Goal: Feedback & Contribution: Submit feedback/report problem

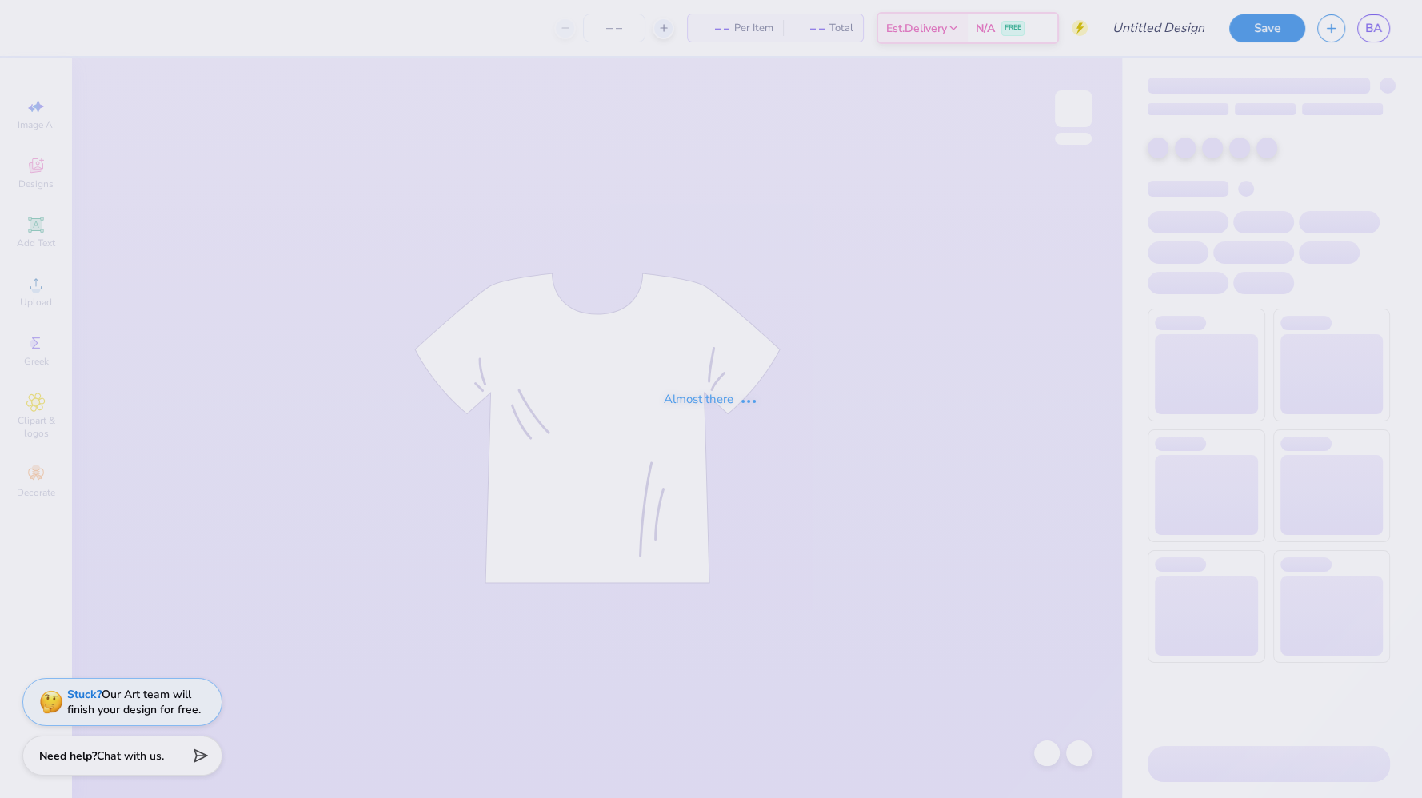
type input "[PERSON_NAME] : [US_STATE] Tech"
type input "24"
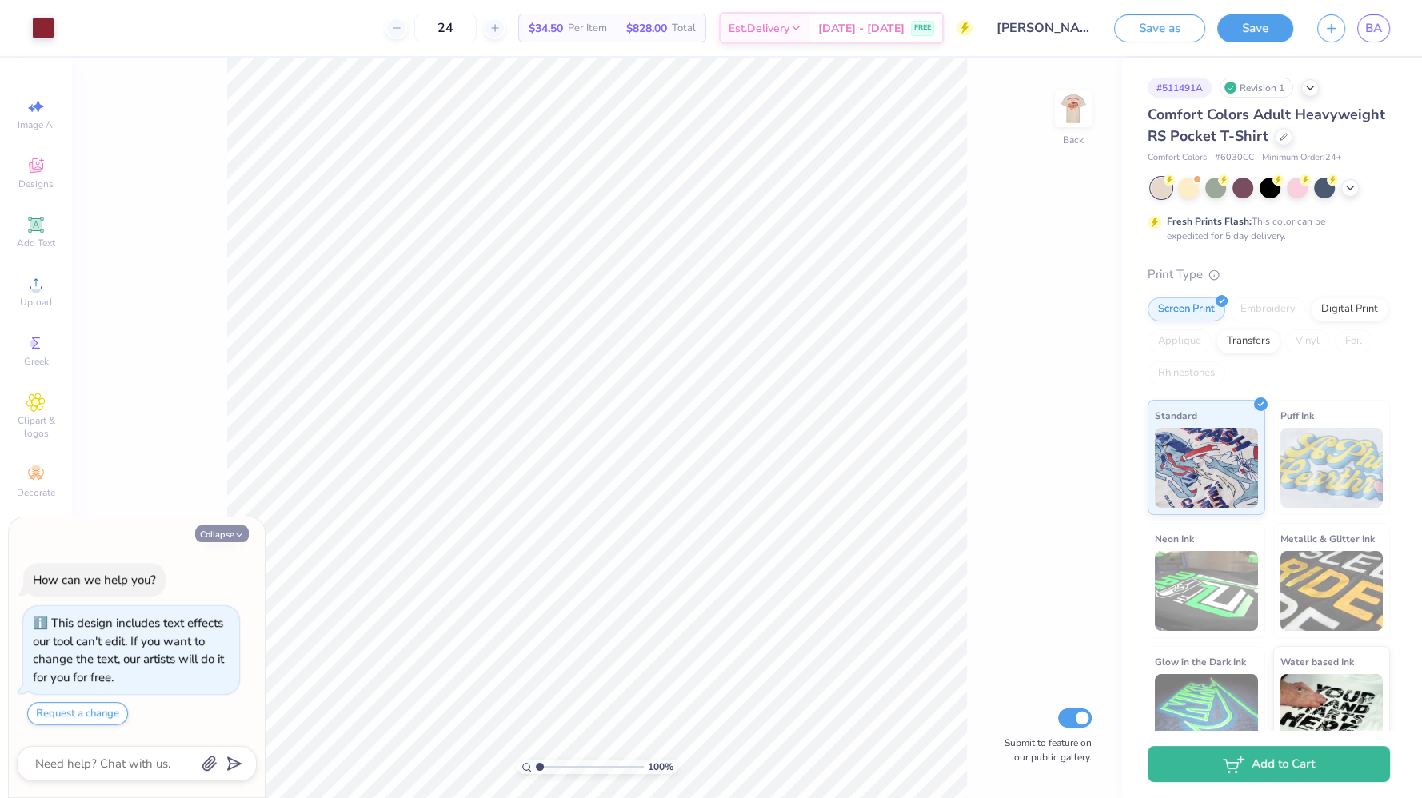
click at [215, 533] on button "Collapse" at bounding box center [222, 533] width 54 height 17
type textarea "x"
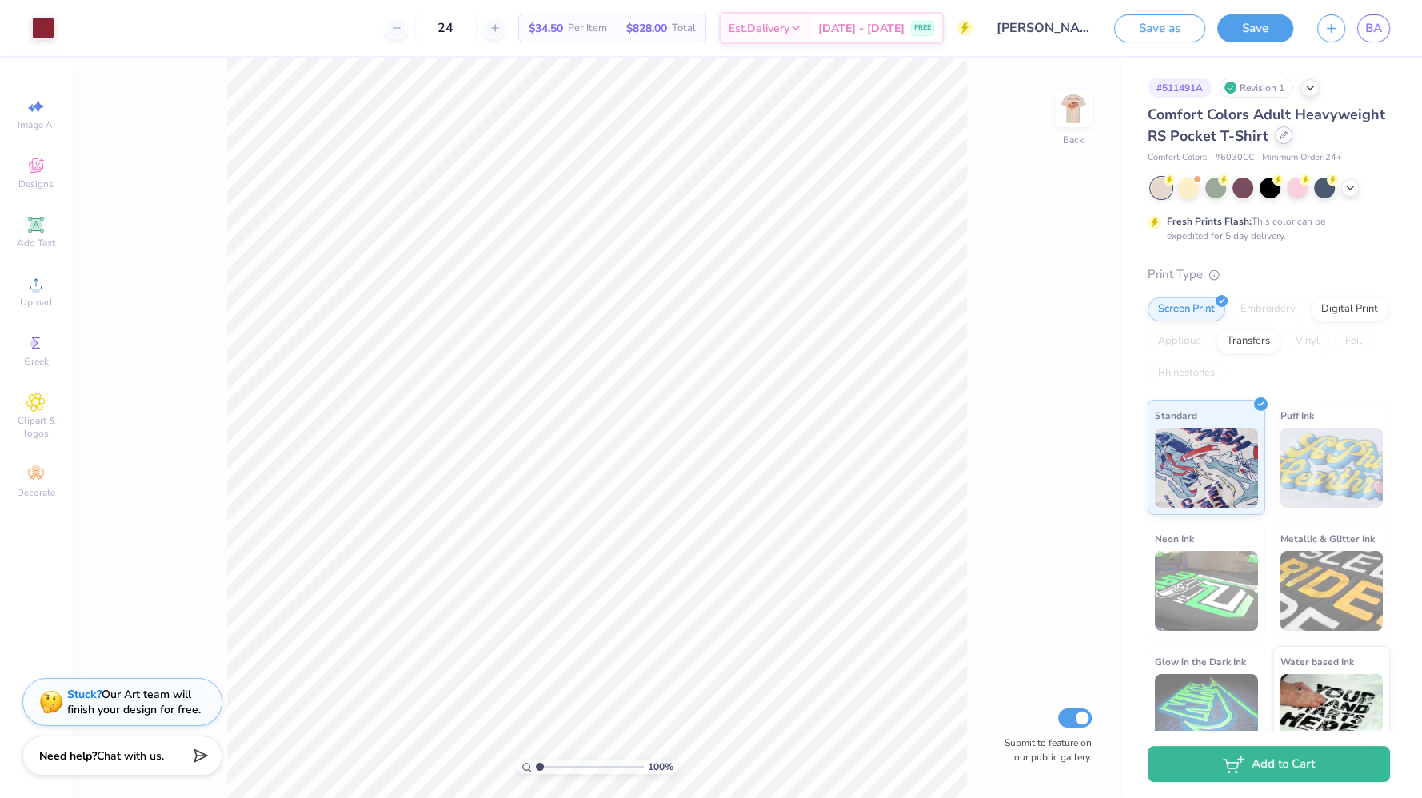
click at [1275, 144] on div at bounding box center [1284, 135] width 18 height 18
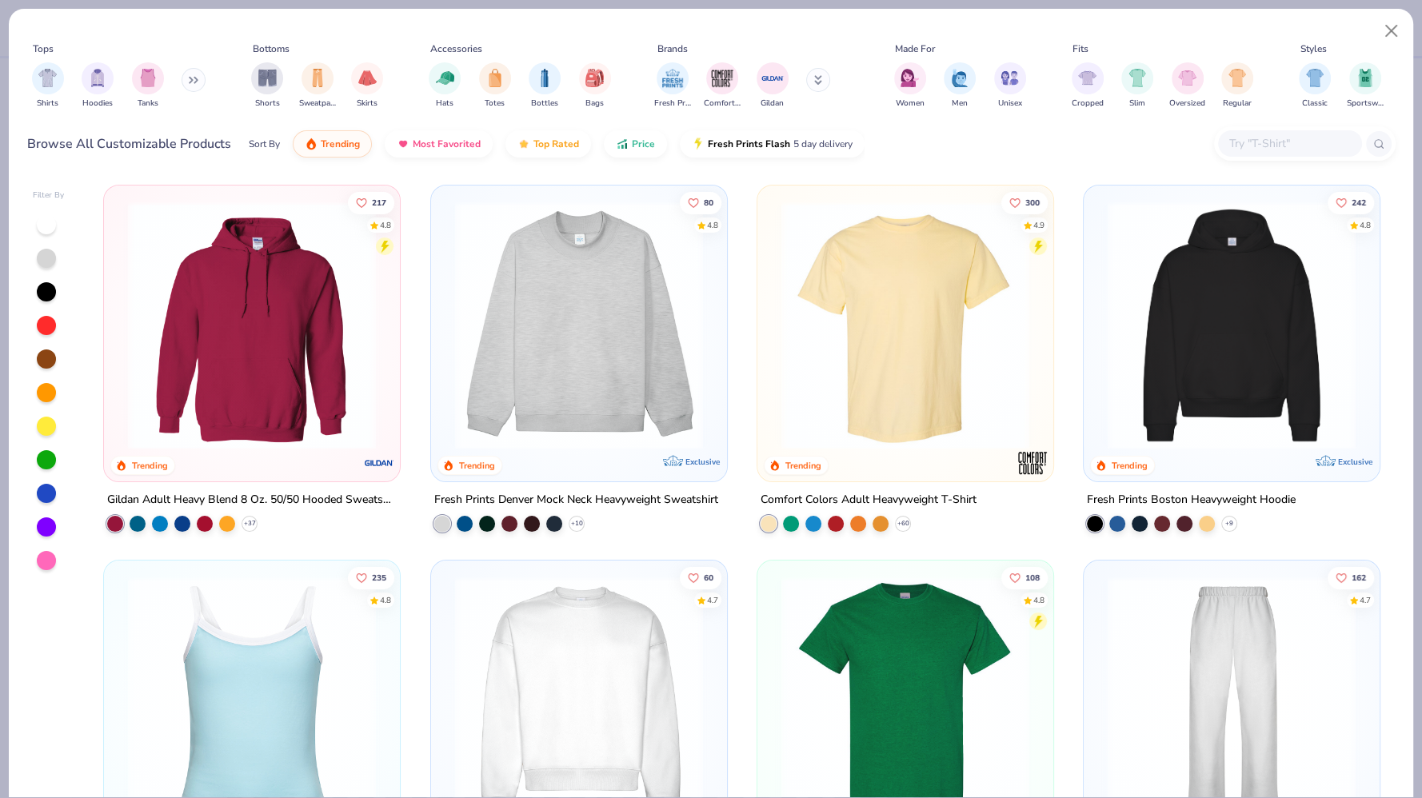
click at [840, 312] on img at bounding box center [905, 326] width 264 height 248
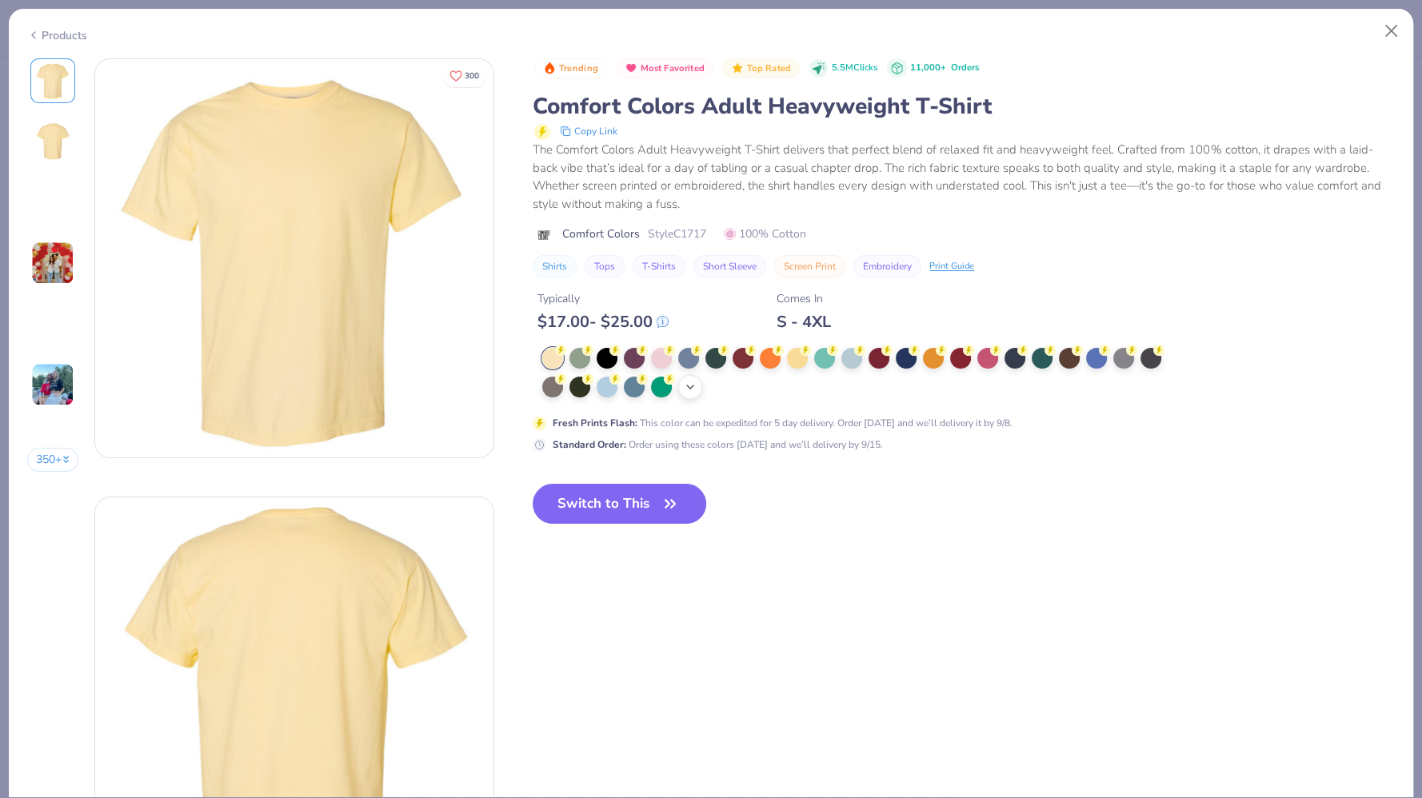
click at [678, 389] on div "+ 38" at bounding box center [690, 387] width 24 height 24
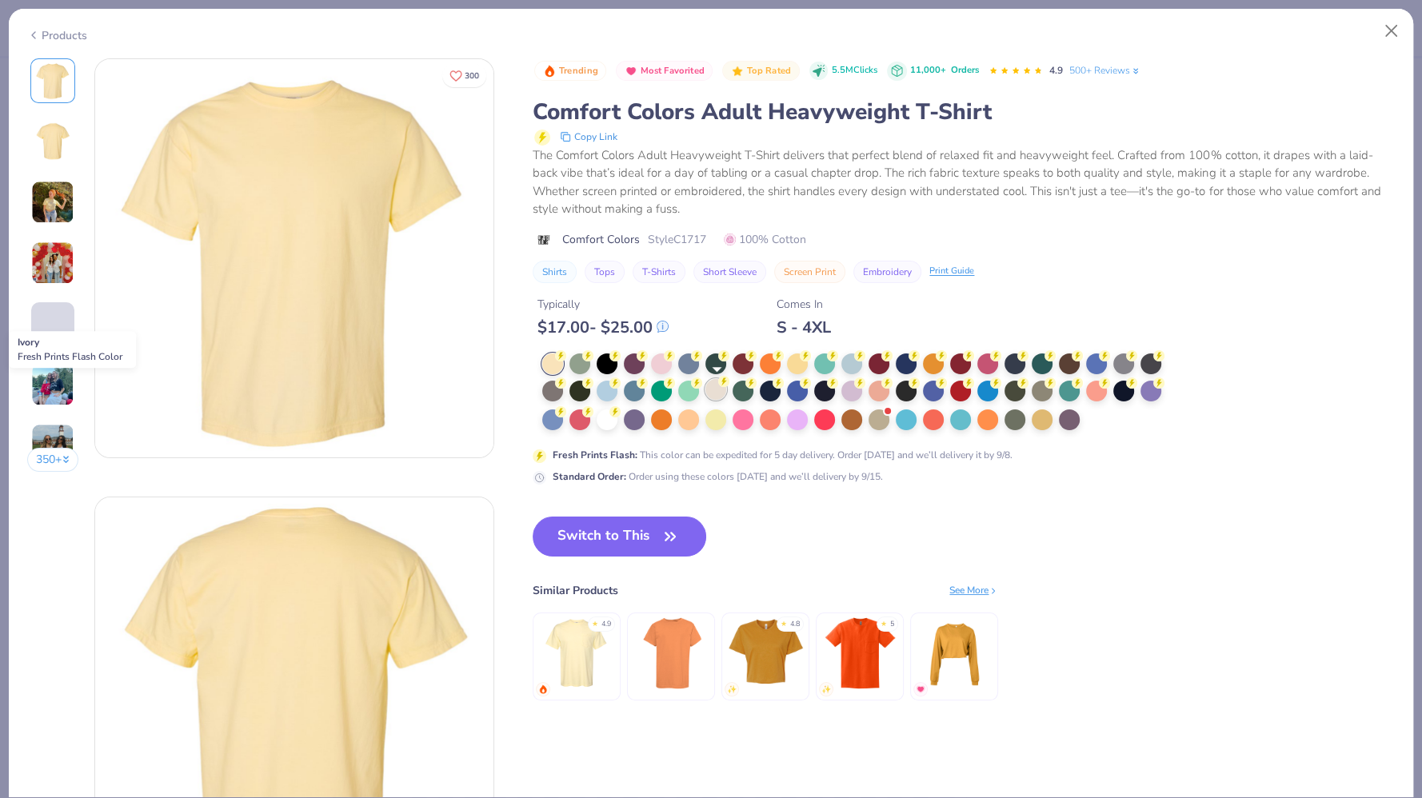
click at [720, 389] on div at bounding box center [715, 389] width 21 height 21
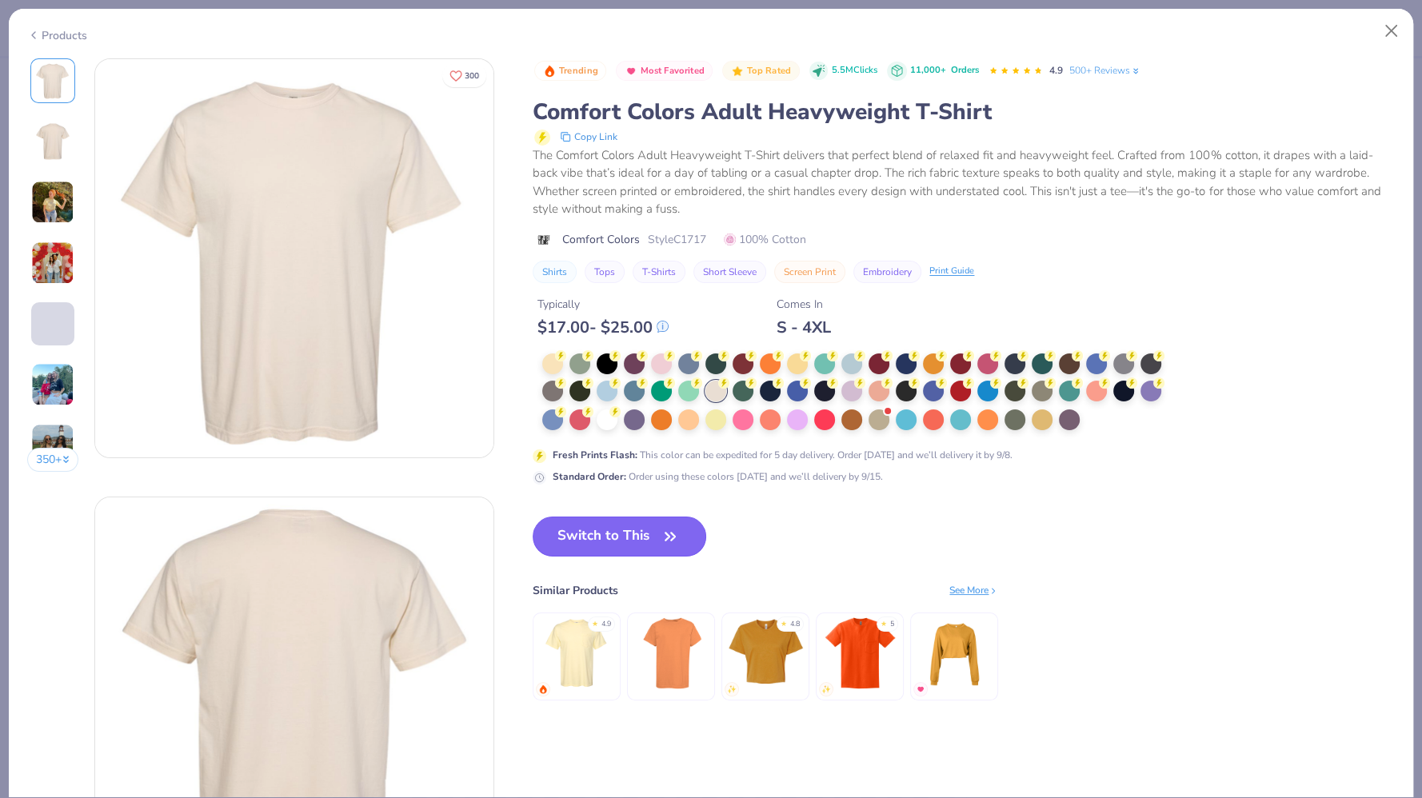
click at [633, 540] on button "Switch to This" at bounding box center [620, 537] width 174 height 40
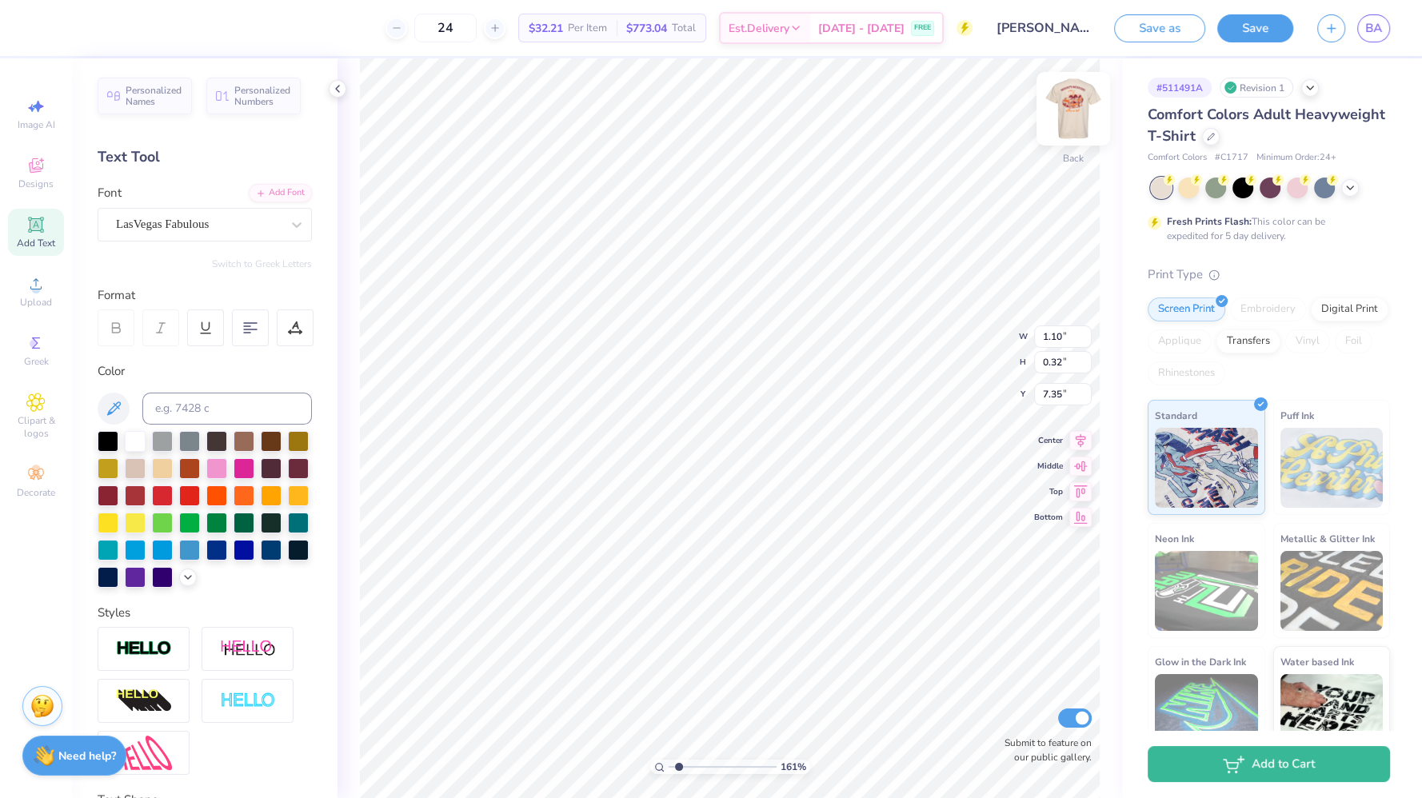
click at [1078, 92] on img at bounding box center [1073, 109] width 64 height 64
click at [1057, 90] on img at bounding box center [1073, 109] width 64 height 64
click at [1075, 120] on img at bounding box center [1073, 109] width 32 height 32
click at [1075, 117] on img at bounding box center [1073, 109] width 64 height 64
click at [200, 222] on div "LasVegas Fabulous" at bounding box center [198, 224] width 168 height 25
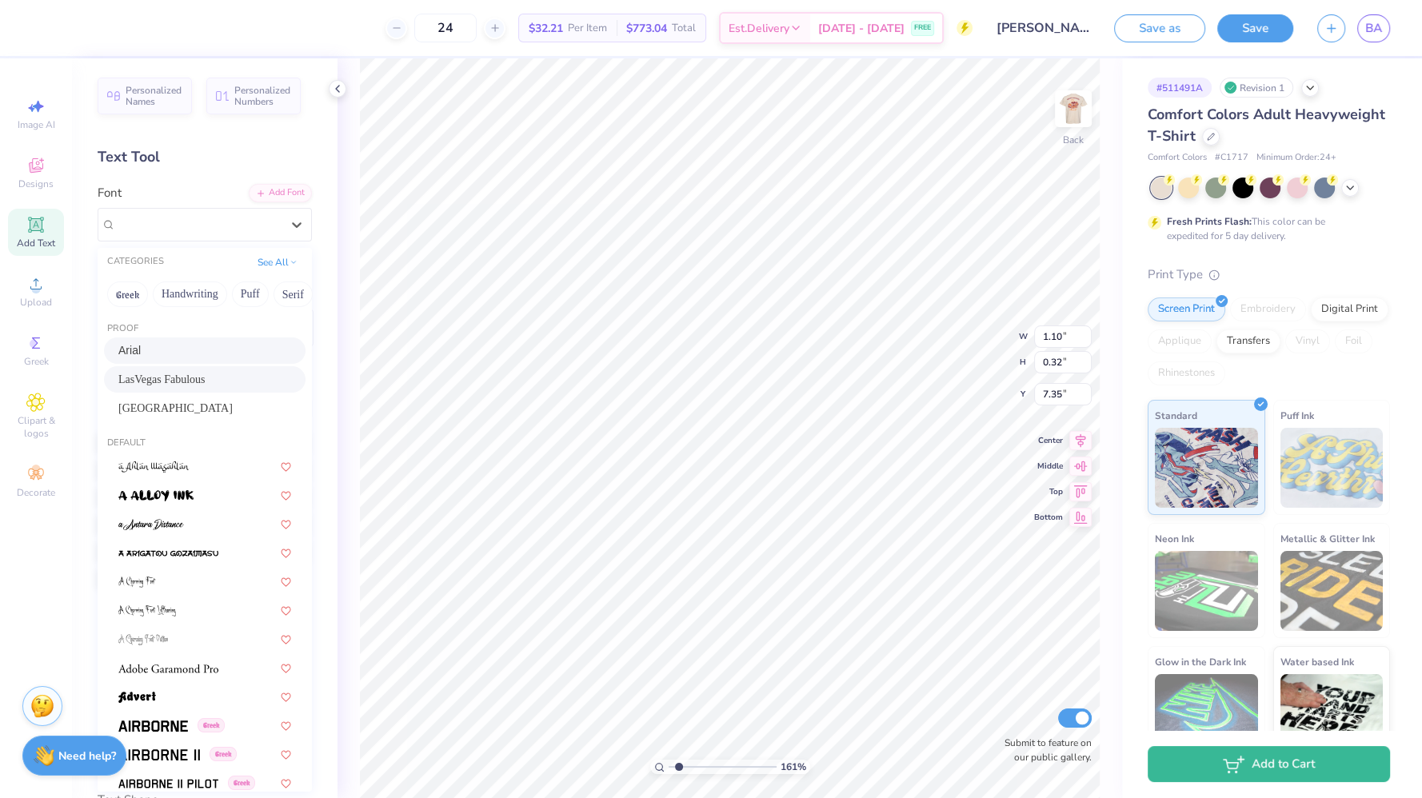
click at [166, 355] on div "Arial" at bounding box center [204, 350] width 173 height 17
type input "1.61425253127512"
type input "1.01"
type input "0.34"
type input "7.34"
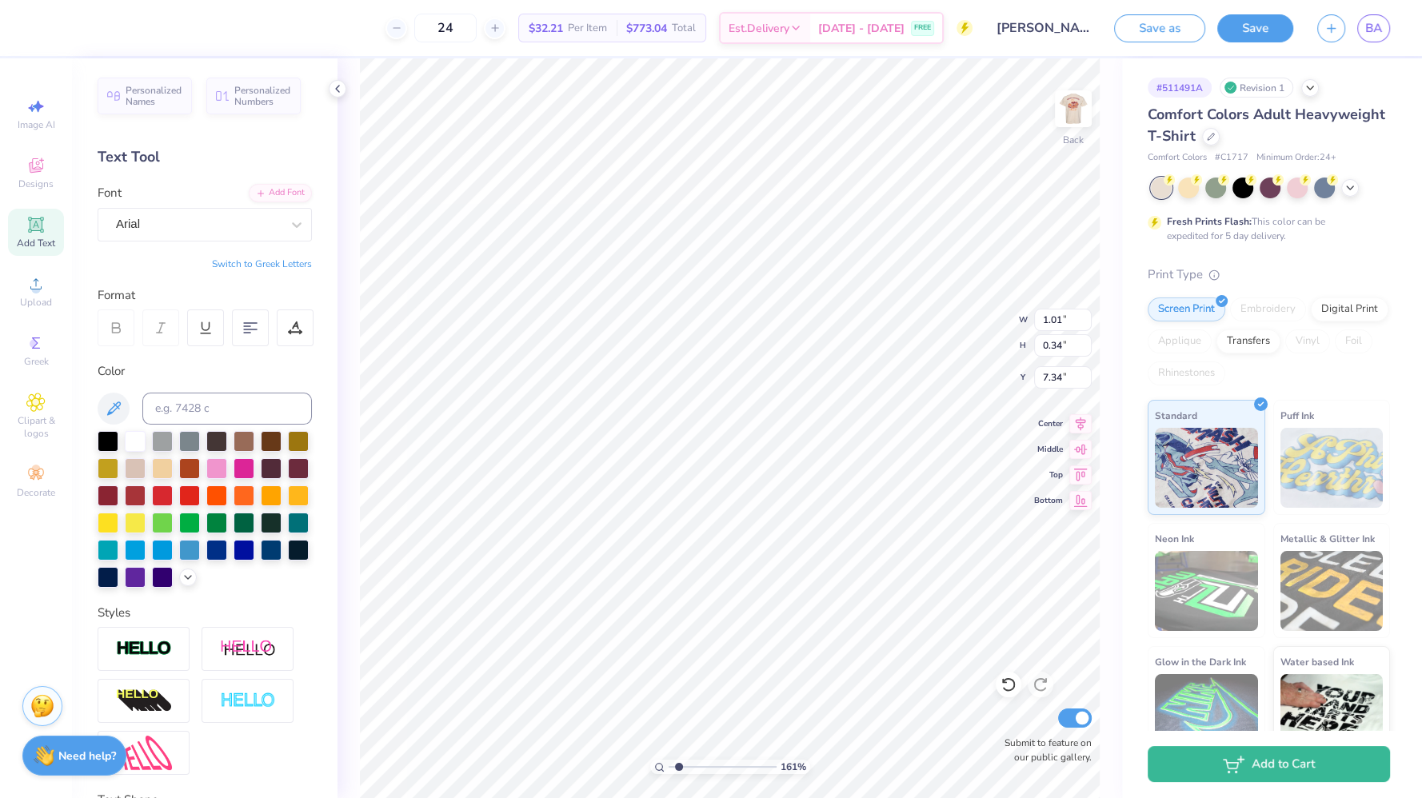
scroll to position [14, 2]
click at [1069, 120] on img at bounding box center [1073, 109] width 64 height 64
click at [295, 321] on icon at bounding box center [295, 325] width 7 height 8
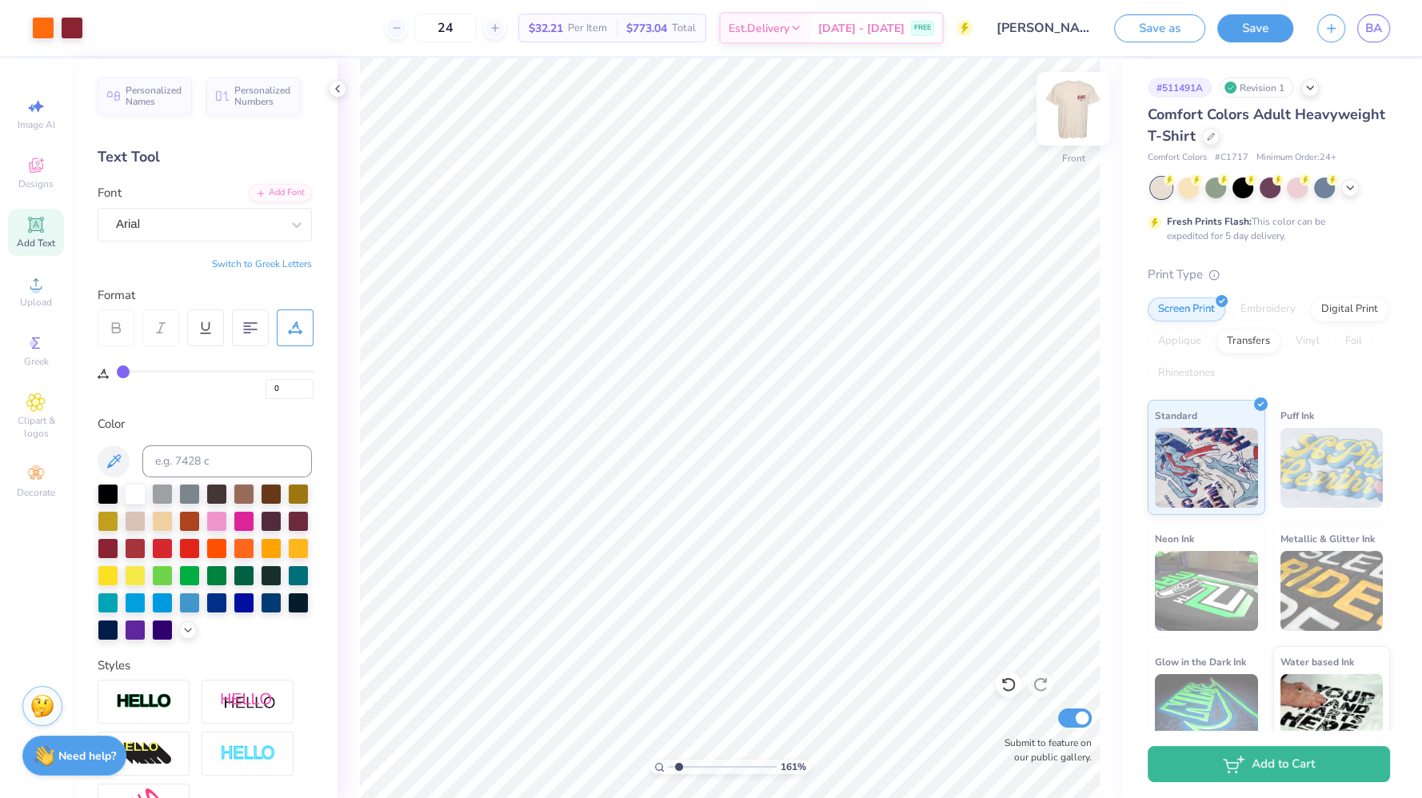
click at [1076, 102] on img at bounding box center [1073, 109] width 64 height 64
type input "1.61425253127512"
type textarea "2 025"
type input "1.61425253127512"
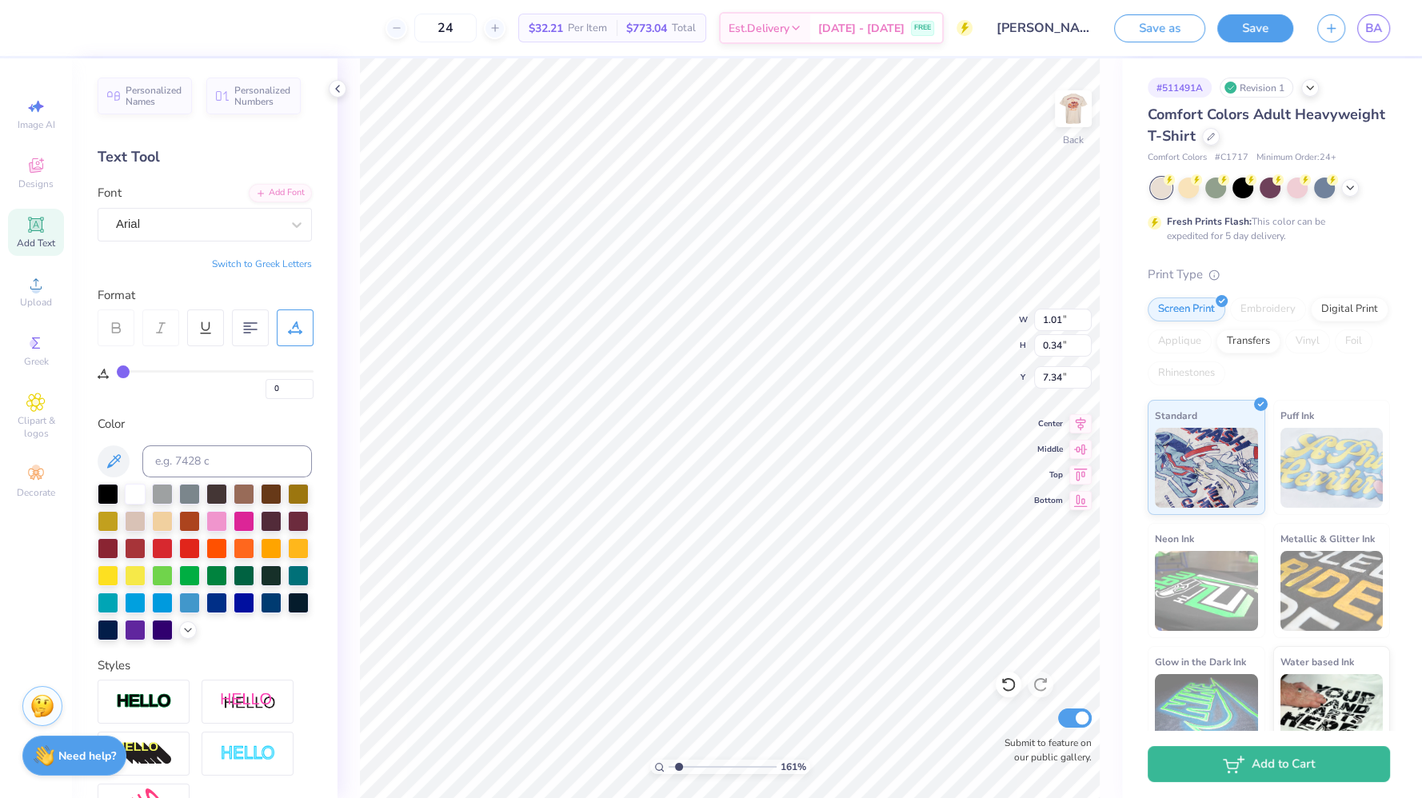
type textarea "2 0 25"
type input "1.61425253127512"
type textarea "2 0 2 5"
type input "1.61425253127512"
type input "7.47"
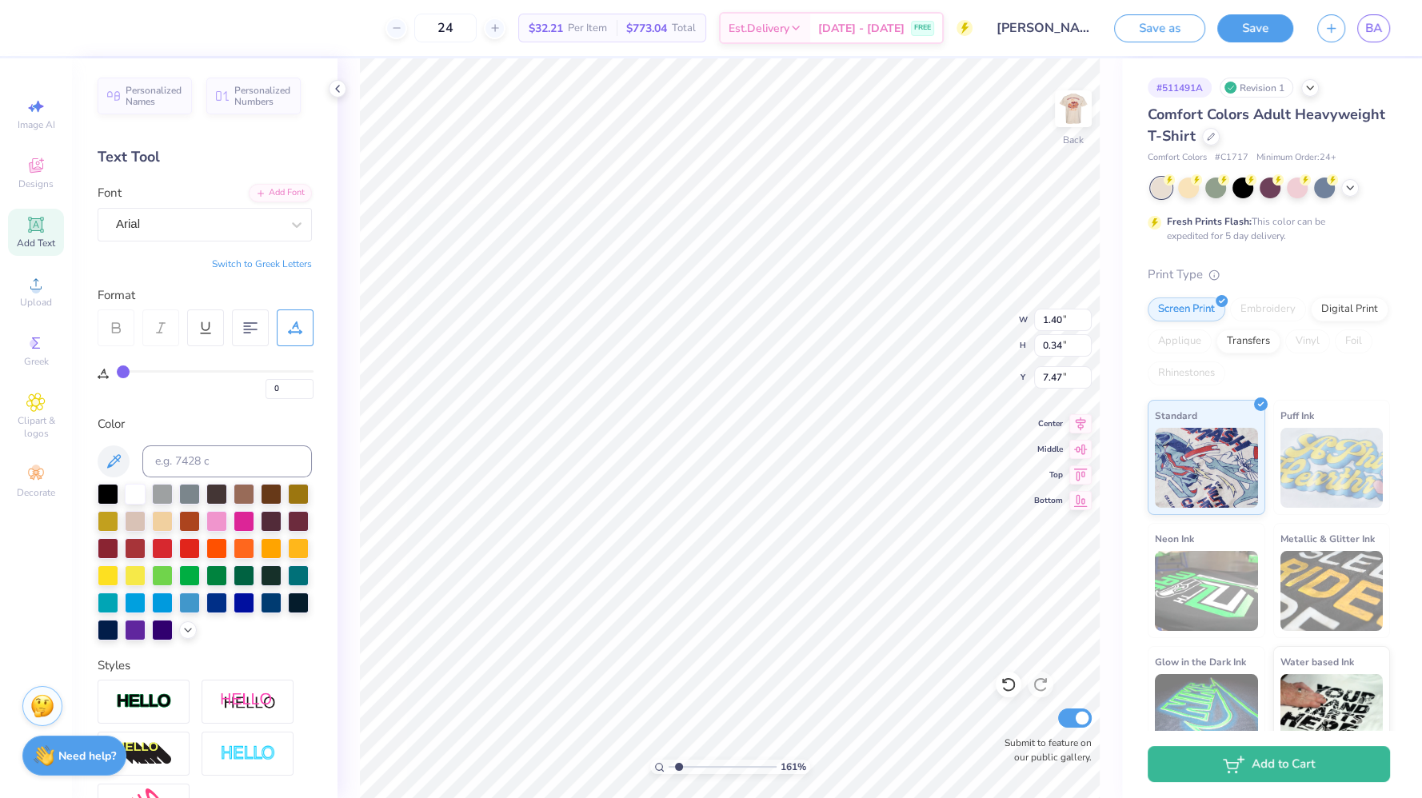
type input "1.61425253127512"
type input "1.32"
type input "0.32"
type input "7.49"
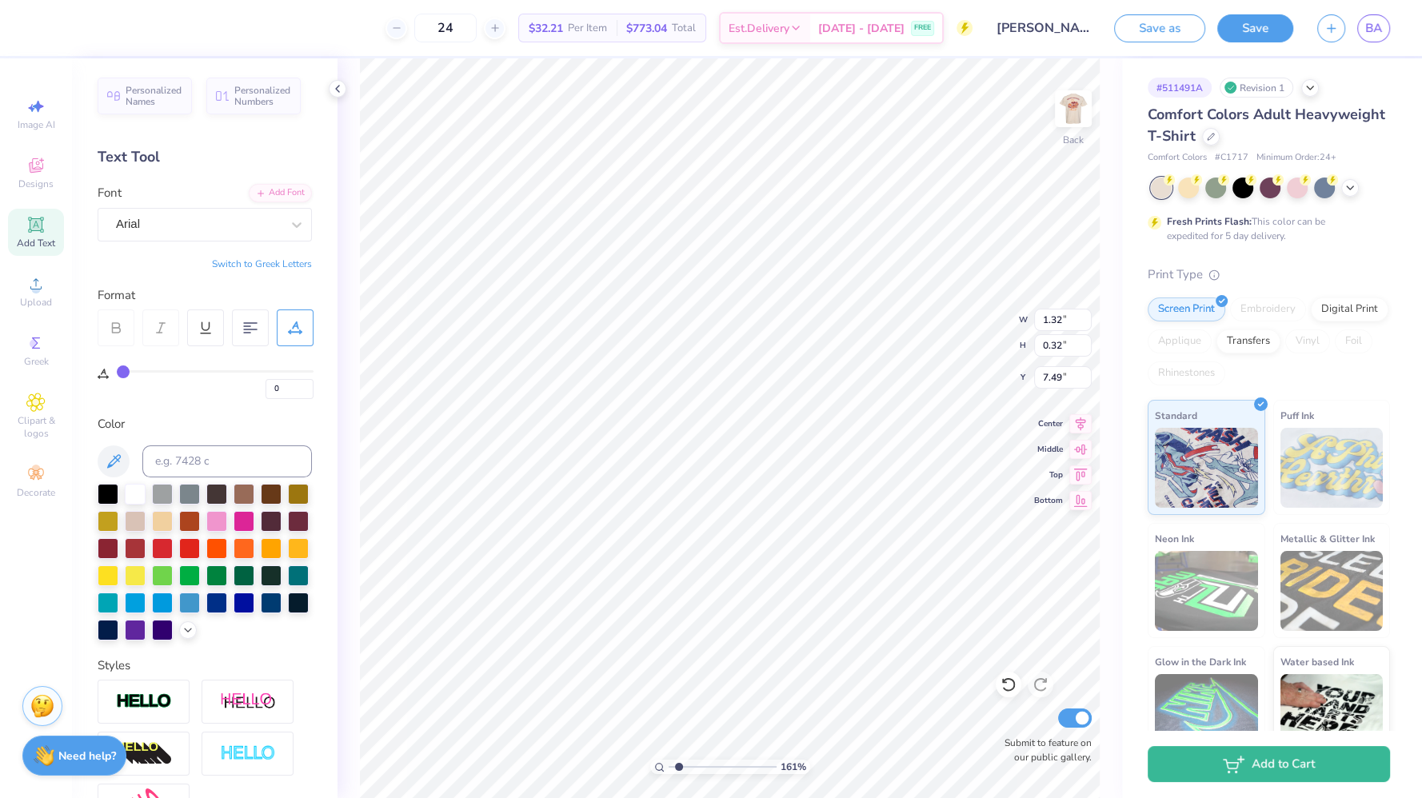
type input "1.61425253127512"
type input "3.50"
type input "0.51"
type input "6.78"
type input "1.61425253127512"
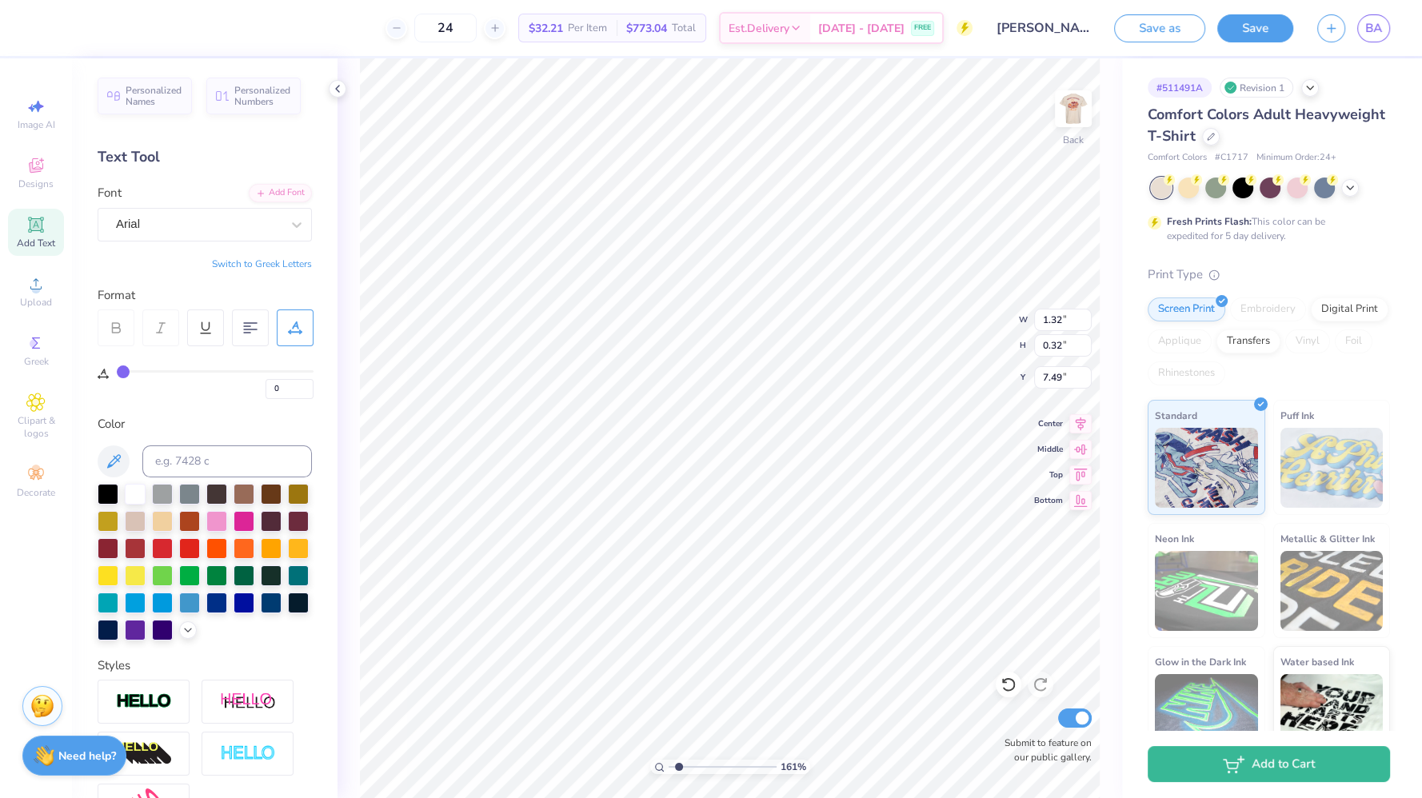
type input "7.52"
click at [1080, 126] on img at bounding box center [1073, 109] width 64 height 64
type input "1.15148403512201"
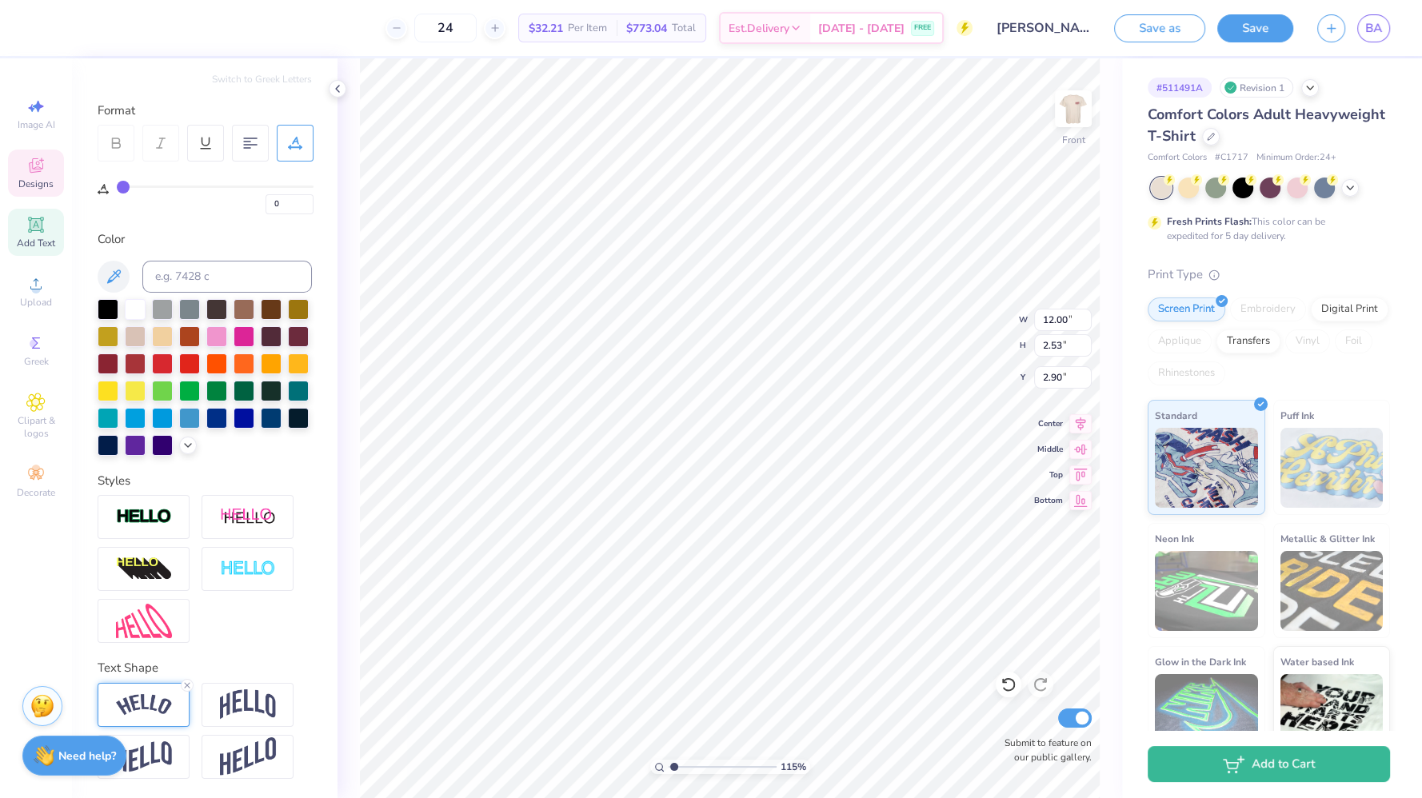
click at [150, 701] on img at bounding box center [144, 705] width 56 height 22
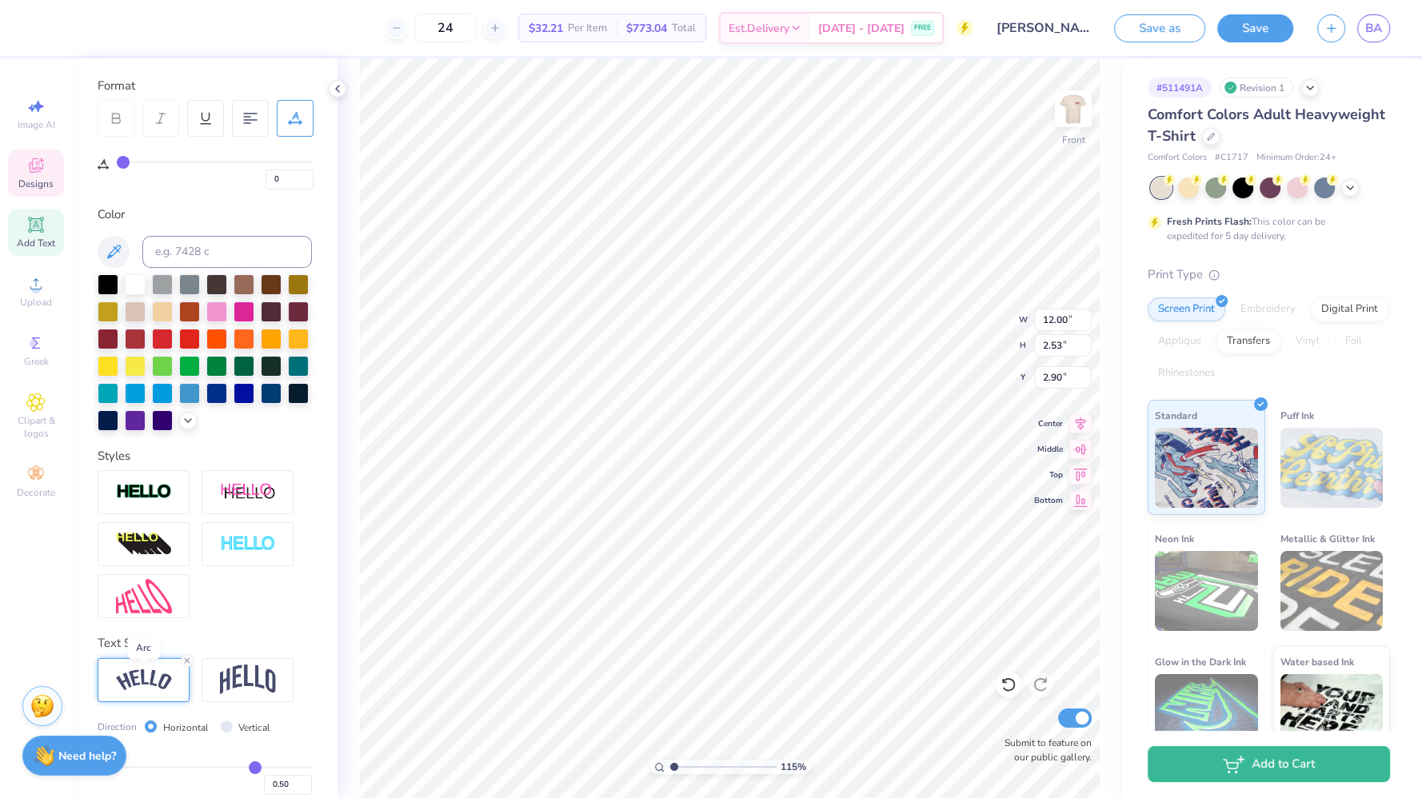
scroll to position [302, 0]
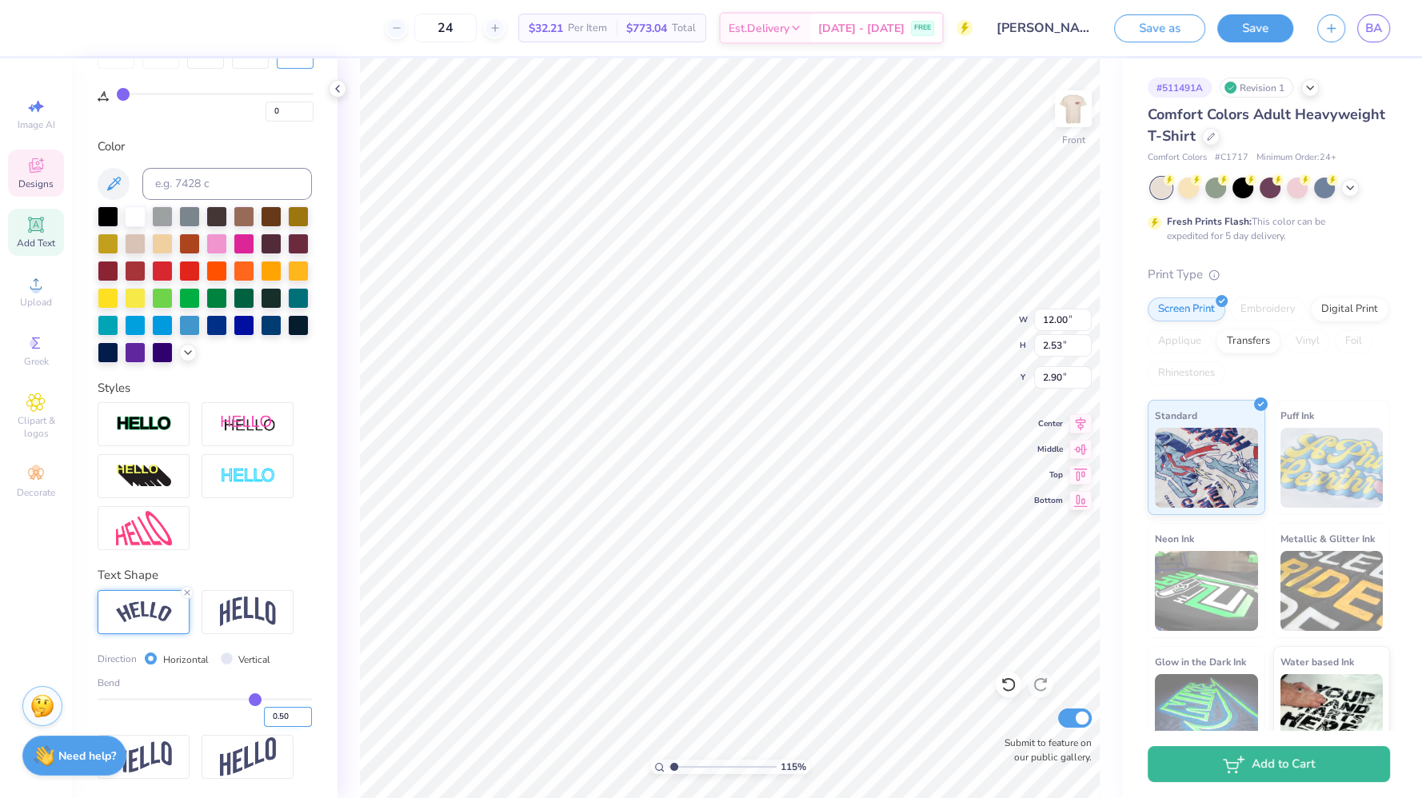
click at [273, 718] on input "0.50" at bounding box center [288, 717] width 48 height 20
type input "0.45"
type input "1.15148403512201"
type input "11.89"
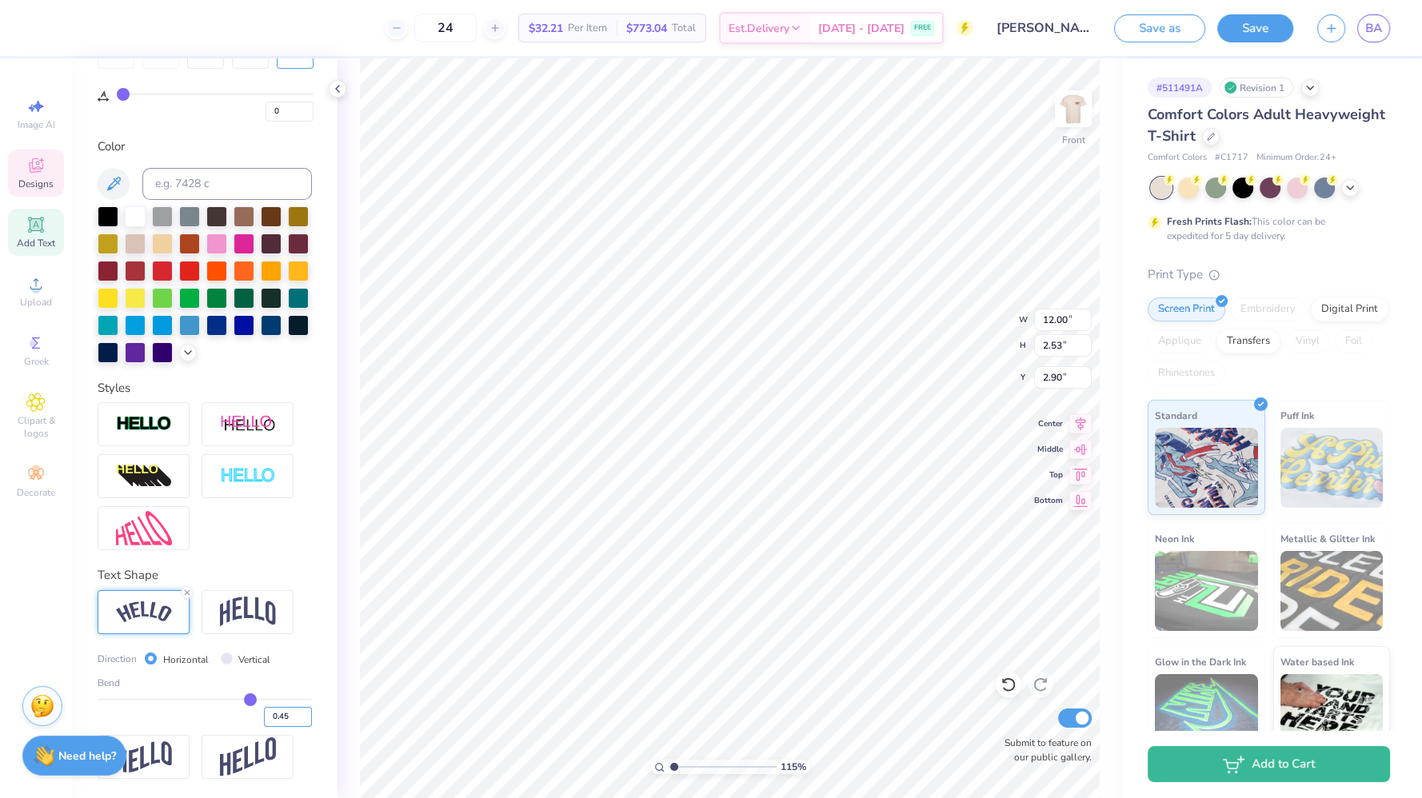
type input "2.25"
type input "3.04"
click at [223, 657] on input "Vertical" at bounding box center [227, 658] width 12 height 12
radio input "true"
type input "1.15148403512201"
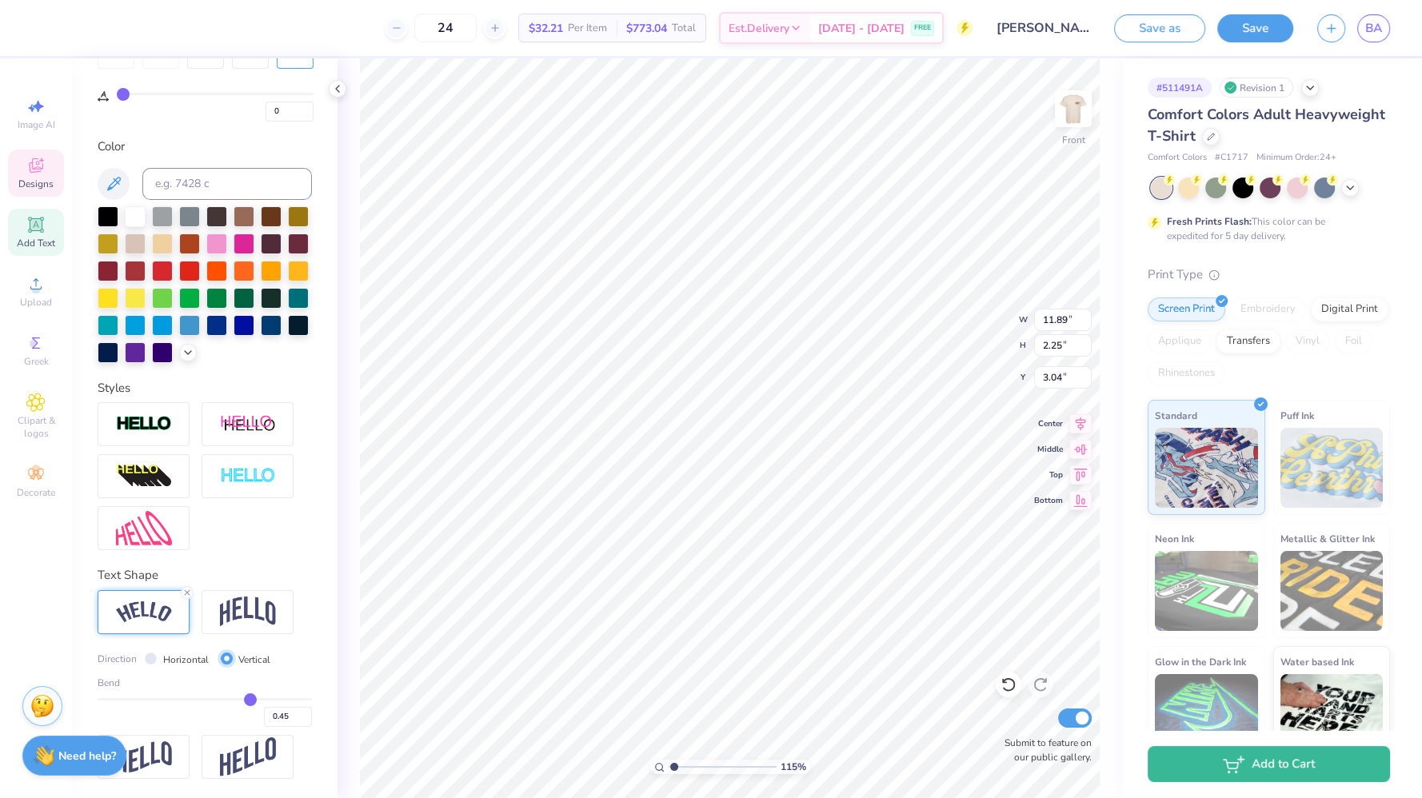
type input "10.74"
type input "13.96"
type input "0.53"
click at [174, 656] on label "Horizontal" at bounding box center [186, 659] width 46 height 14
click at [157, 656] on input "Horizontal" at bounding box center [151, 658] width 12 height 12
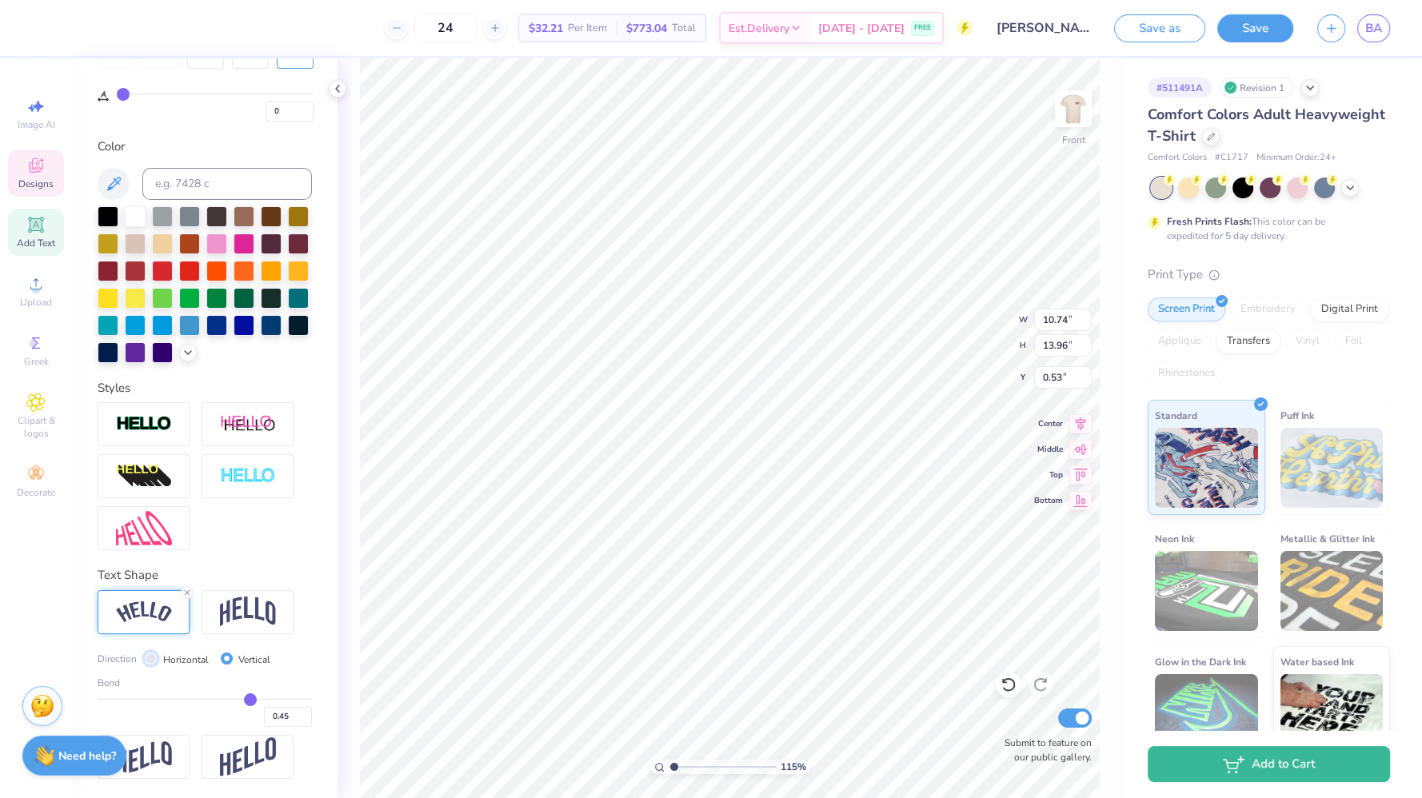
radio input "true"
type input "1.15148403512201"
type input "11.89"
type input "2.25"
type input "6.38"
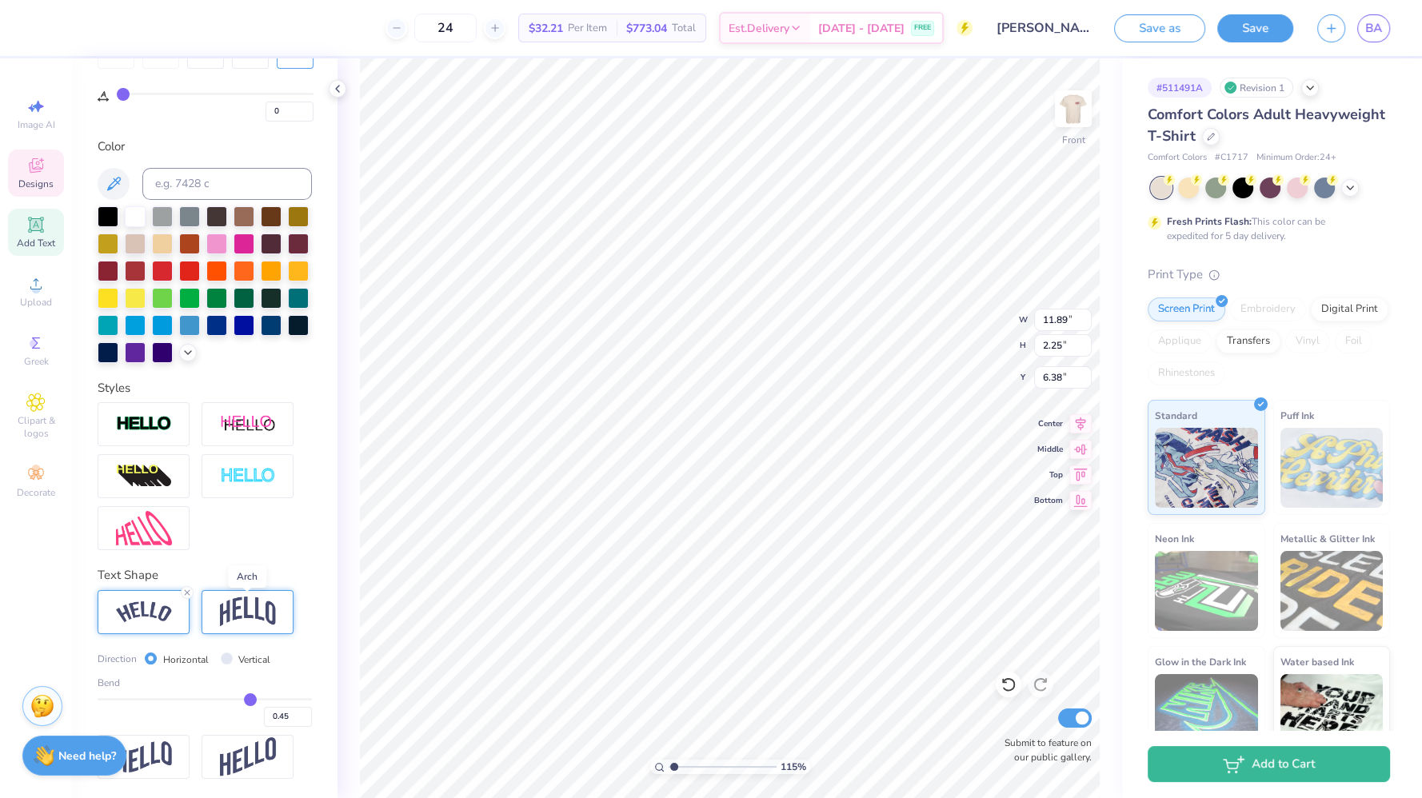
click at [233, 605] on img at bounding box center [248, 612] width 56 height 30
type input "1.15148403512201"
type input "10.73"
type input "2.94"
type input "6.04"
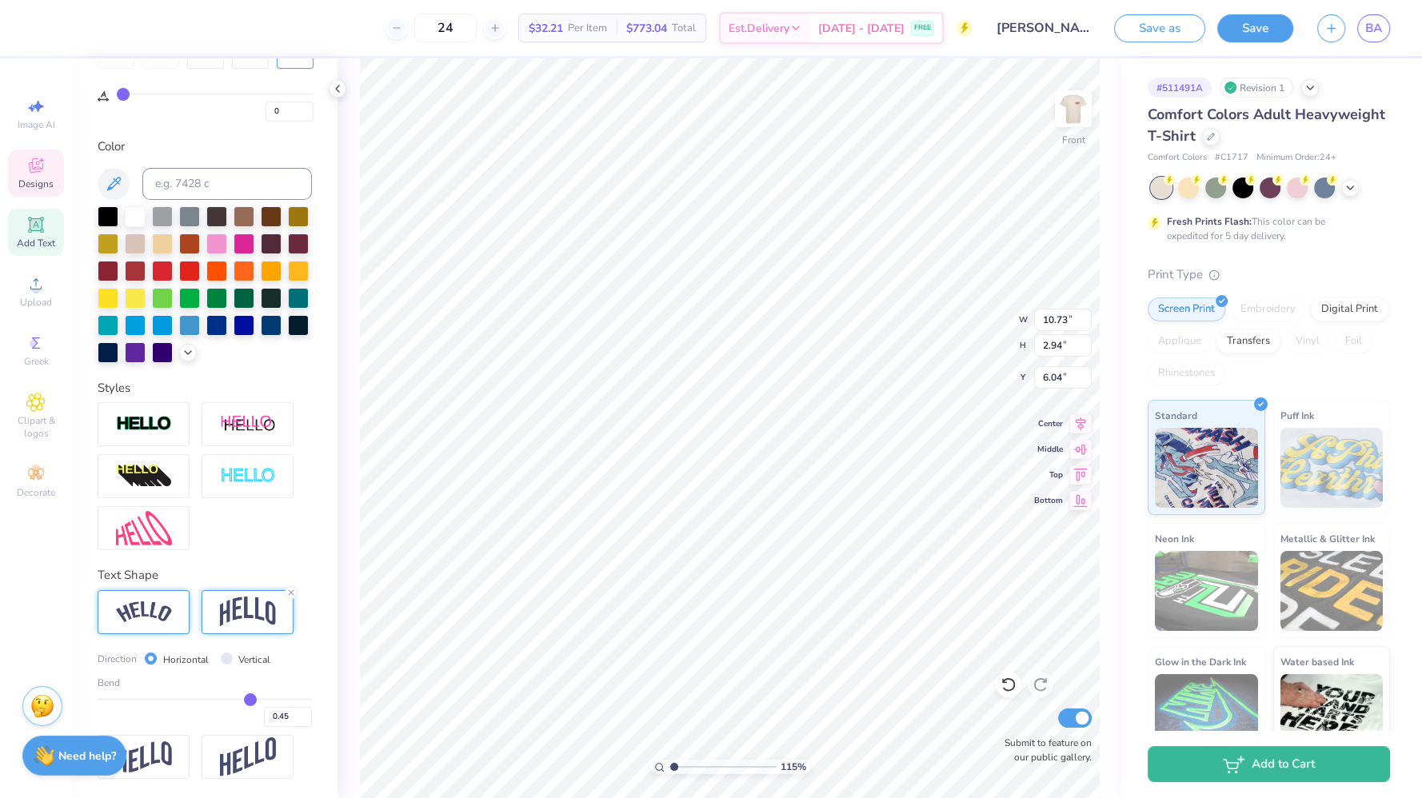
click at [122, 617] on img at bounding box center [144, 612] width 56 height 22
type input "1.15148403512201"
type input "11.89"
type input "2.25"
type input "6.38"
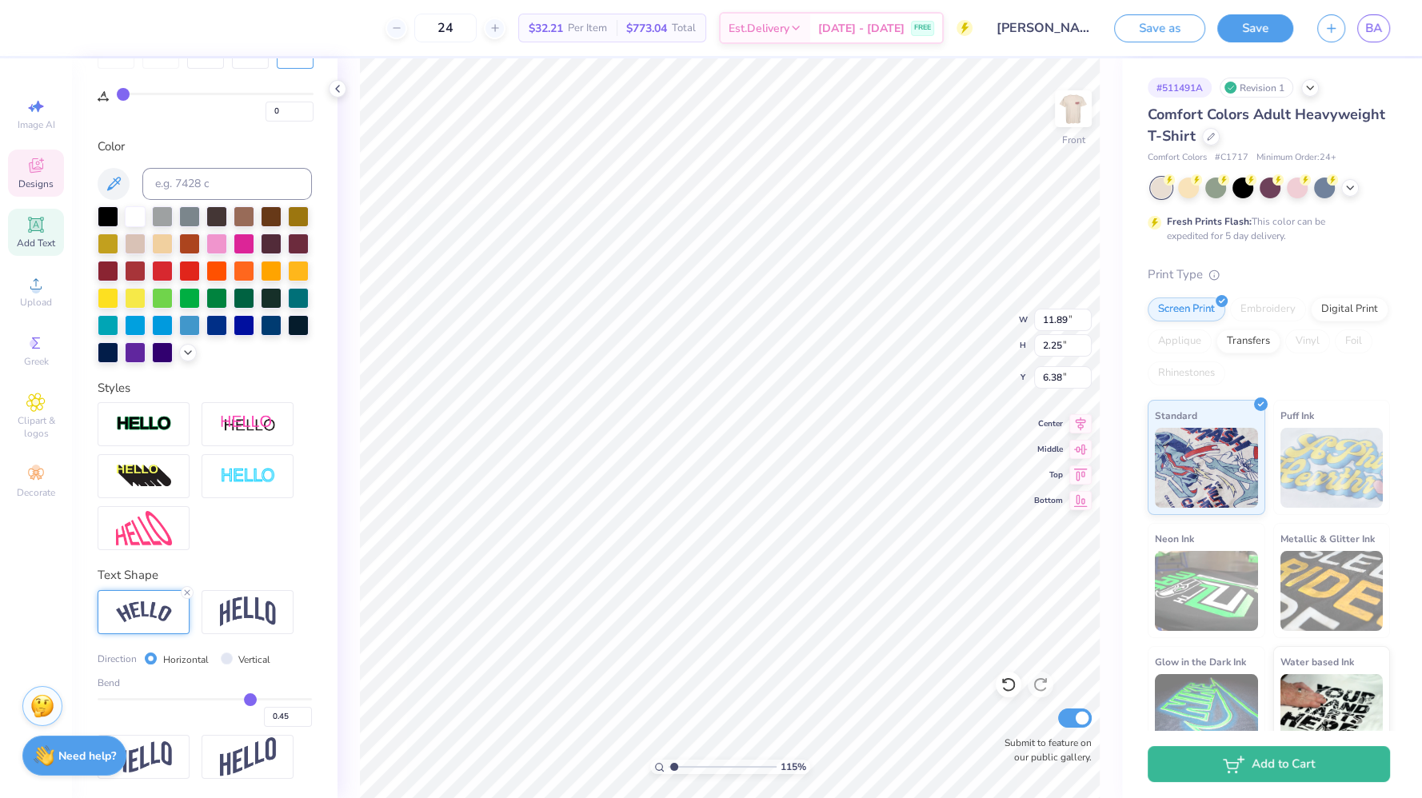
type input "1.15148403512201"
type input "3.35"
click at [277, 713] on input "0.45" at bounding box center [288, 717] width 48 height 20
type input "0.4"
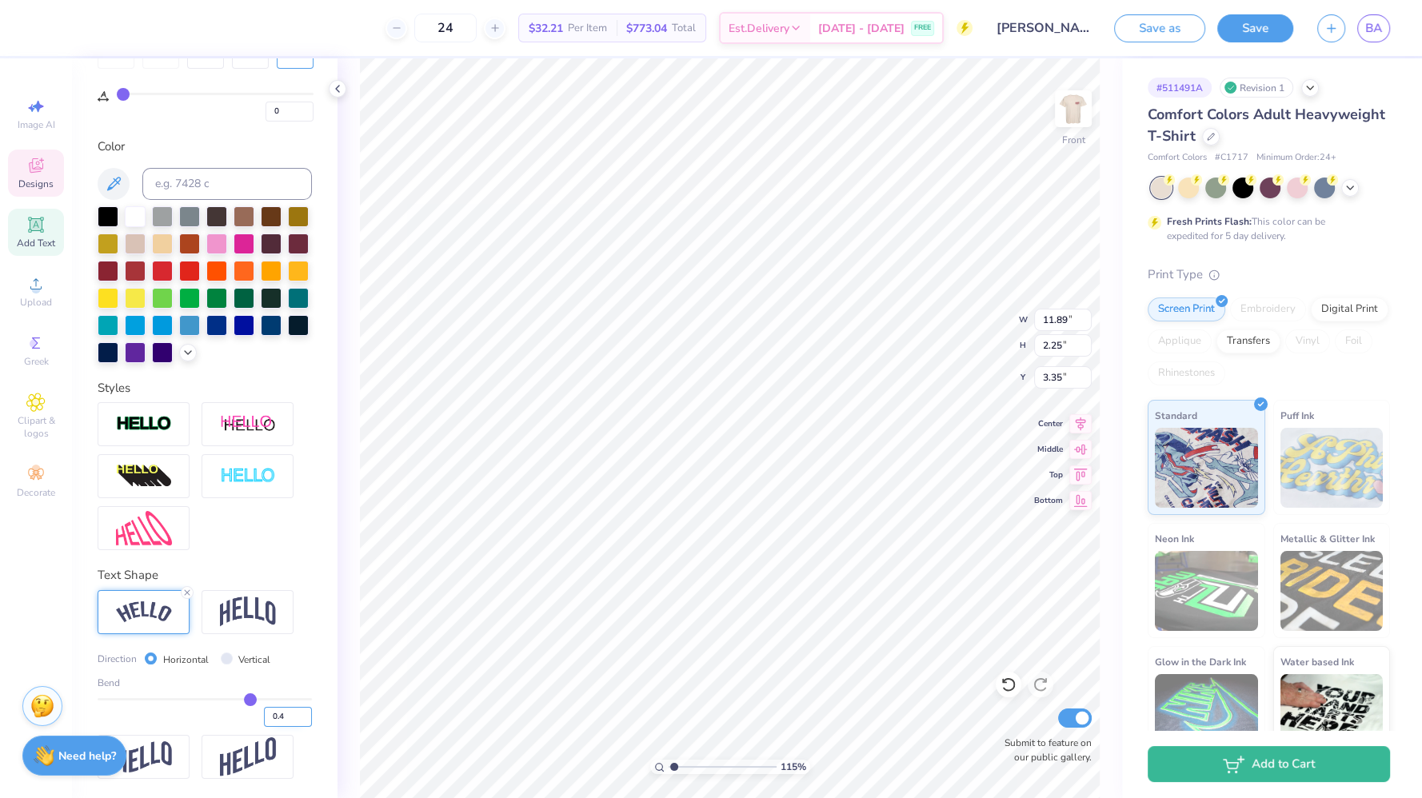
type input "0.40"
type input "1.15148403512201"
type input "11.78"
type input "2.00"
type input "3.48"
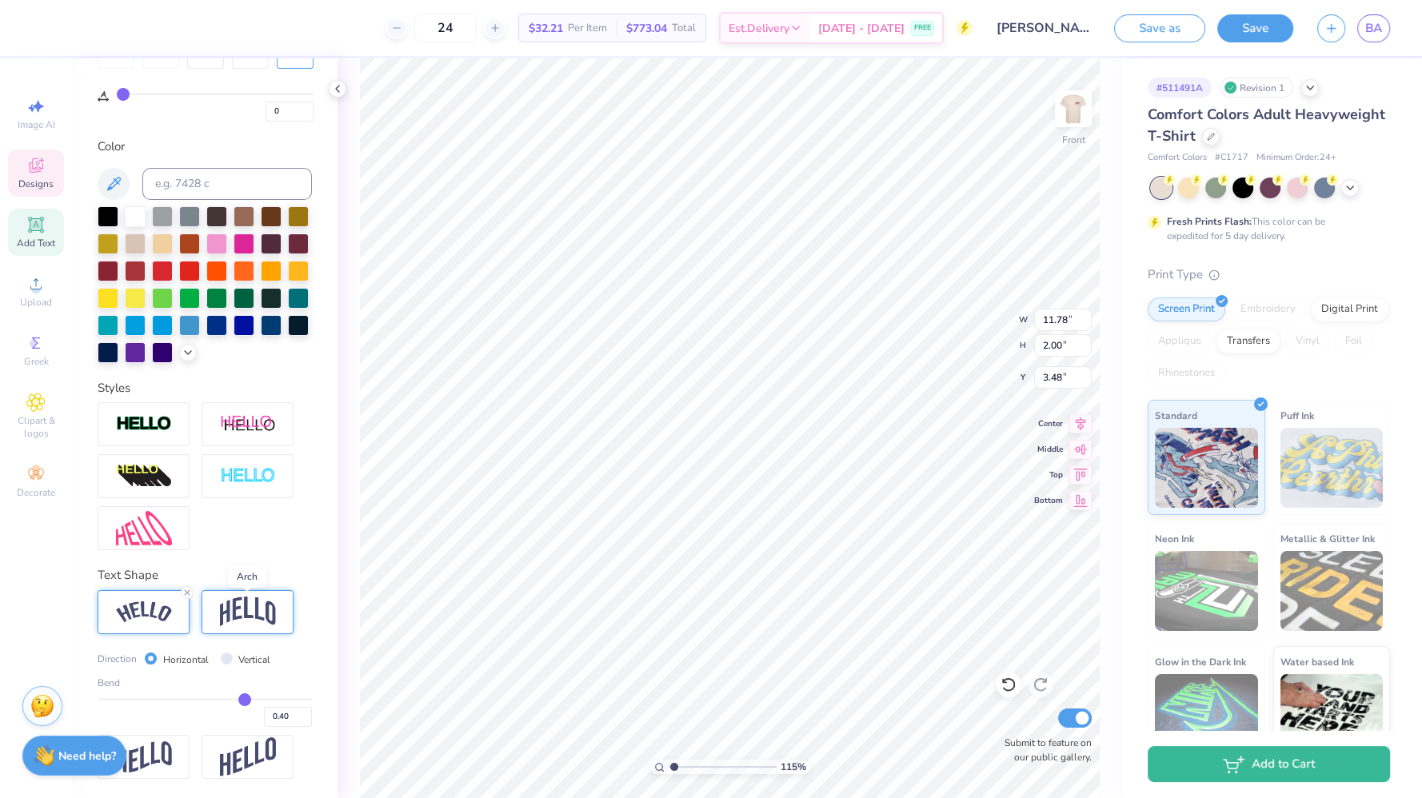
click at [254, 607] on img at bounding box center [248, 612] width 56 height 30
type input "1.15148403512201"
type input "10.73"
type input "2.71"
type input "3.12"
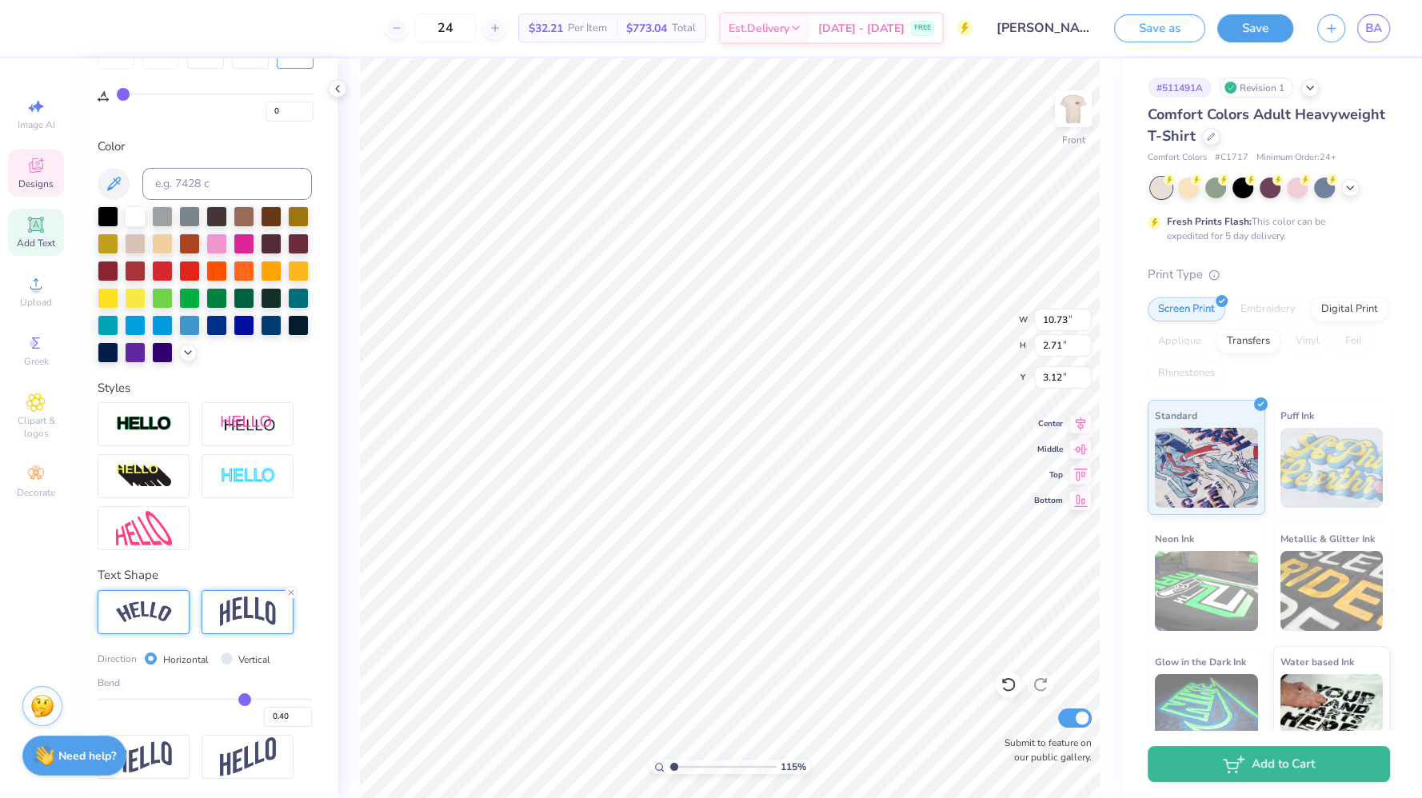
click at [134, 622] on img at bounding box center [144, 612] width 56 height 22
type input "1.15148403512201"
type input "11.78"
type input "2.00"
type input "3.48"
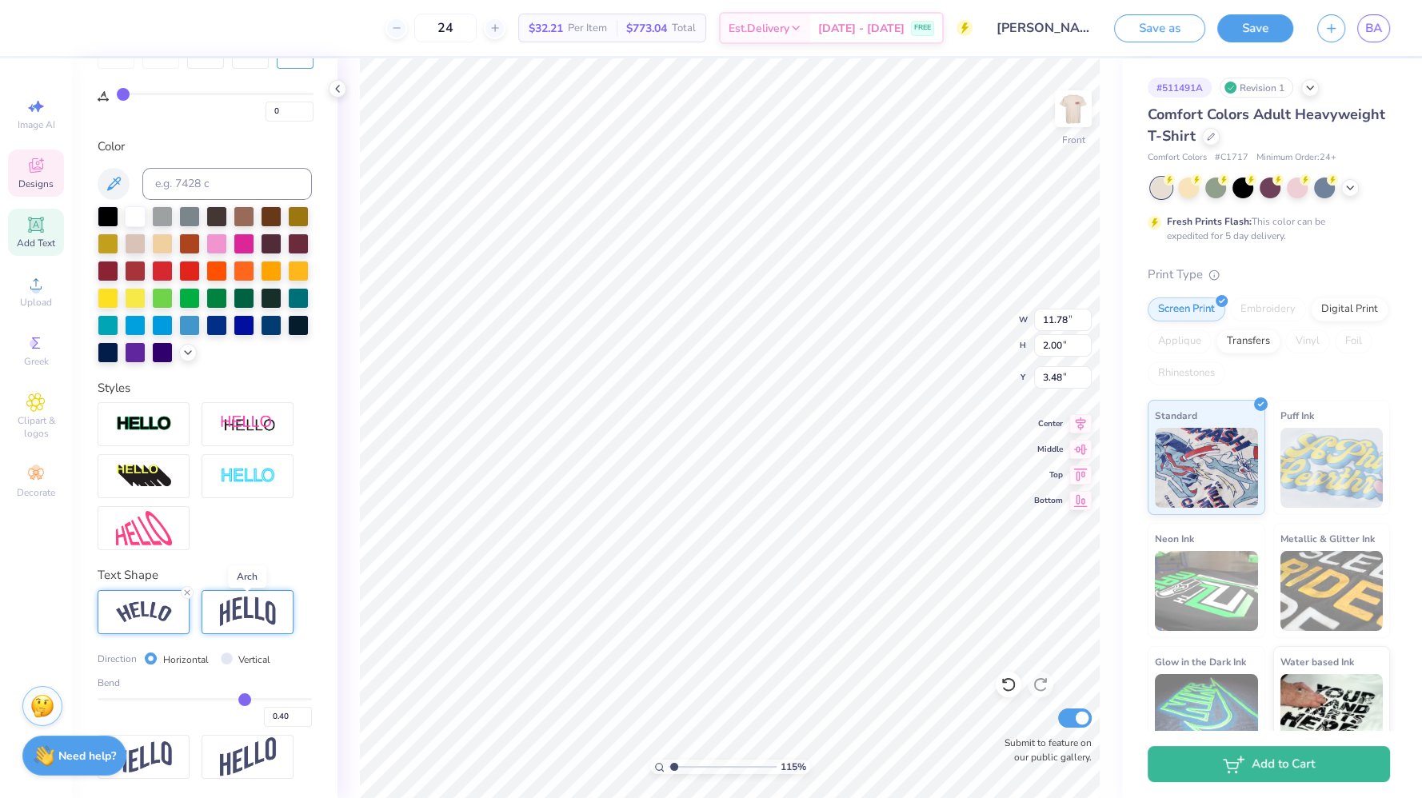
click at [225, 618] on img at bounding box center [248, 612] width 56 height 30
type input "1.15148403512201"
type input "10.73"
type input "2.71"
type input "3.12"
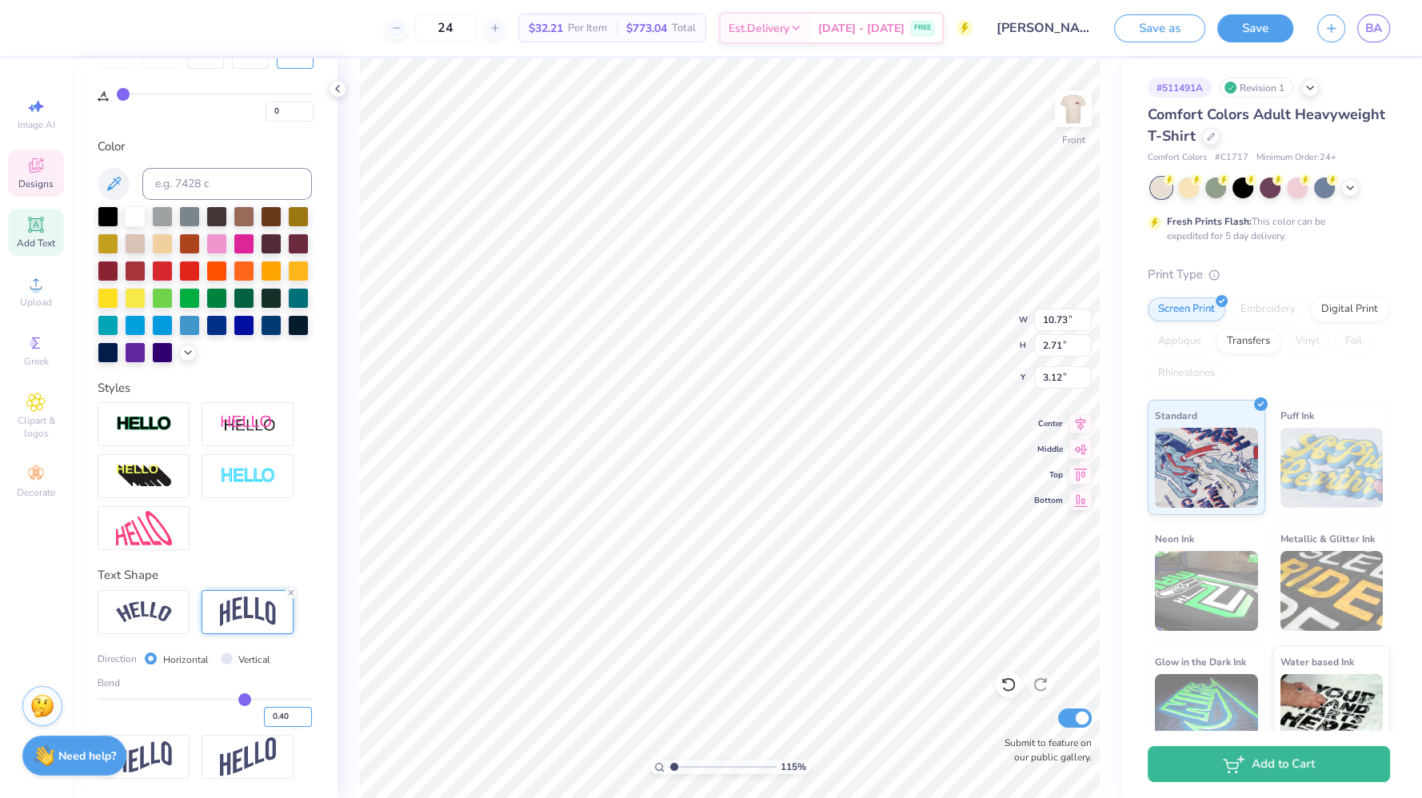
click at [268, 715] on input "0.40" at bounding box center [288, 717] width 48 height 20
type input "0.20"
type input "0.2"
type input "1.15148403512201"
type input "1.84"
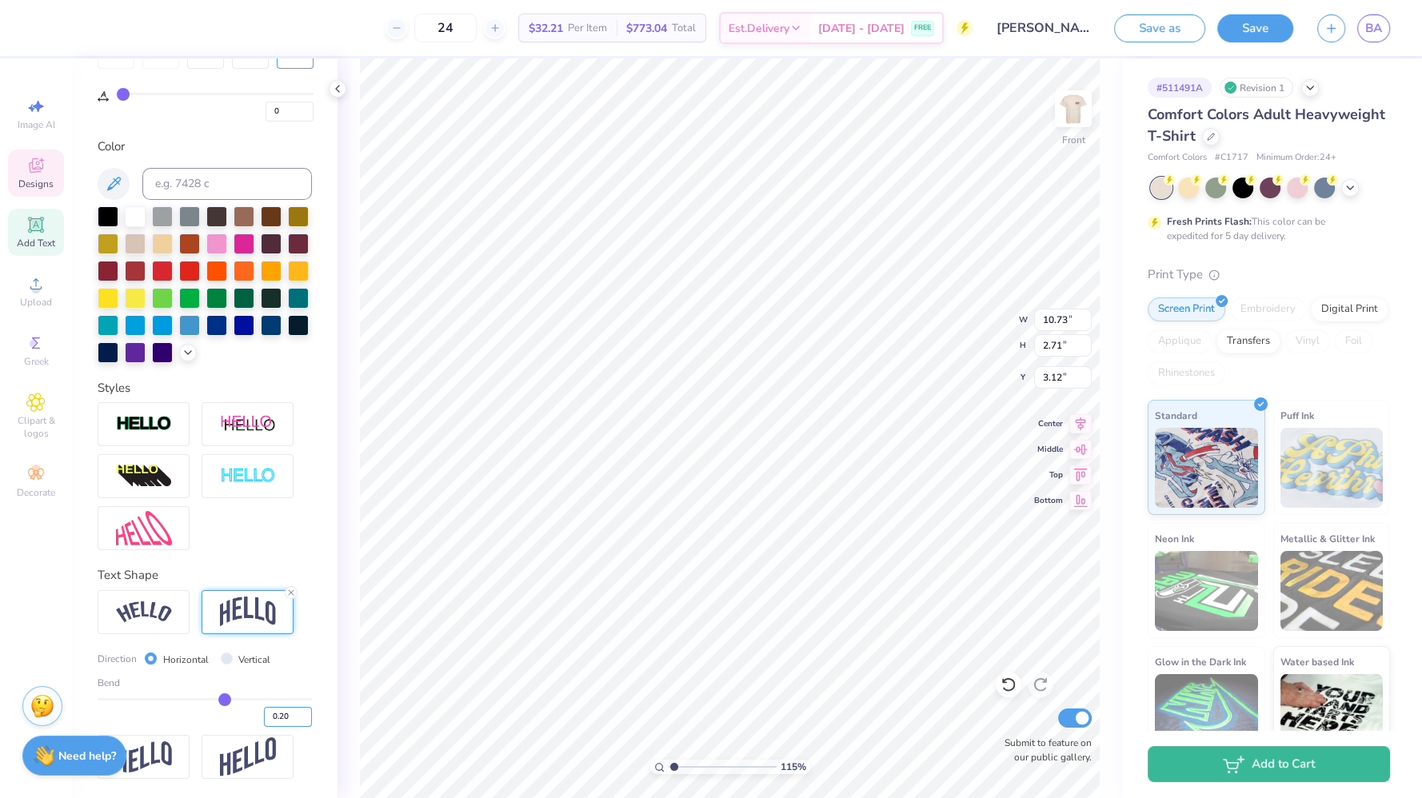
type input "3.56"
type input "1.15148403512201"
type input "3.48"
click at [275, 717] on input "0.20" at bounding box center [288, 717] width 48 height 20
type input "0.25"
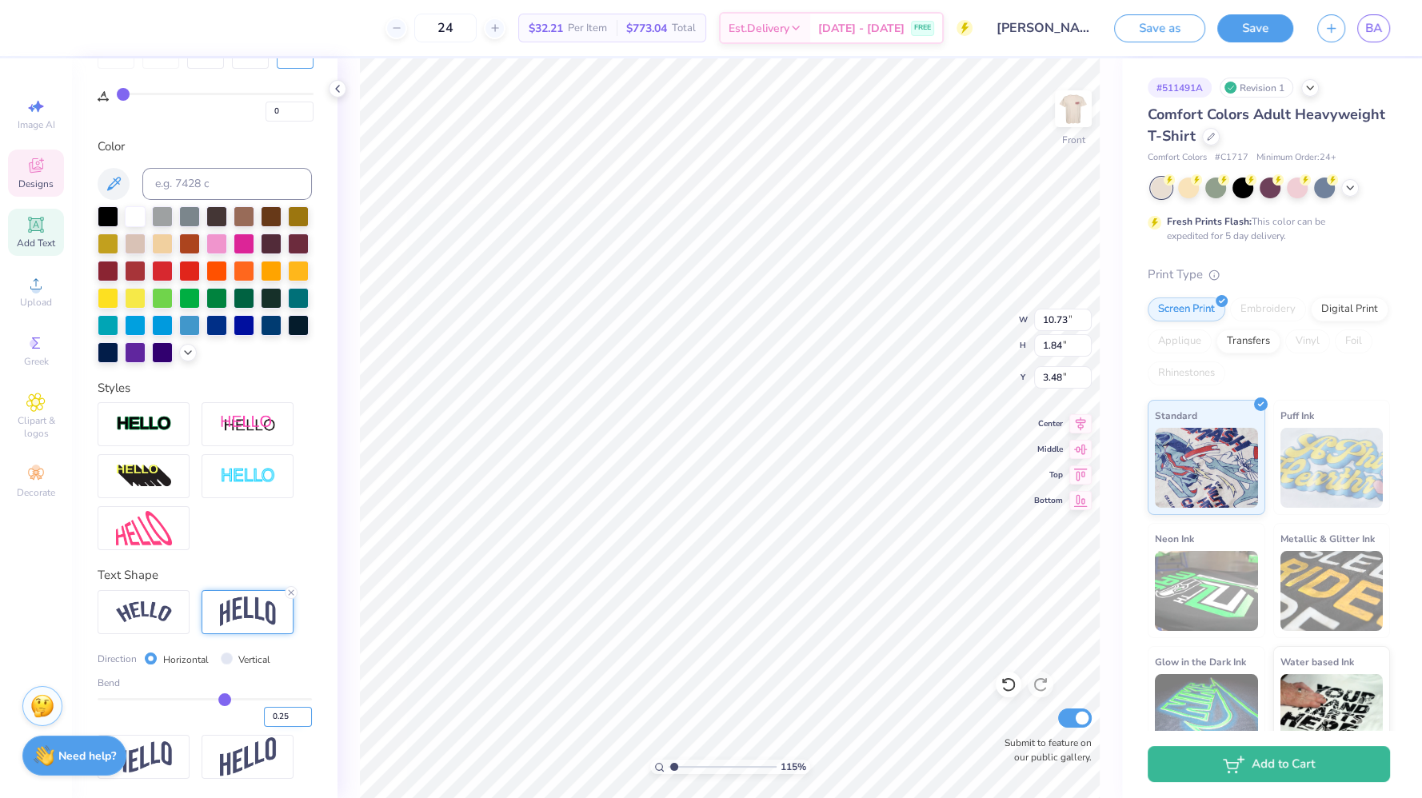
type input "0.25"
type input "1.15148403512201"
type input "2.05"
type input "3.37"
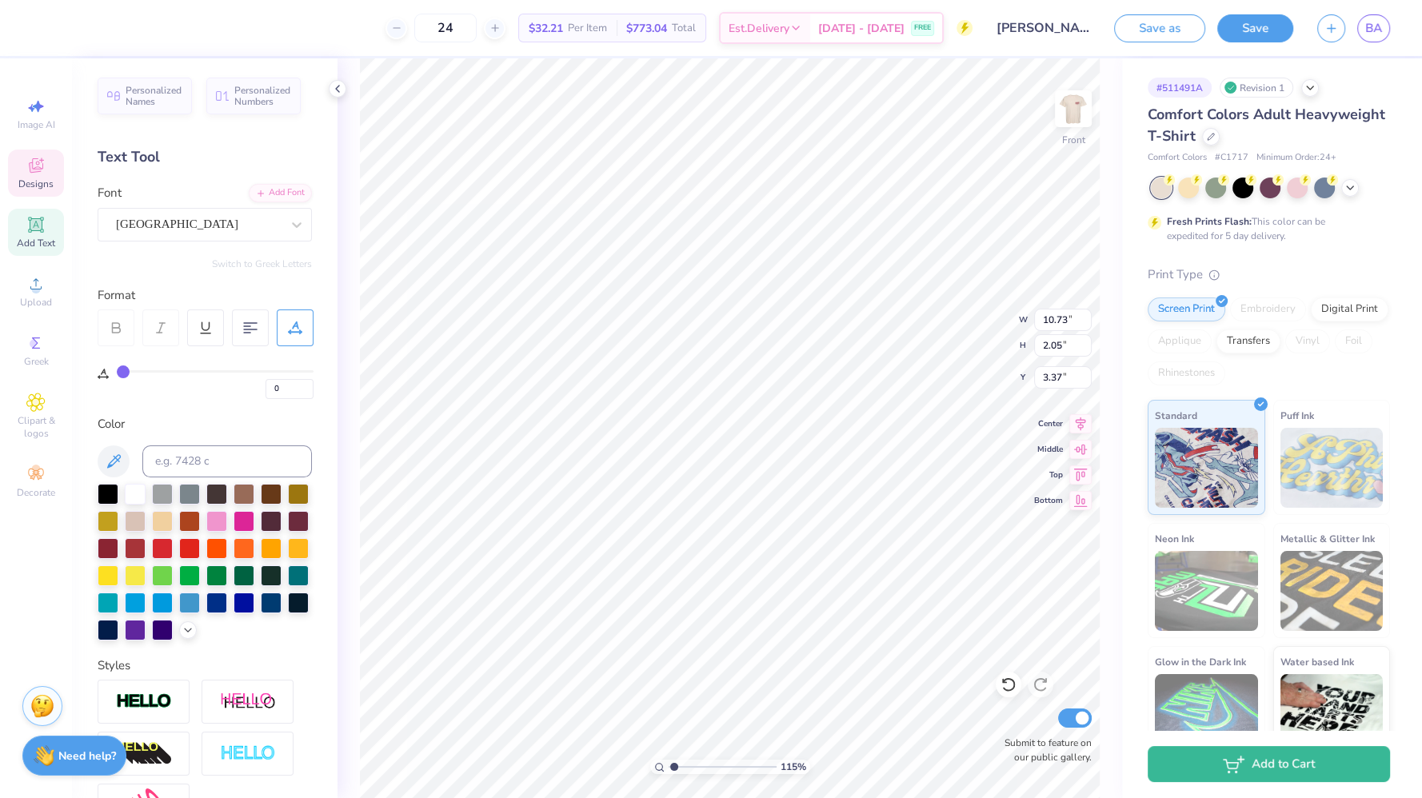
click at [283, 310] on div at bounding box center [295, 327] width 37 height 37
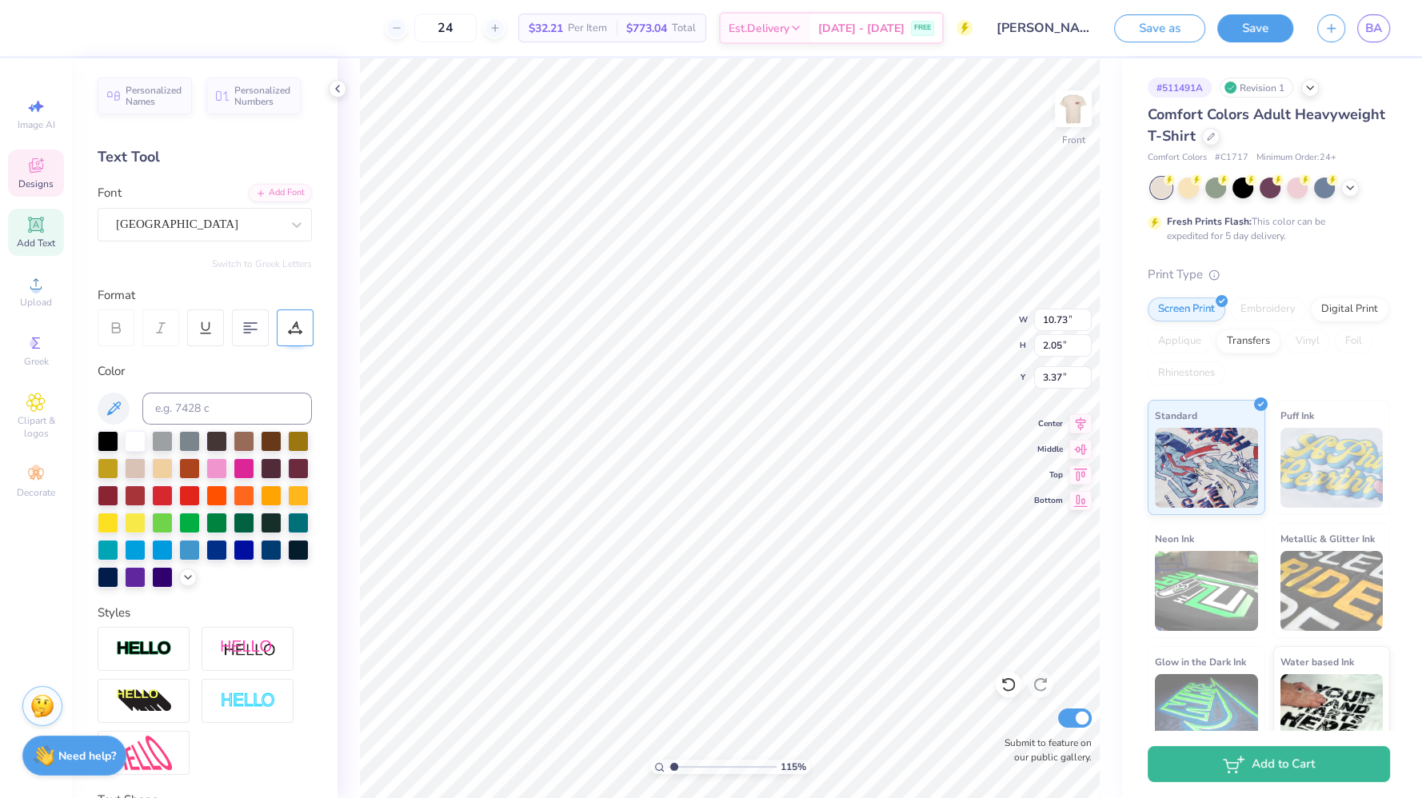
click at [288, 325] on icon at bounding box center [295, 328] width 14 height 14
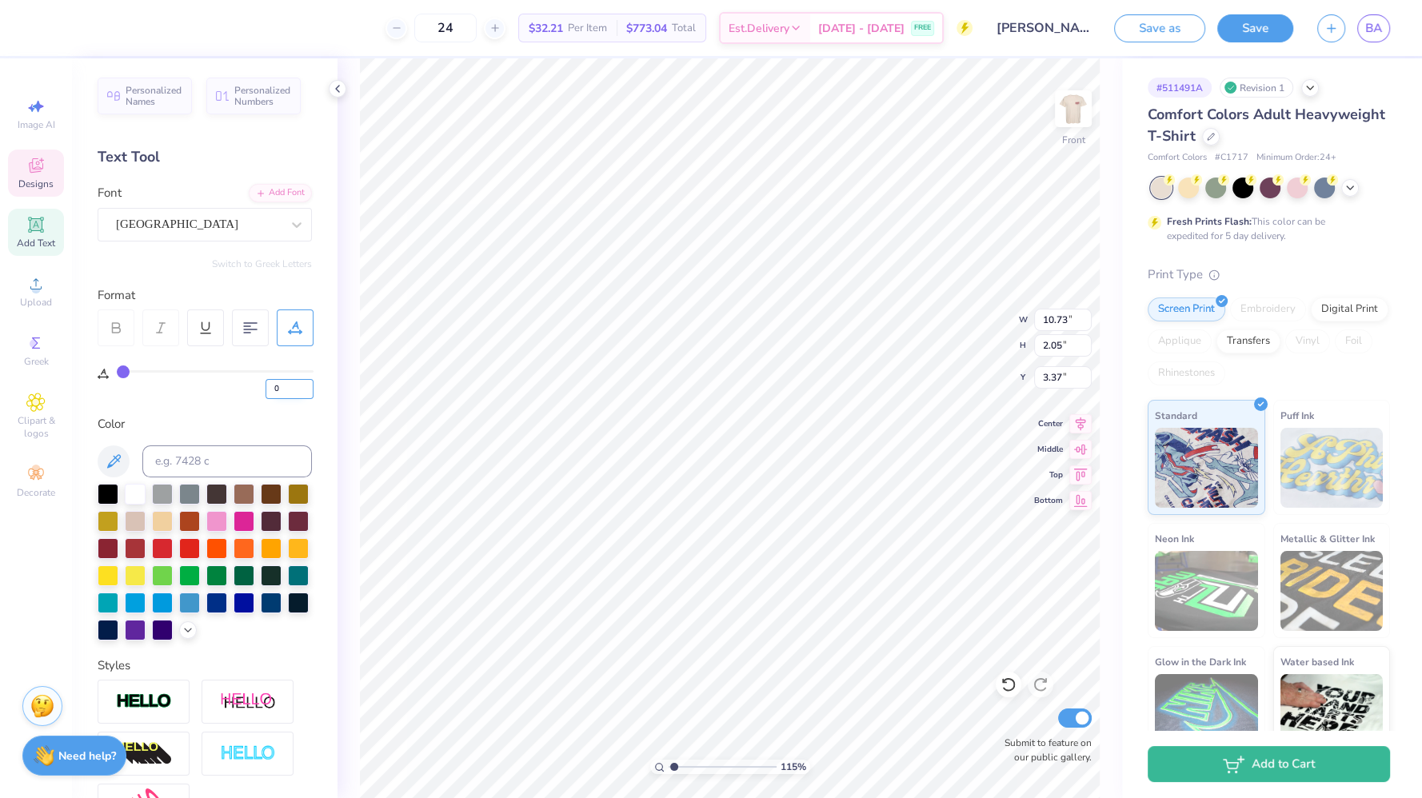
click at [288, 396] on input "0" at bounding box center [289, 389] width 48 height 20
type input "1"
type input "1.15148403512201"
type input "10.87"
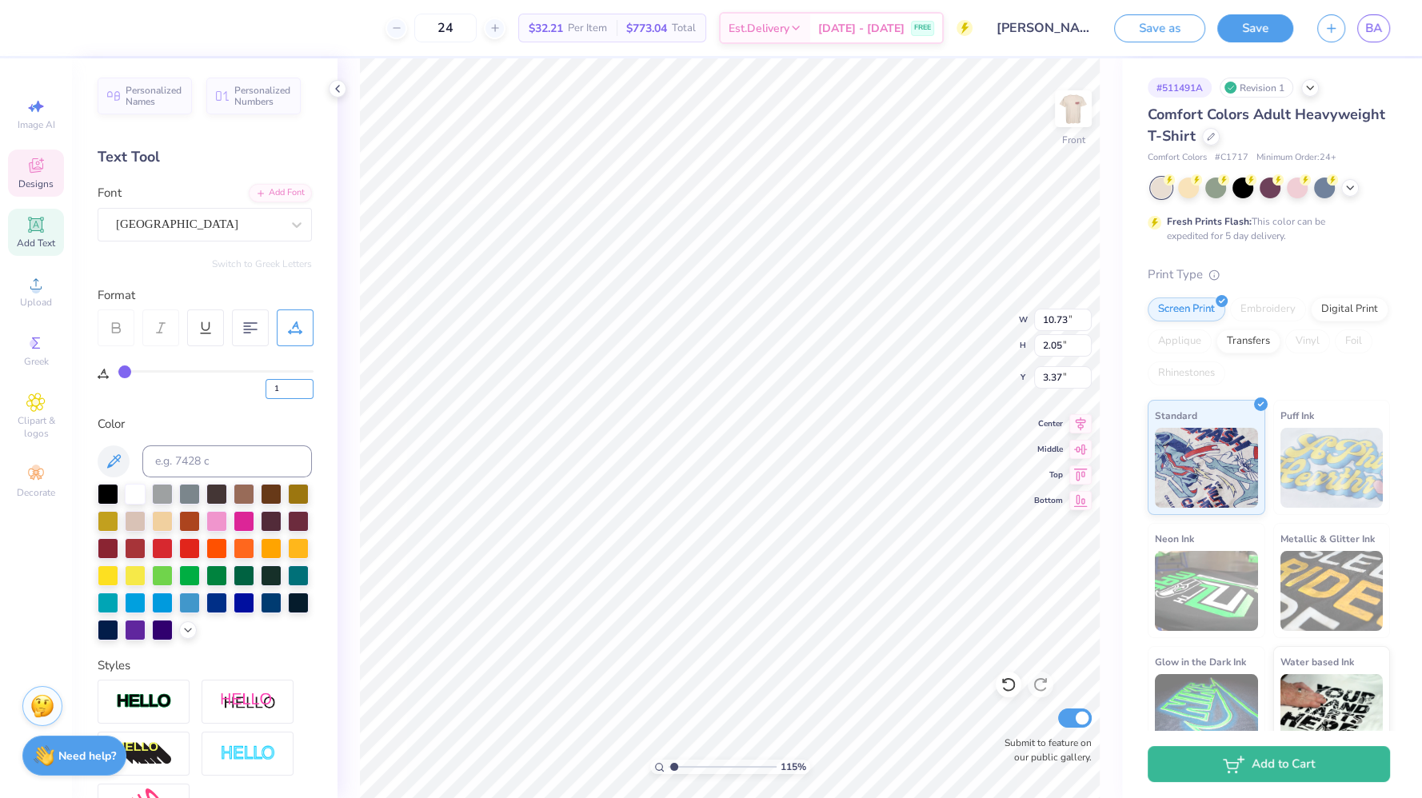
type input "2.06"
type input "3.36"
click at [305, 382] on input "2" at bounding box center [289, 389] width 48 height 20
type input "3"
click at [305, 382] on input "3" at bounding box center [289, 389] width 48 height 20
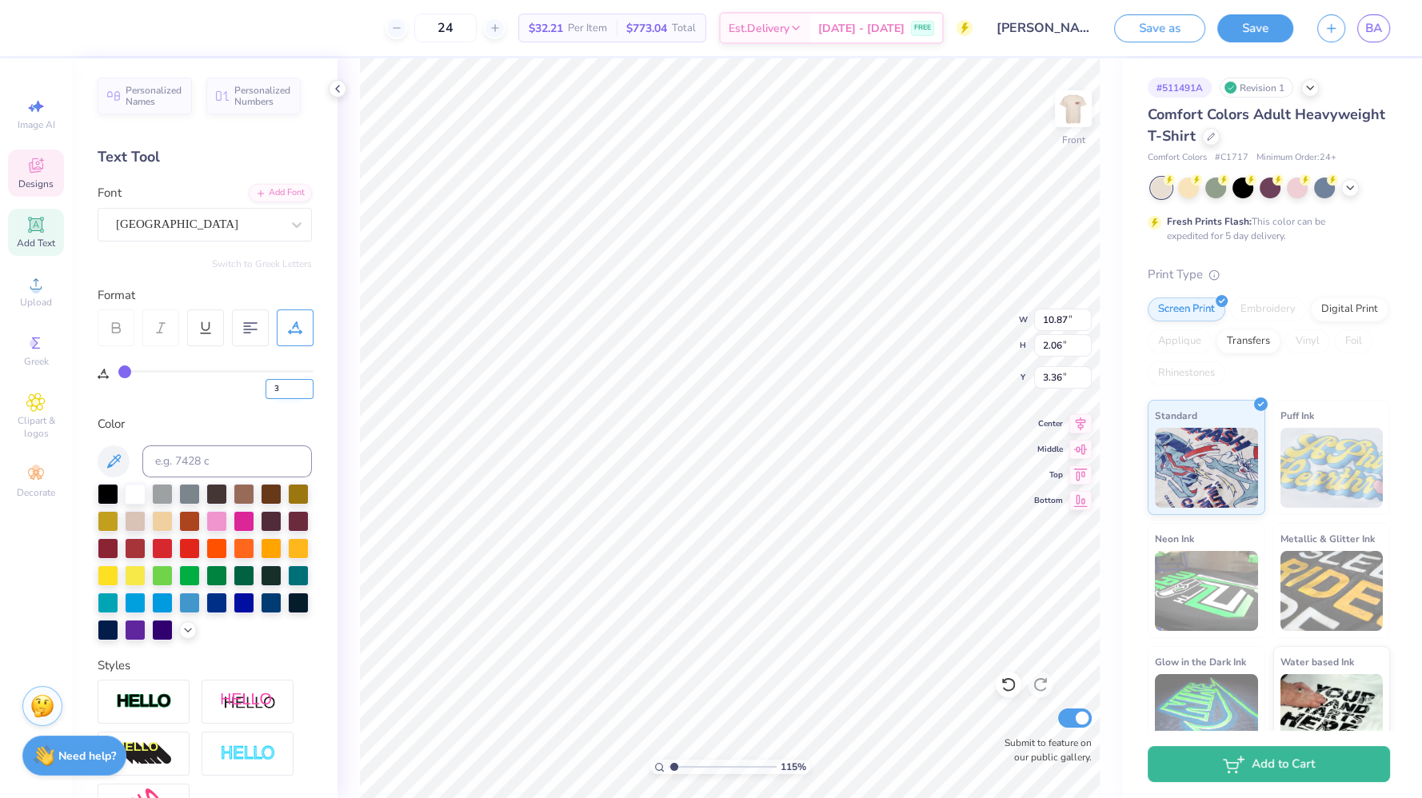
type input "3"
type input "1.15148403512201"
type input "11.15"
type input "2.09"
type input "3.35"
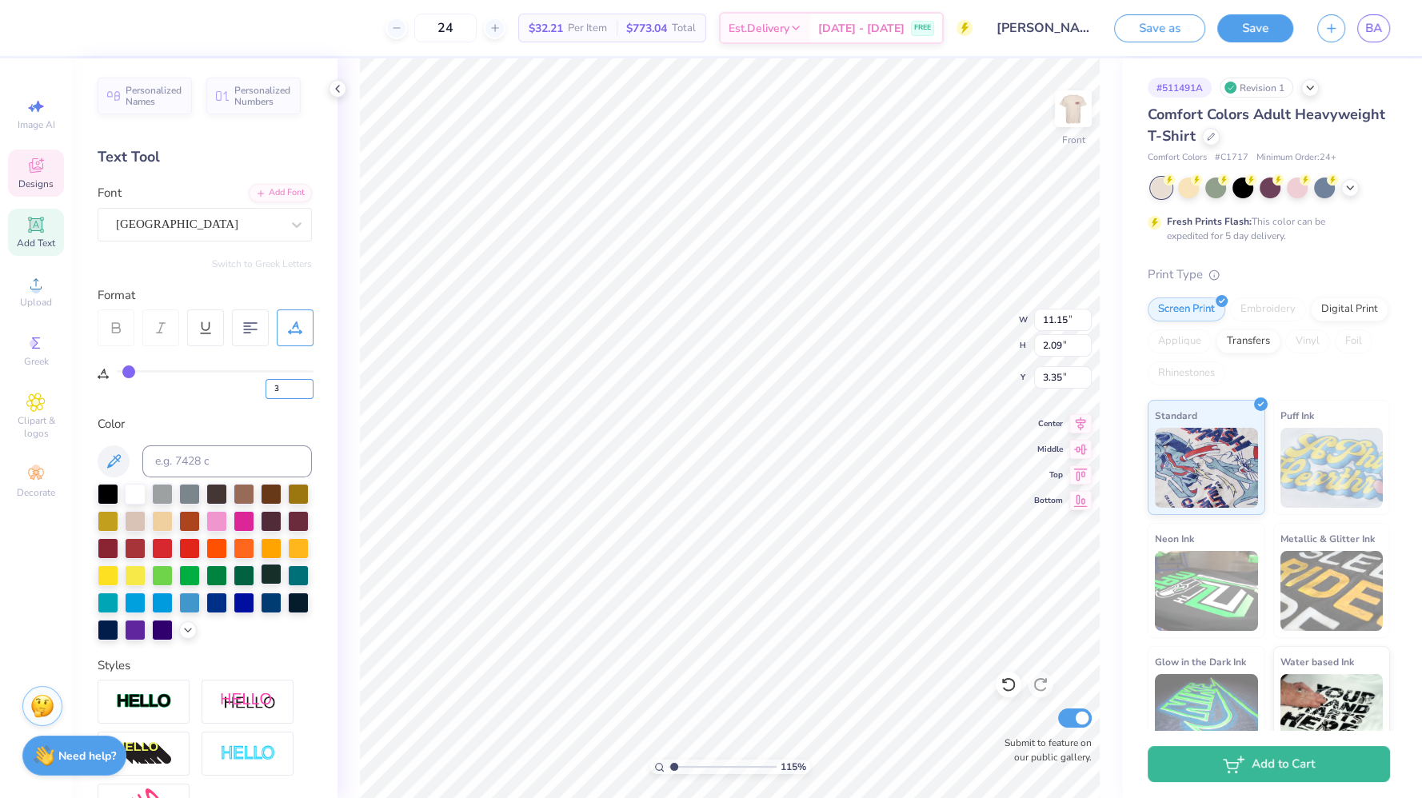
scroll to position [302, 0]
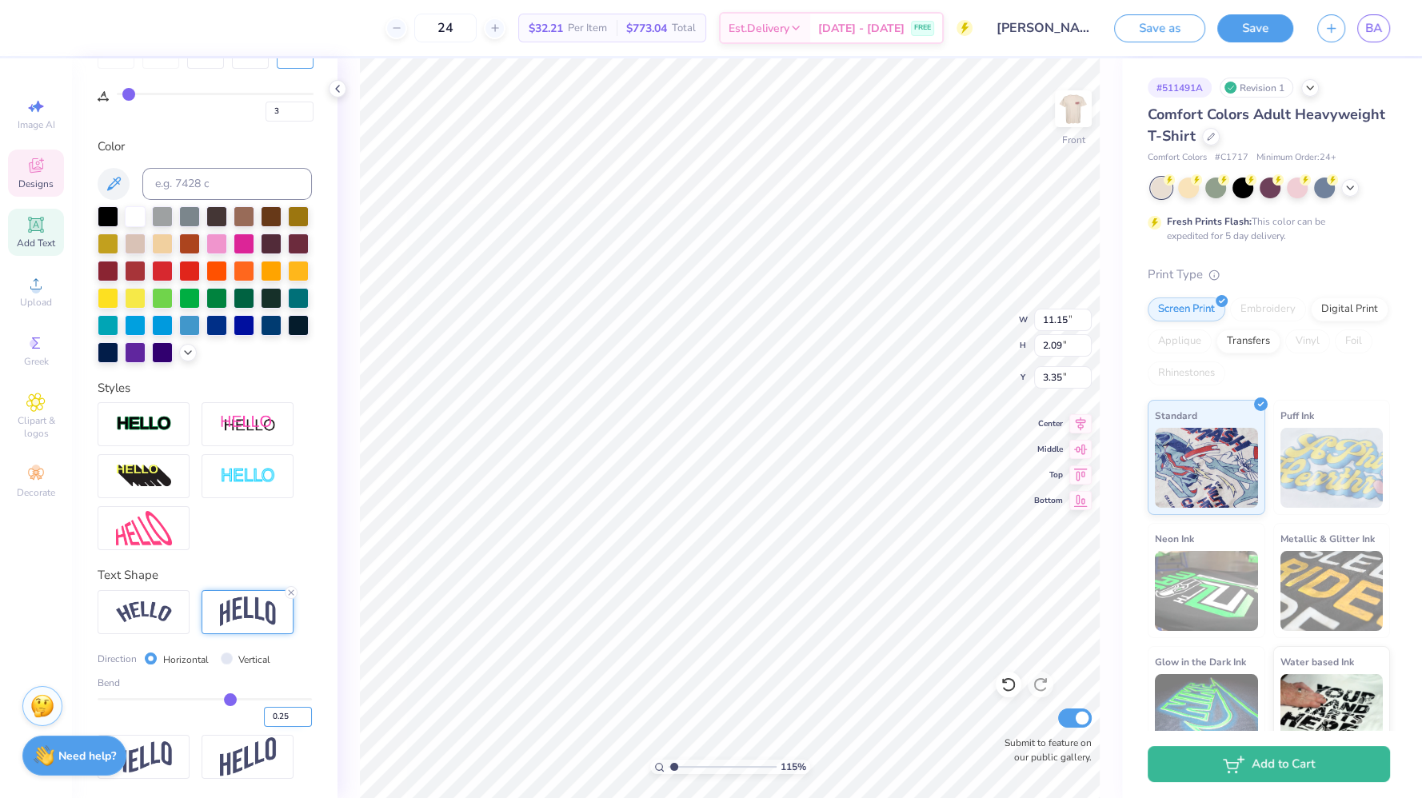
click at [276, 717] on input "0.25" at bounding box center [288, 717] width 48 height 20
type input "0.35"
type input "1.15148403512201"
type input "2.54"
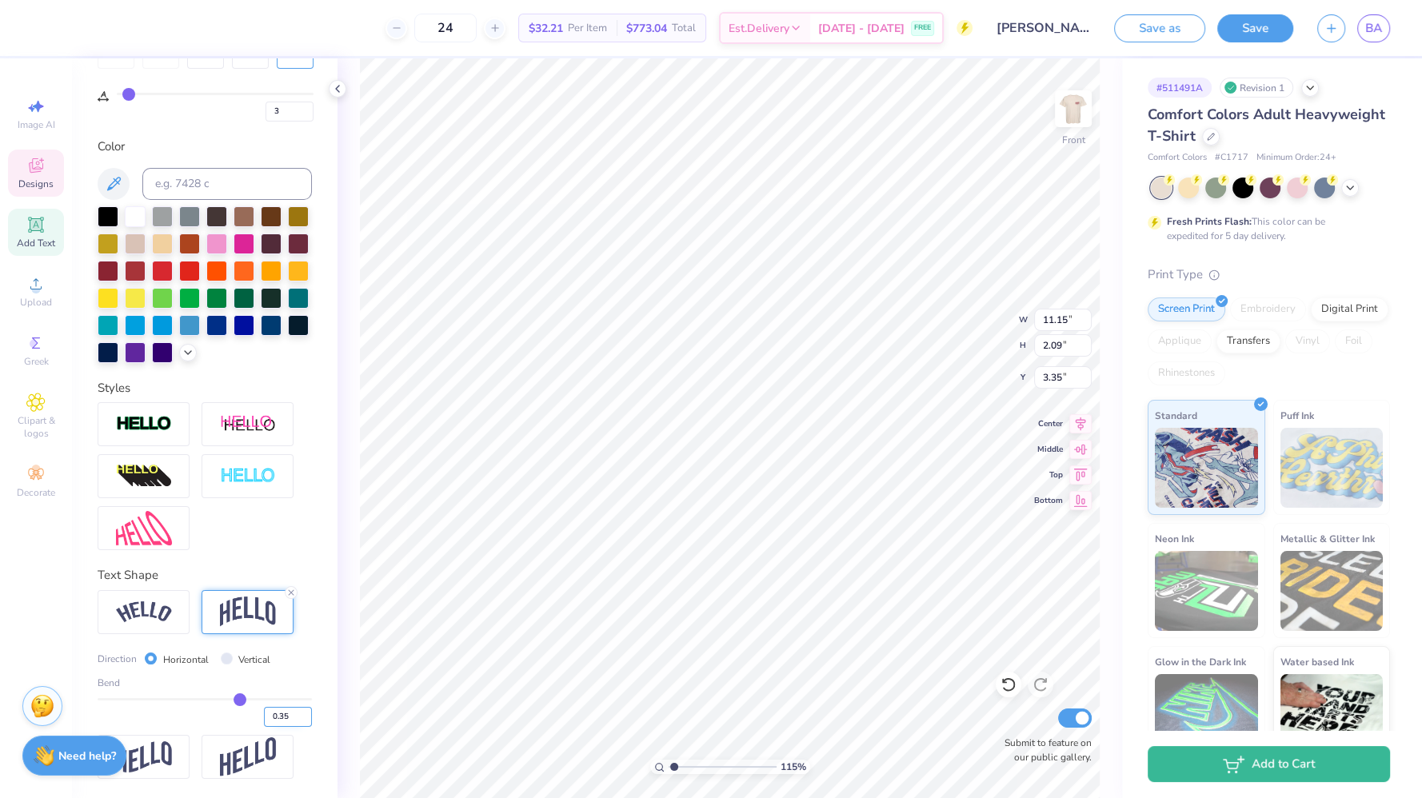
type input "3.12"
click at [1071, 119] on img at bounding box center [1073, 109] width 64 height 64
click at [1247, 18] on button "Save" at bounding box center [1255, 26] width 76 height 28
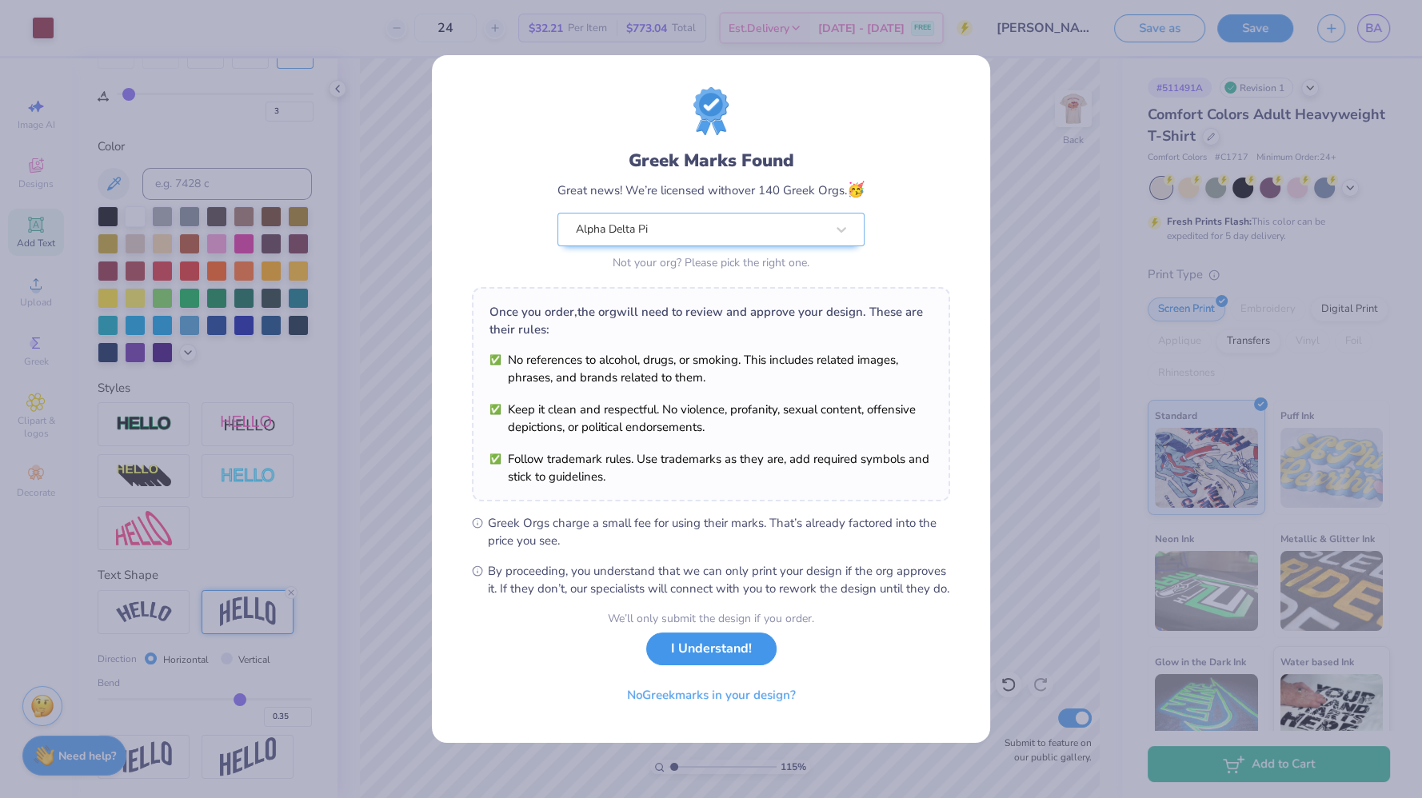
click at [732, 672] on div "We’ll only submit the design if you order. I Understand! No Greek marks in your…" at bounding box center [711, 660] width 206 height 101
click at [733, 662] on button "I Understand!" at bounding box center [711, 648] width 130 height 33
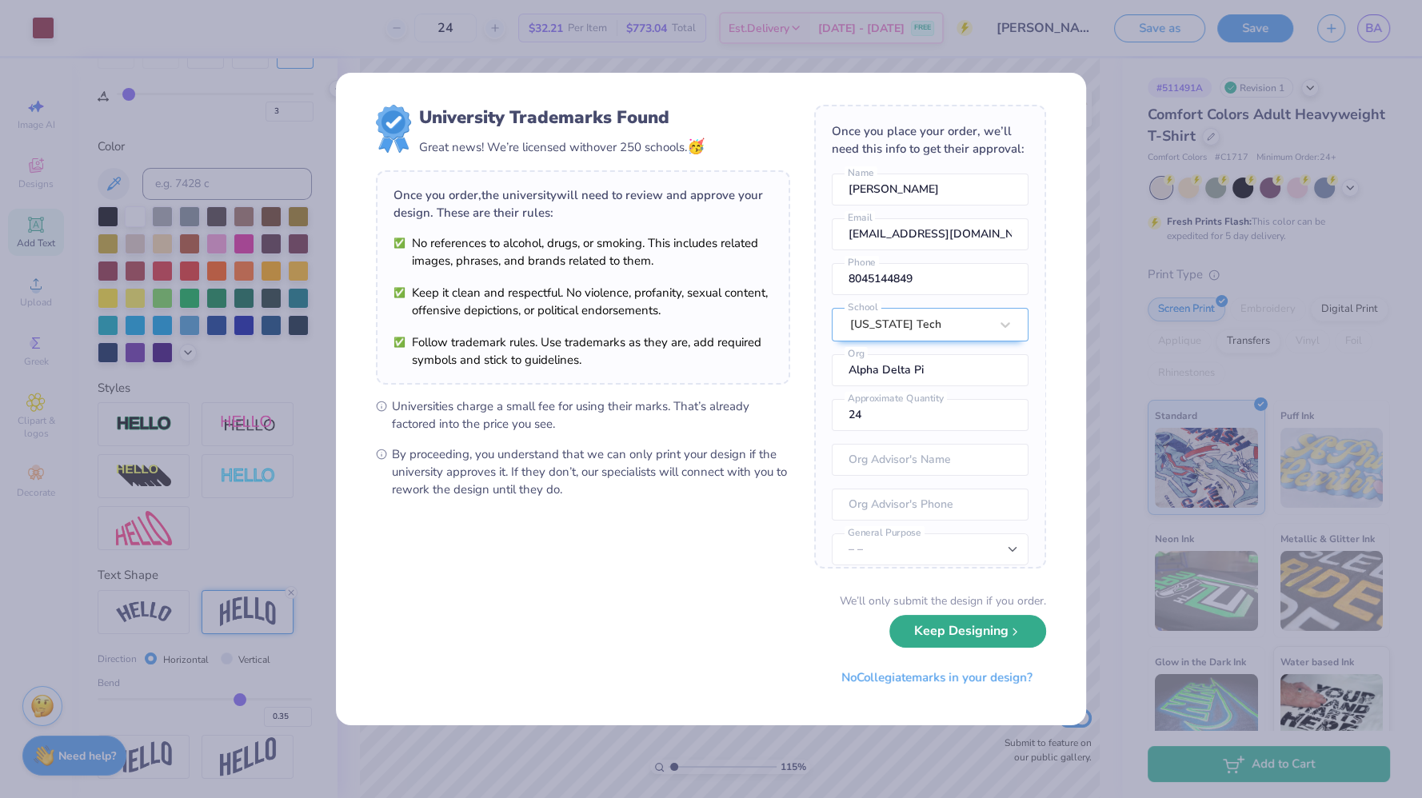
click at [1000, 634] on button "Keep Designing" at bounding box center [967, 631] width 157 height 33
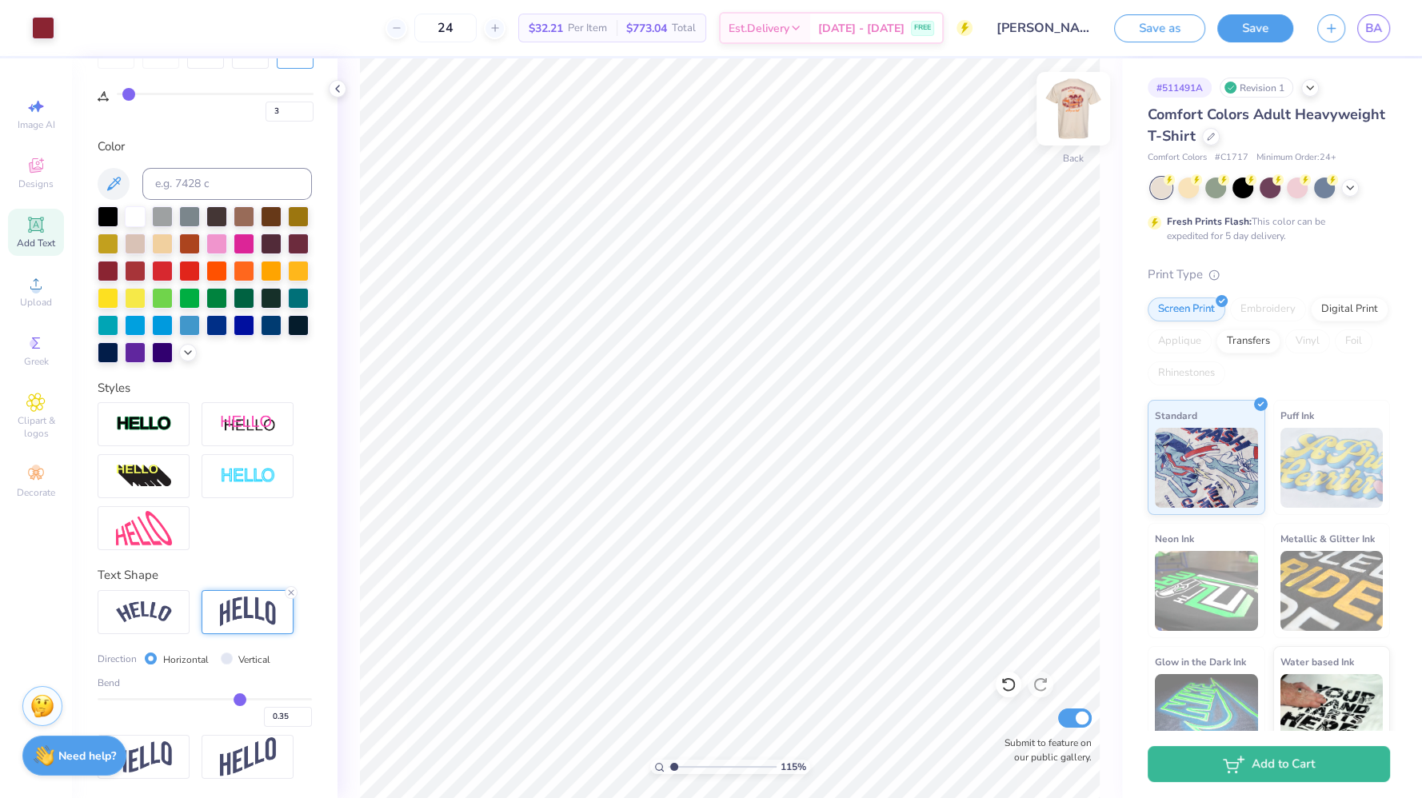
click at [1068, 98] on img at bounding box center [1073, 109] width 64 height 64
click at [1075, 110] on img at bounding box center [1073, 109] width 64 height 64
type input "1.15148403512201"
type input "0"
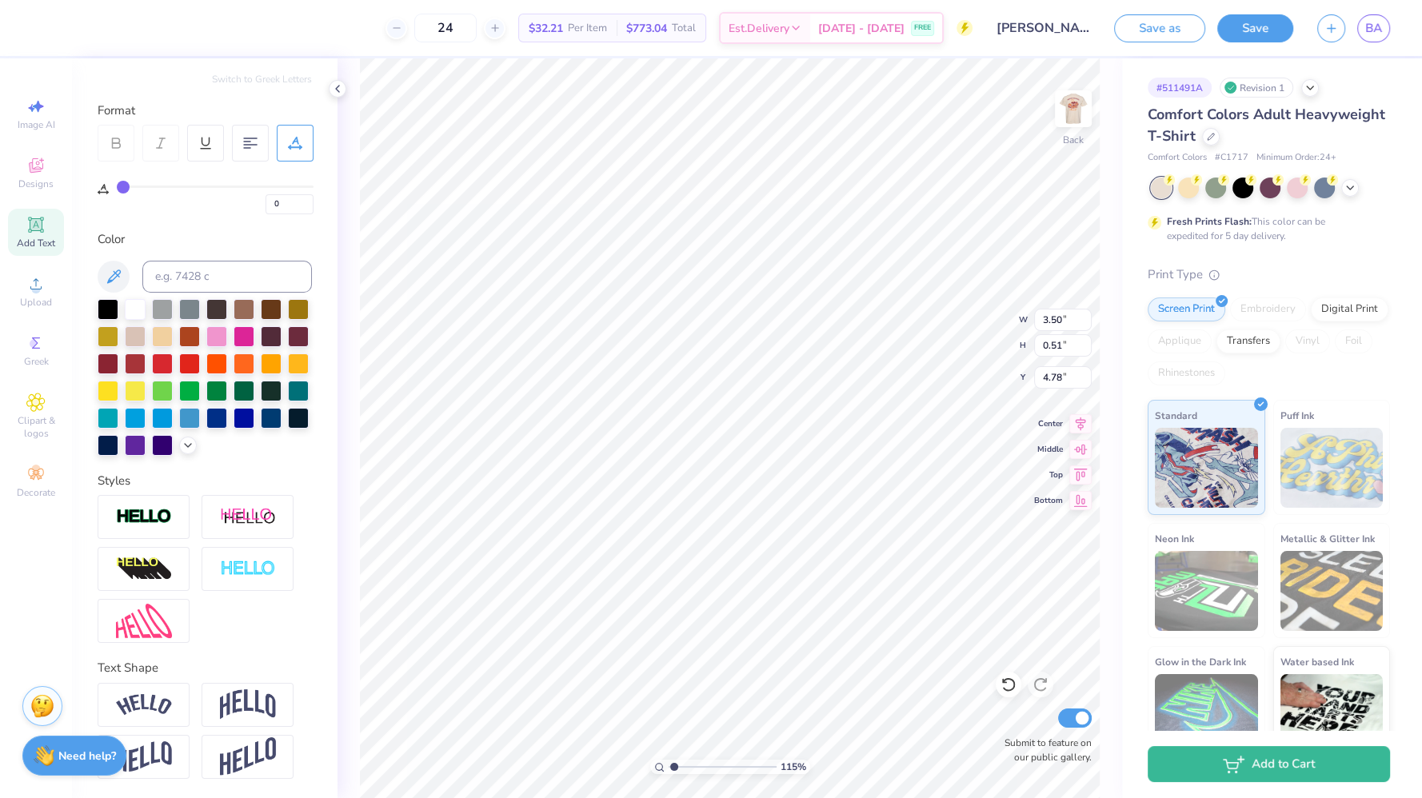
scroll to position [14, 4]
type input "1.15148403512201"
type textarea "Parent's Weekend"
type input "1.15148403512201"
type input "4.91"
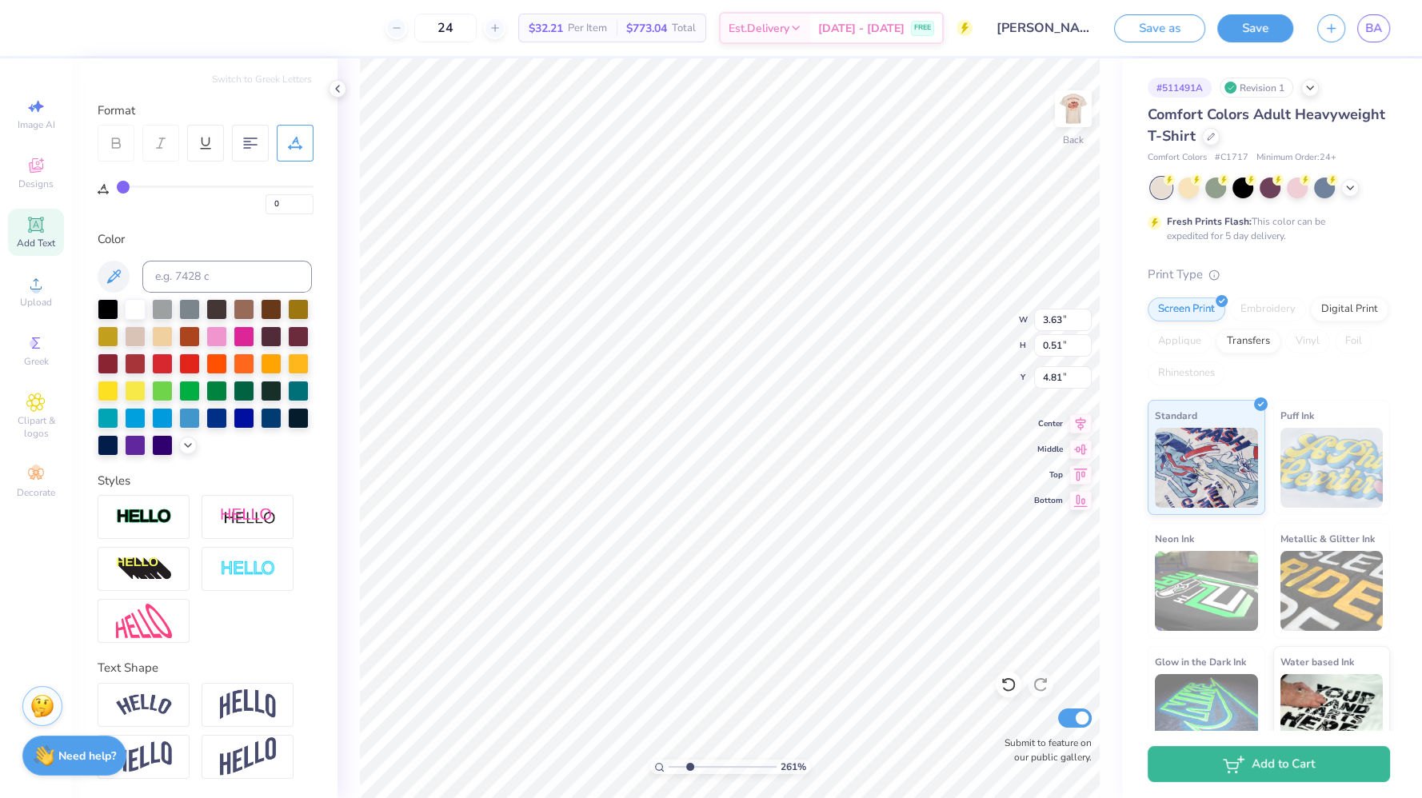
scroll to position [14, 3]
type input "2.61120036479871"
type textarea "Parent's\ Weekend"
type input "2.61120036479871"
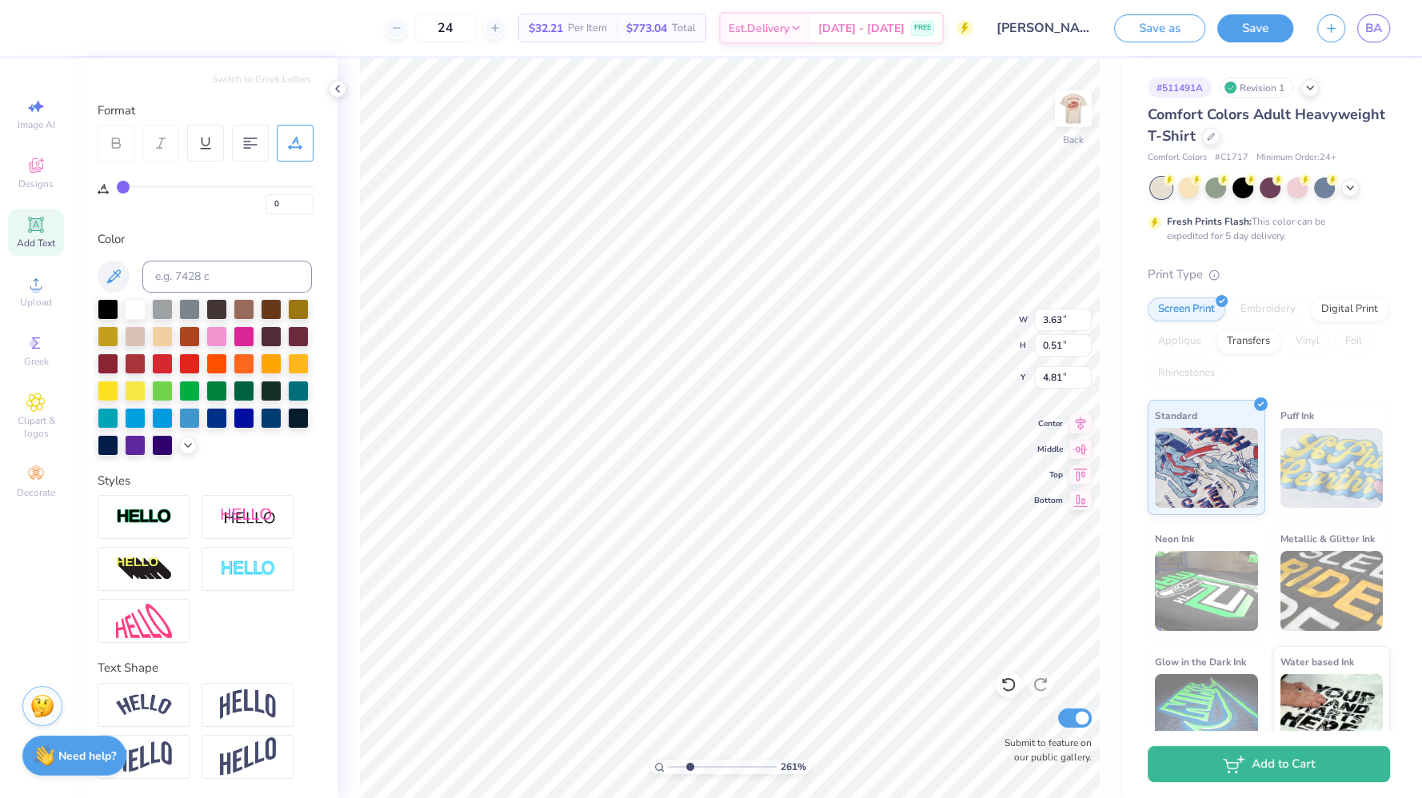
type textarea "Parent's Weekend"
type input "2.61120036479871"
type textarea "Parents Weekend"
type input "2.61120036479871"
type textarea "Parent s Weekend"
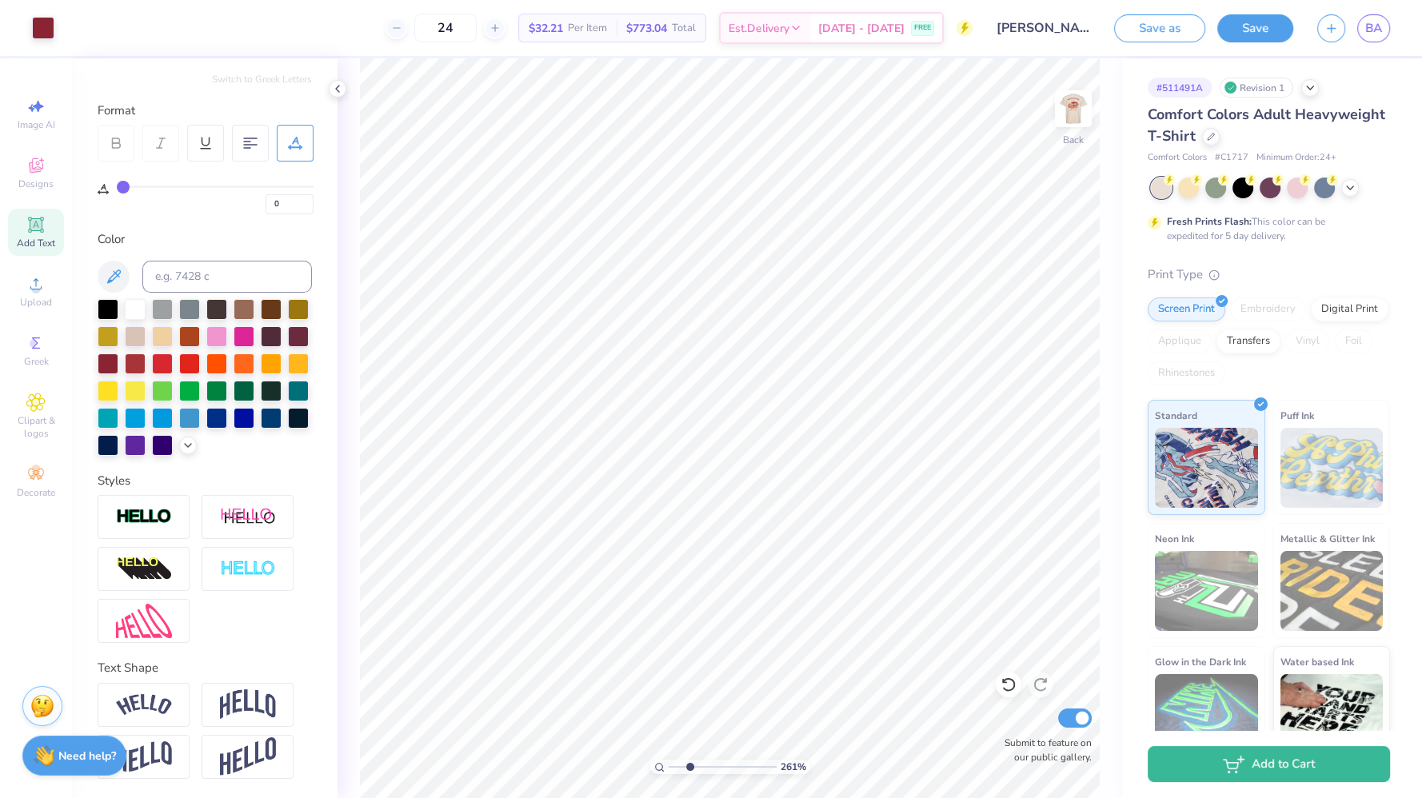
click at [38, 227] on icon at bounding box center [35, 224] width 15 height 15
click at [47, 225] on div "Add Text" at bounding box center [36, 232] width 56 height 47
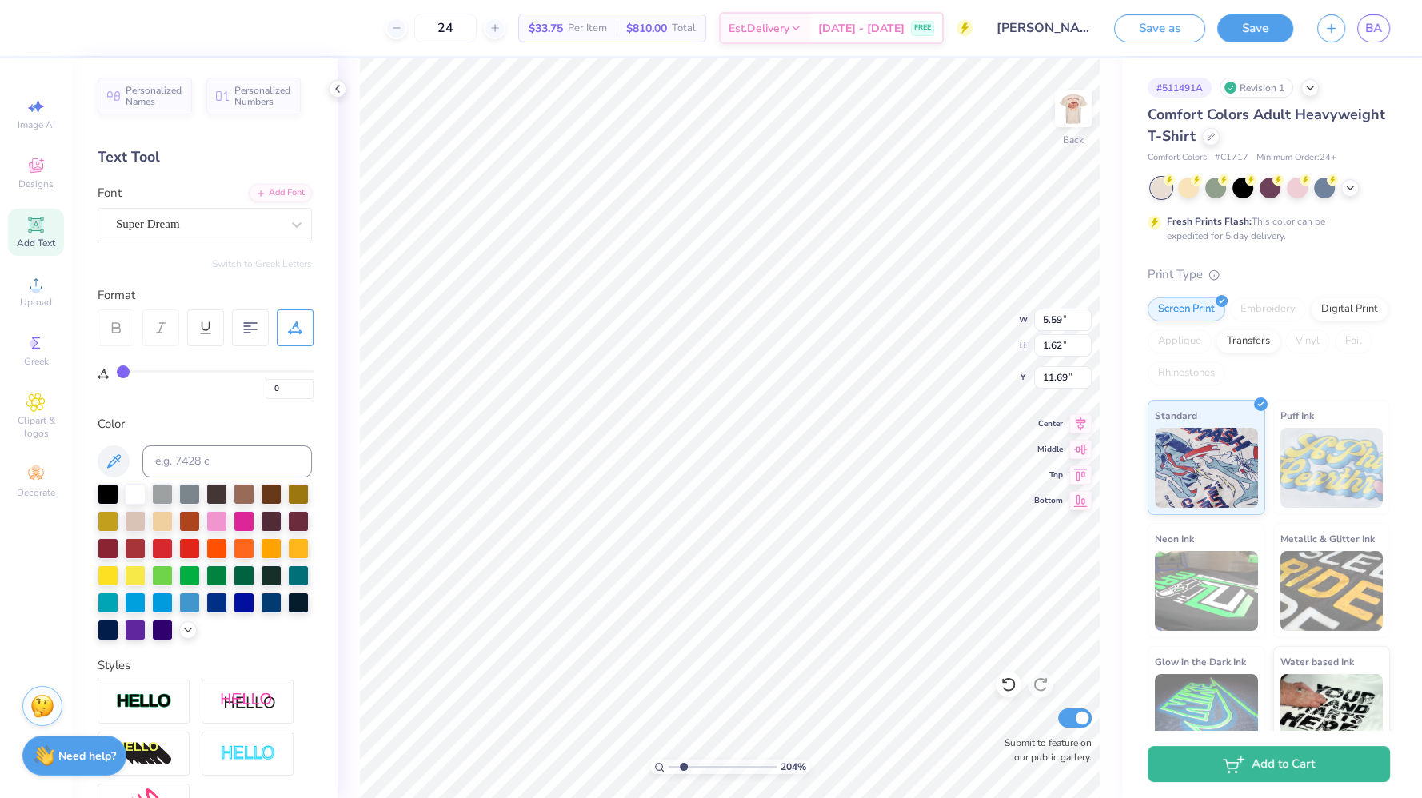
type input "2.04093950535842"
type input "2.39"
type input "2.04093950535842"
type input "5.42"
type input "2.04093950535842"
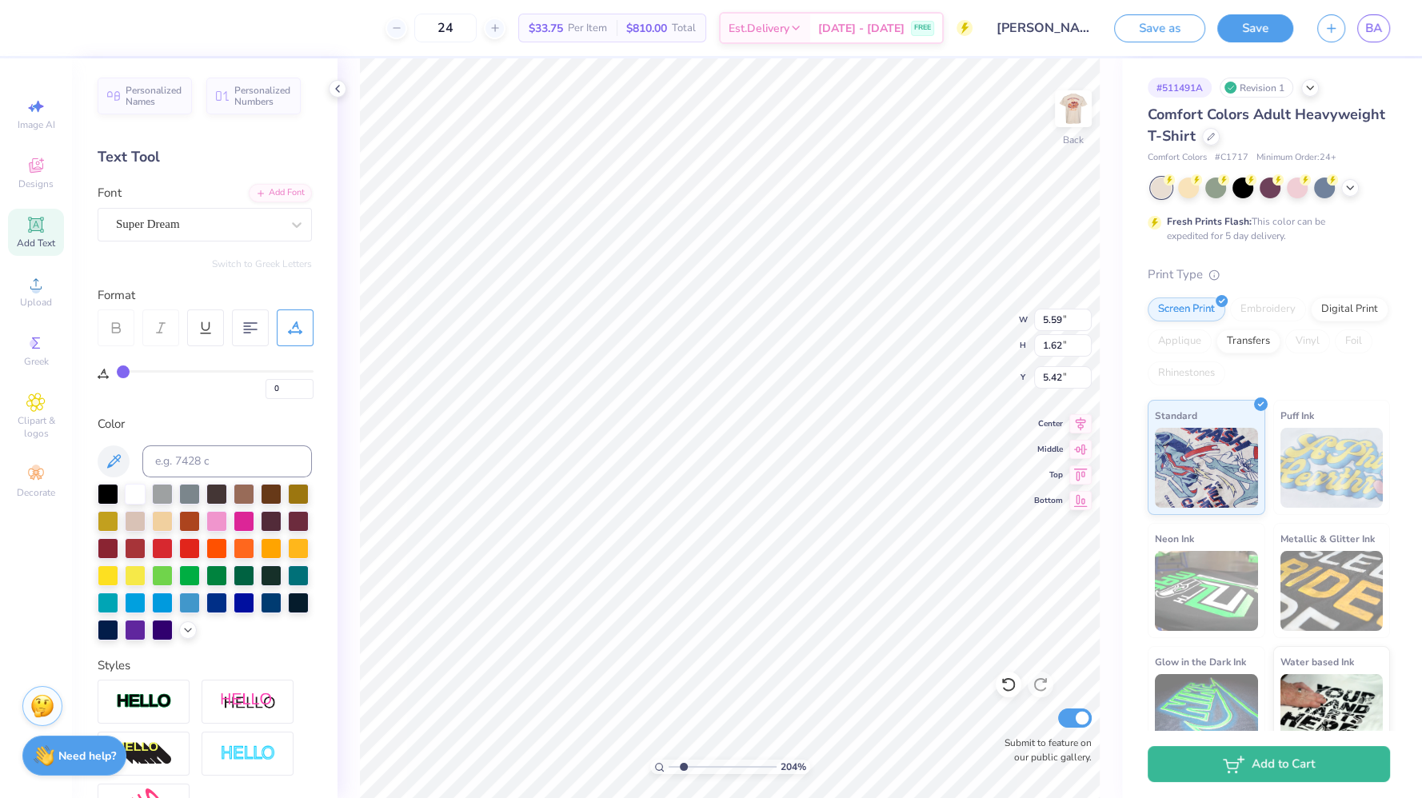
type textarea "'"
type input "2.04093950535842"
type input "3.65"
type input "0.51"
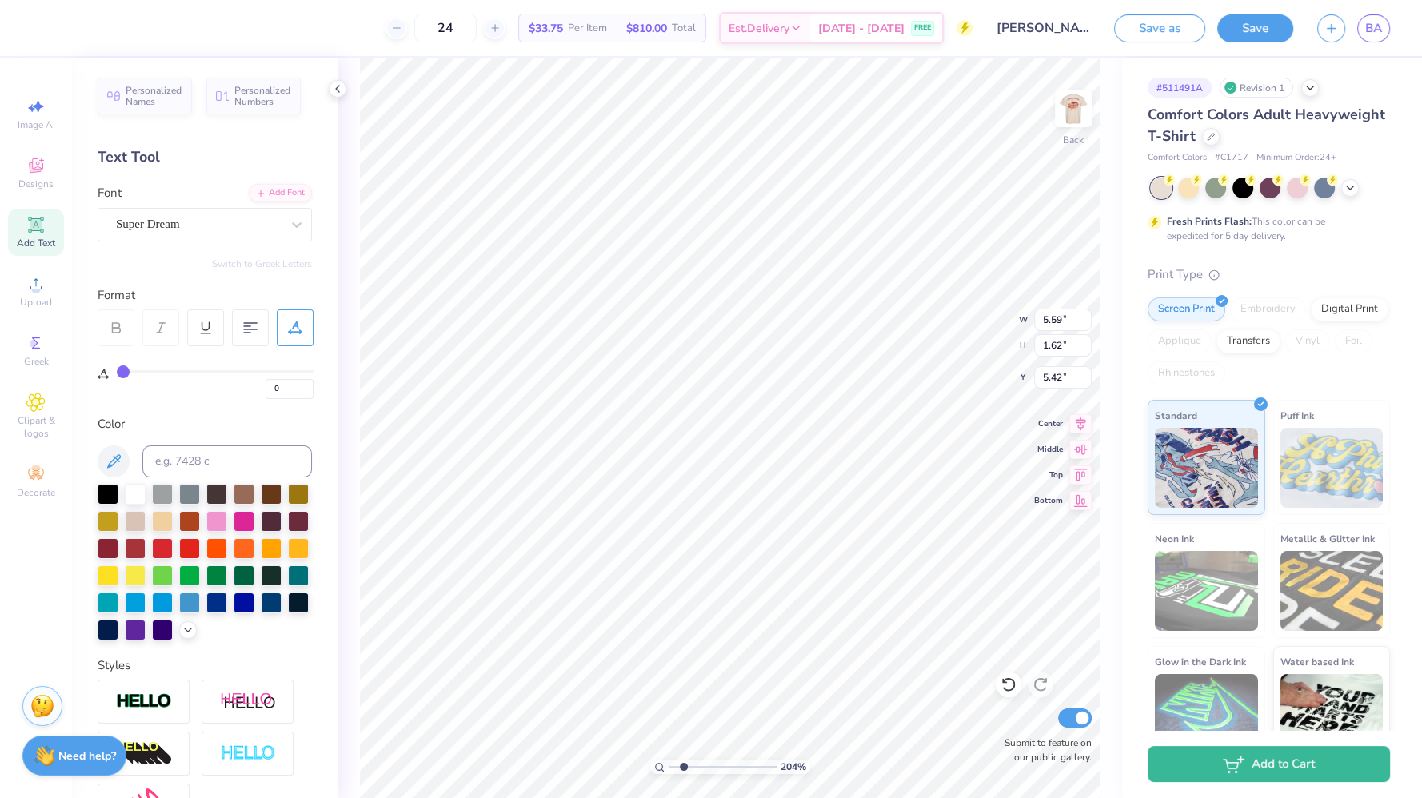
type input "4.81"
click at [228, 232] on div "LasVegas Fabulous" at bounding box center [198, 224] width 168 height 25
click at [190, 228] on div "Super Dream" at bounding box center [198, 224] width 168 height 25
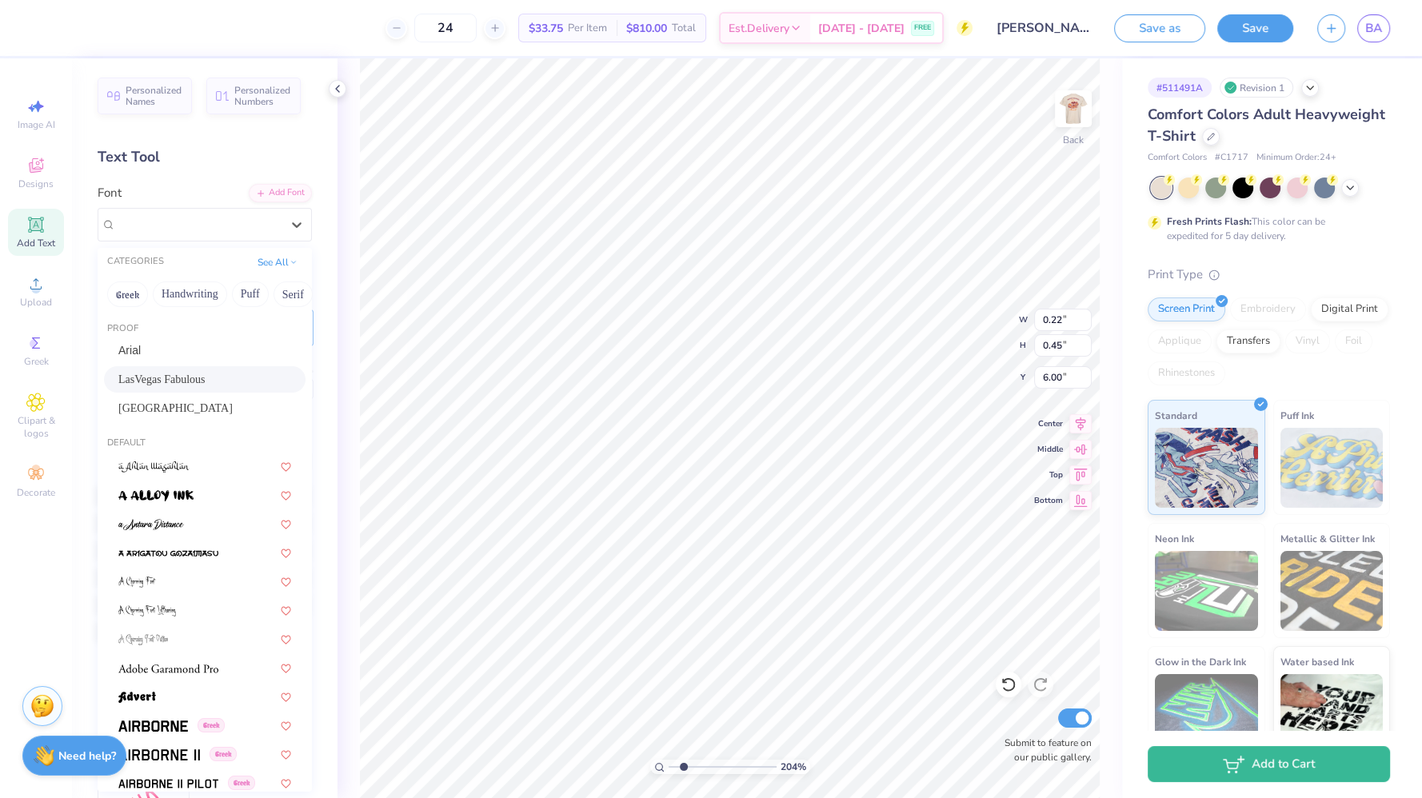
click at [206, 385] on div "LasVegas Fabulous" at bounding box center [204, 379] width 173 height 17
type input "2.04093950535842"
type input "0.47"
type input "0.56"
type input "5.95"
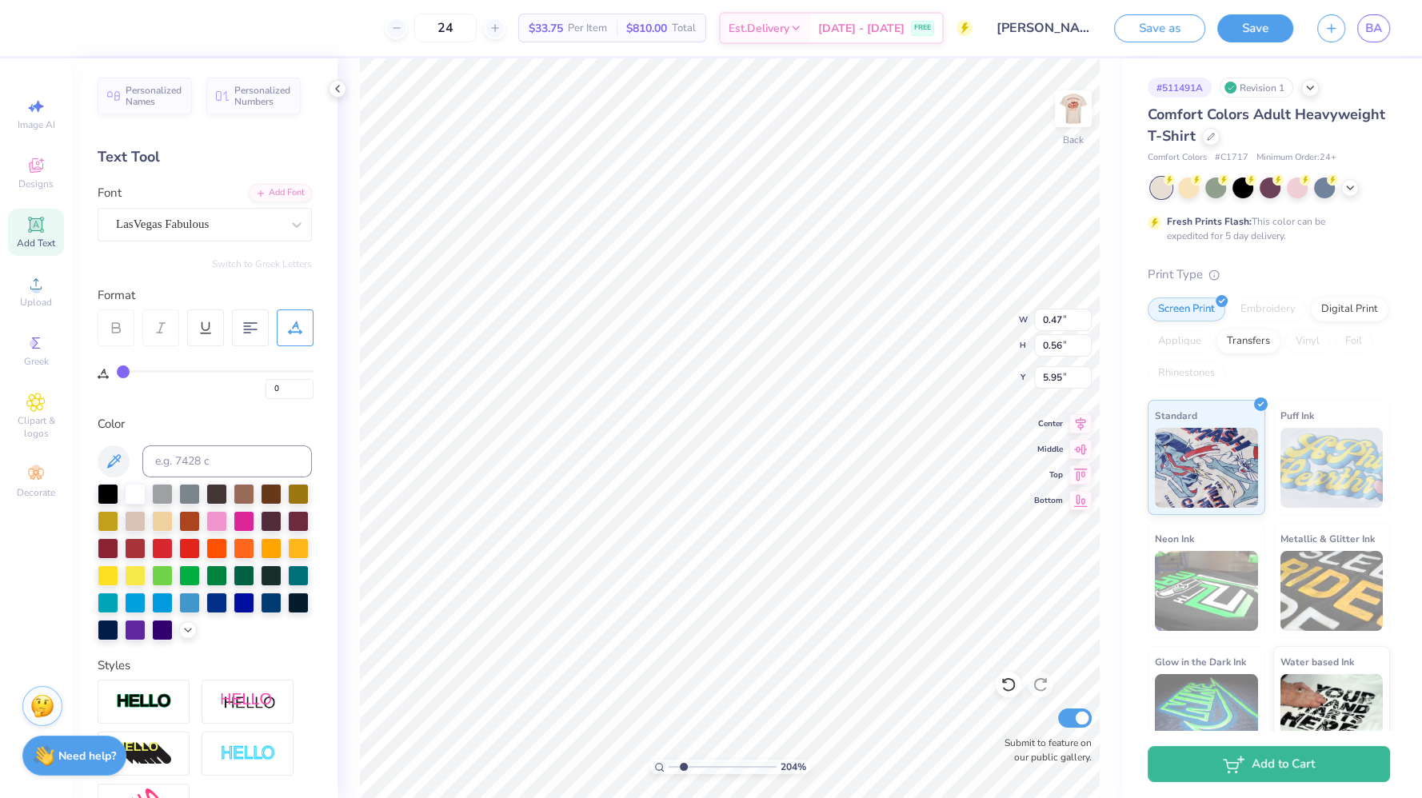
type input "2.04093950535842"
type input "0.16"
type input "0.19"
type input "6.32"
type input "2.52335127935539"
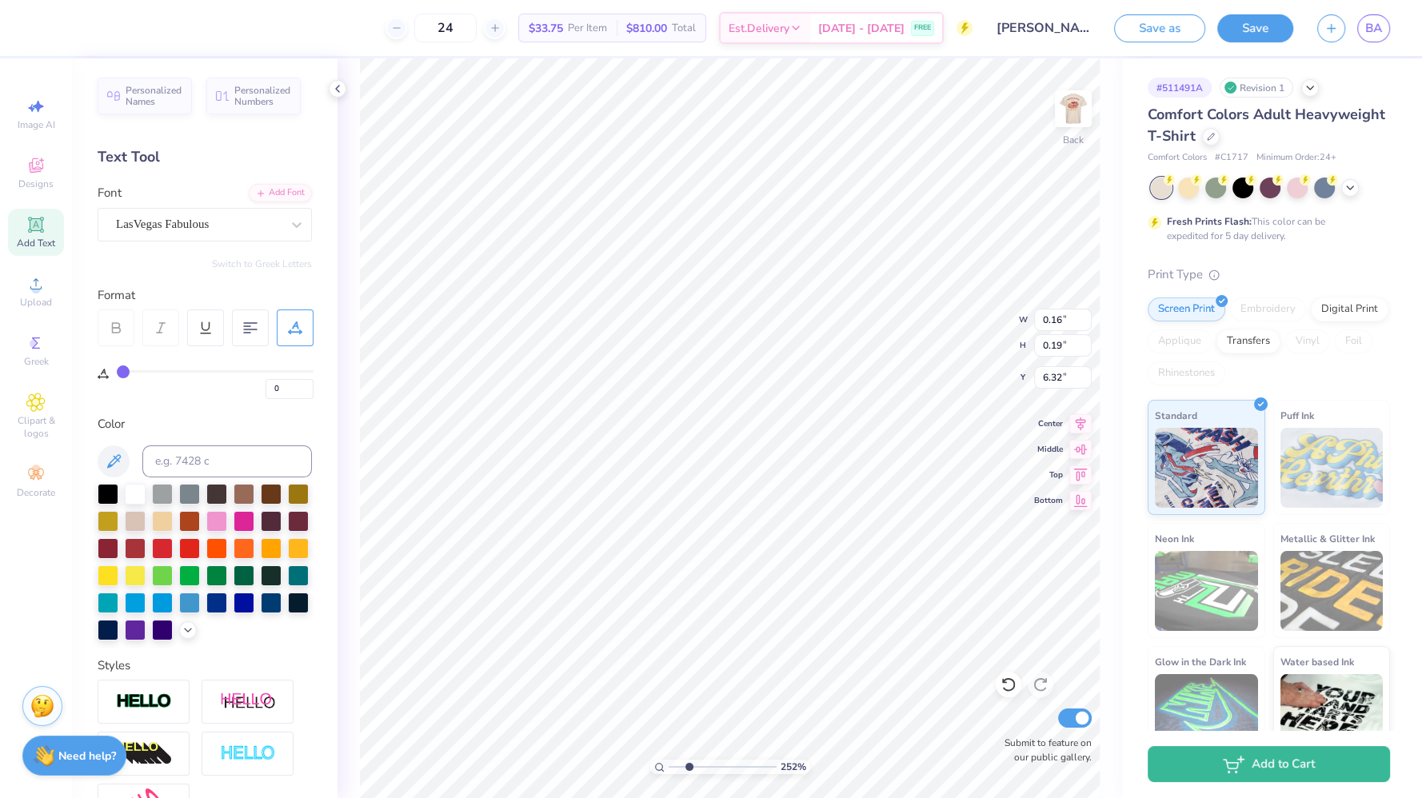
type input "4.88"
type input "4.70954036791585"
type input "0.16"
type input "0.19"
type input "4.88"
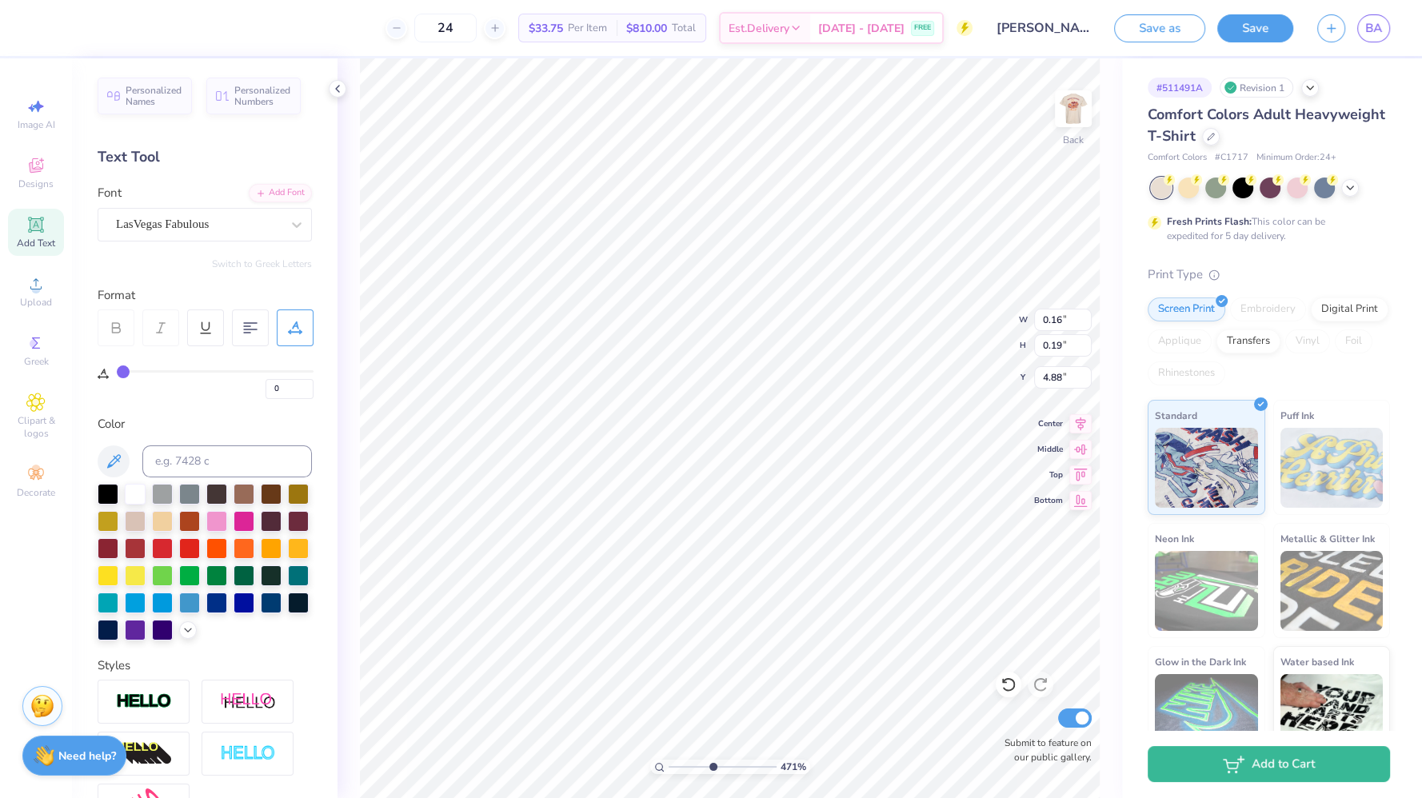
type input "4.70954036791585"
type input "0.09"
type input "0.11"
type input "4.70954036791585"
type input "0.06"
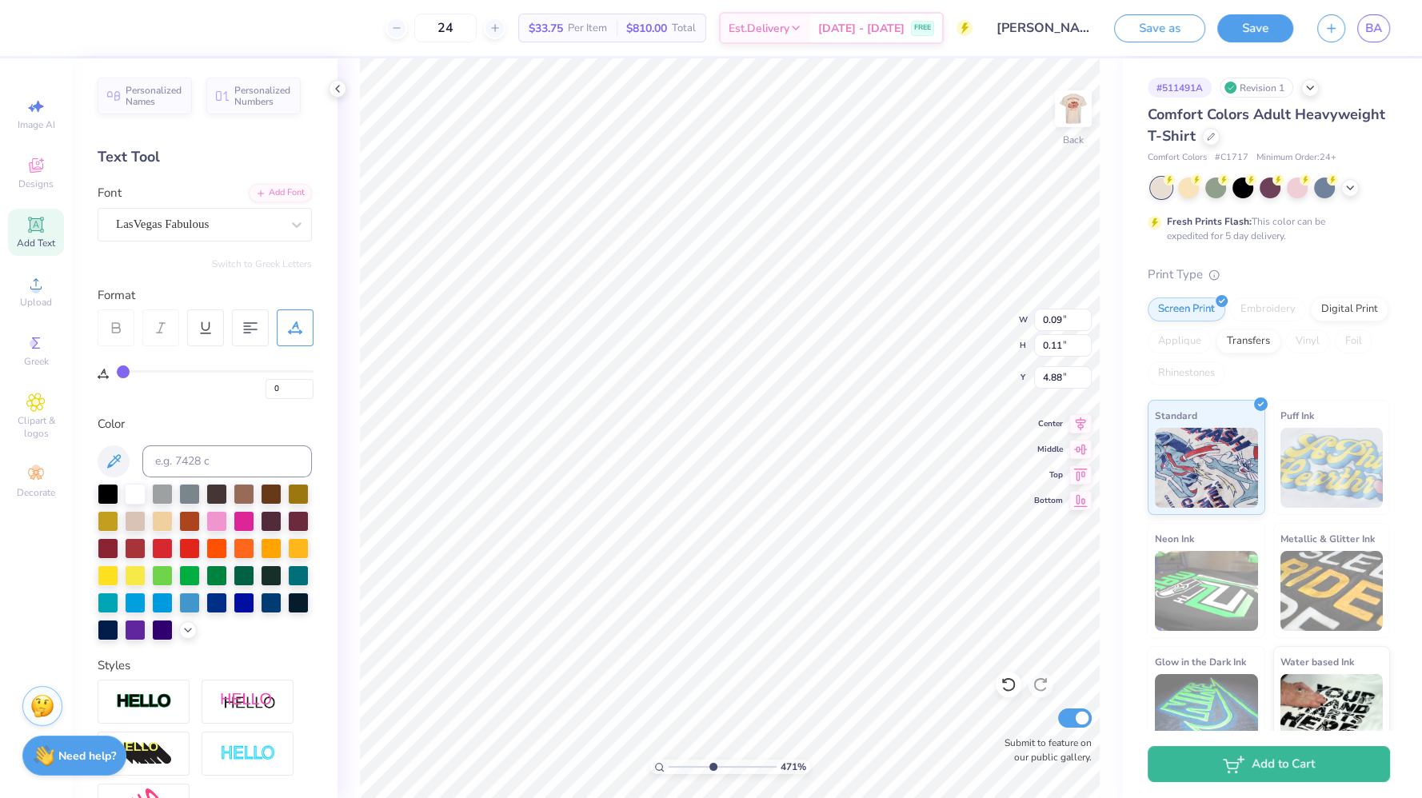
type input "0.07"
type input "4.91"
type input "4.70954036791585"
type input "0.08"
type input "0.10"
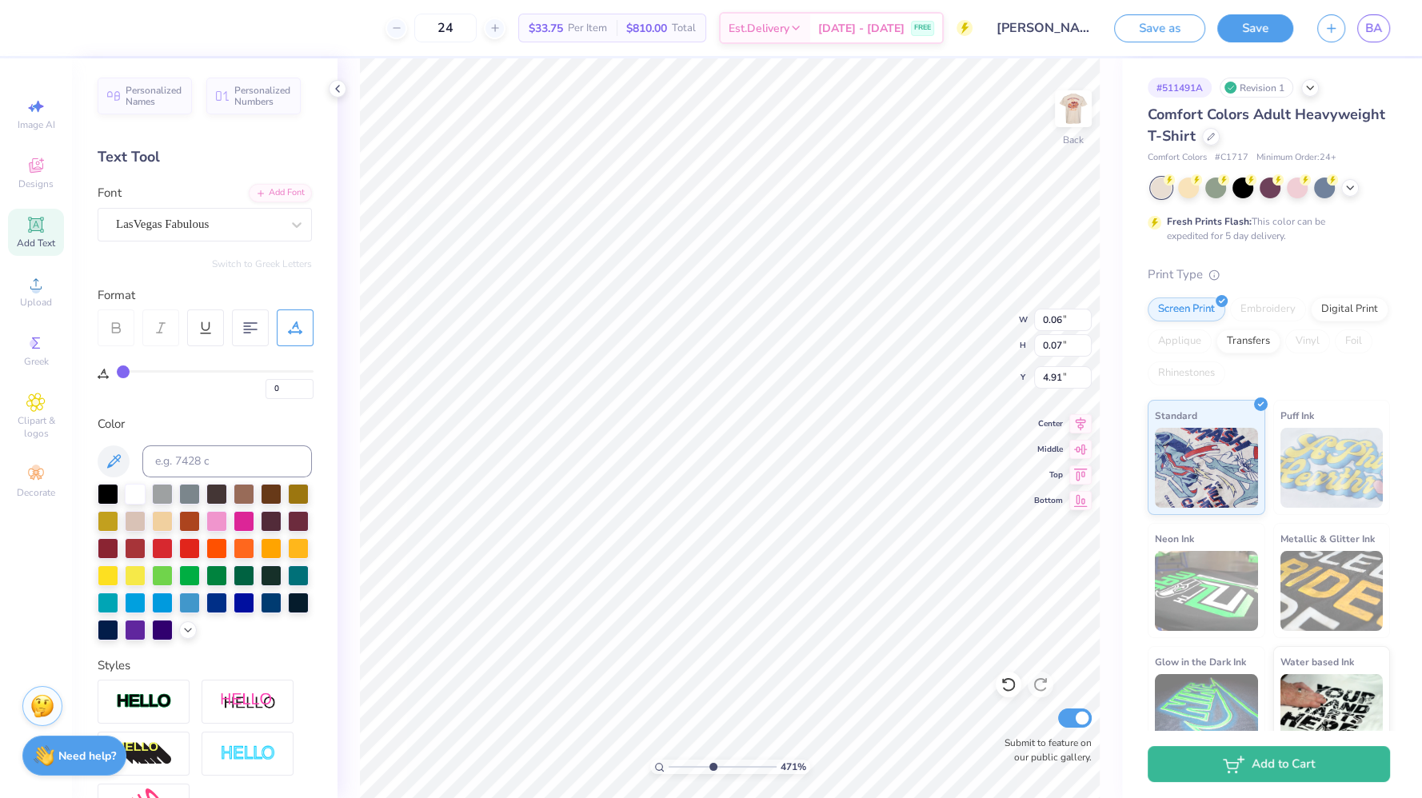
type input "4.89"
type input "4.70954036791585"
type input "4.97"
type input "4.70954036791585"
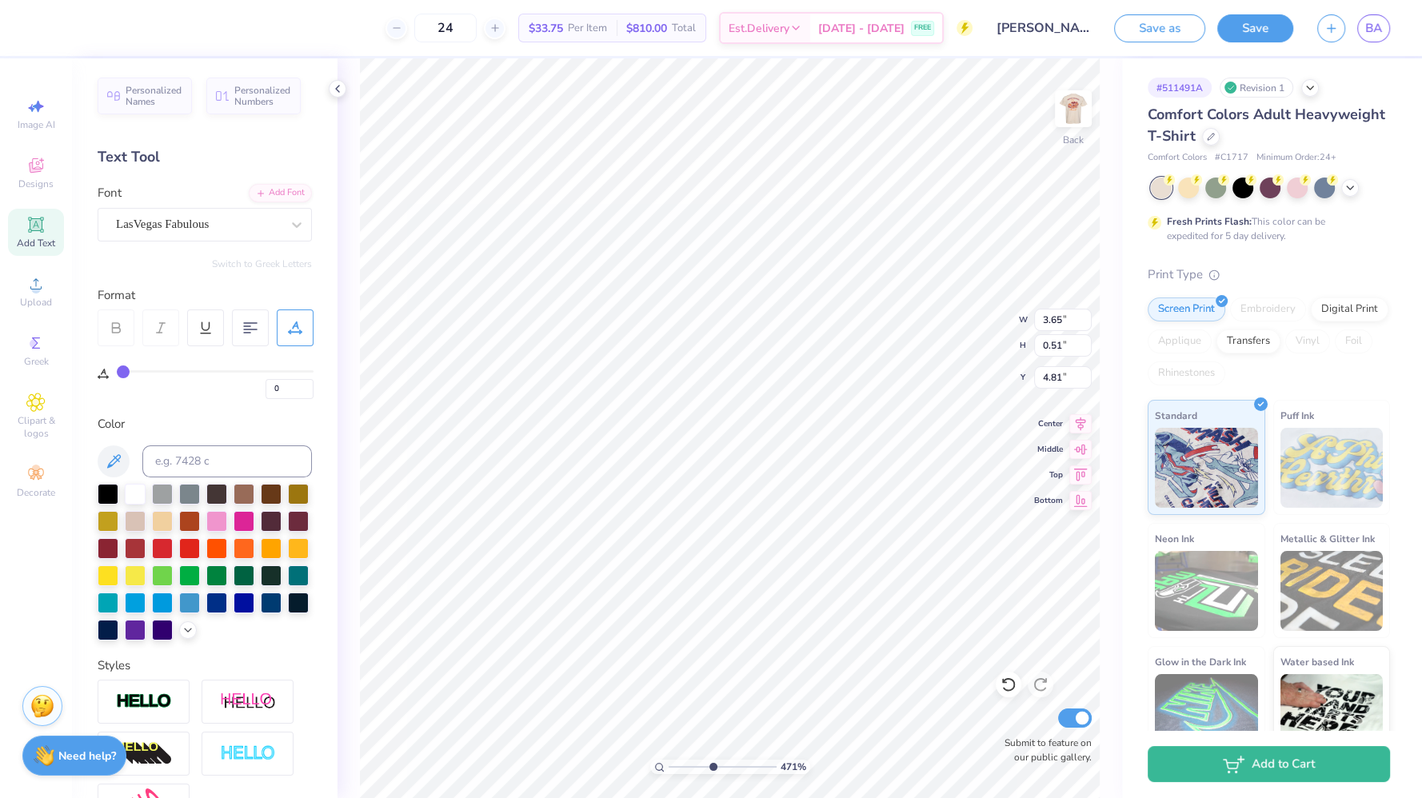
type textarea "Parents Weekend"
type input "4.70954036791585"
type input "0.08"
type input "0.10"
type input "4.97"
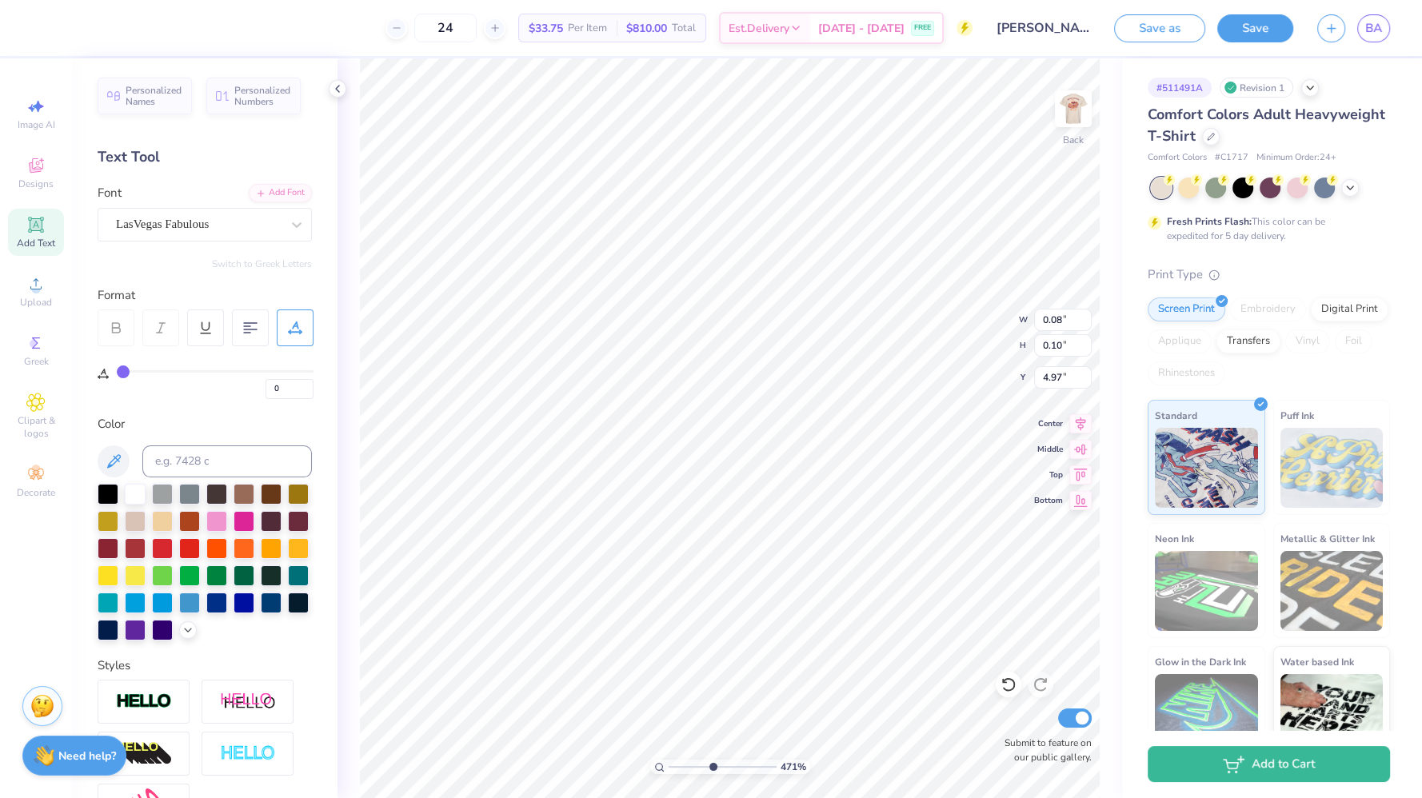
type input "4.70954036791585"
type input "4.91"
click at [226, 229] on div "LasVegas Fabulous" at bounding box center [198, 224] width 168 height 25
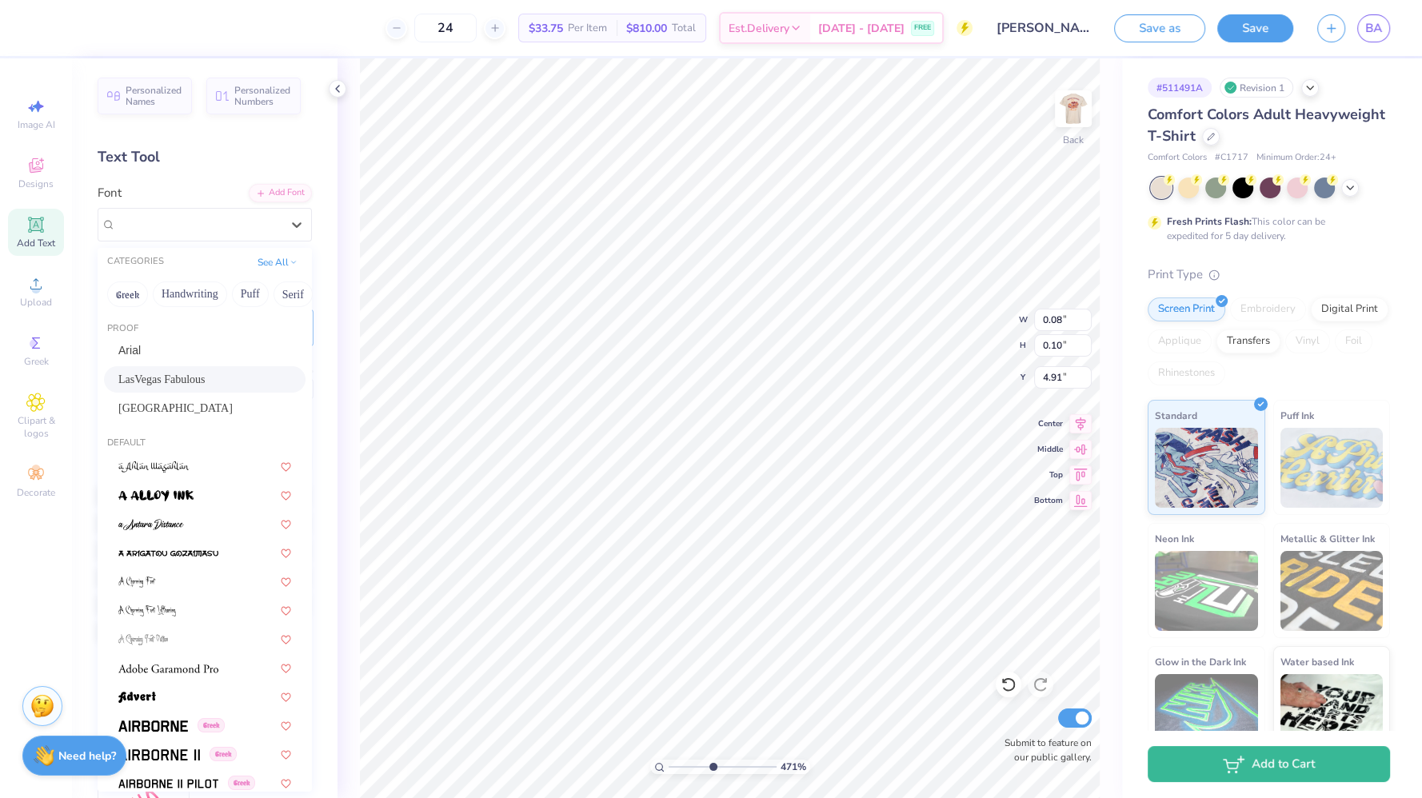
click at [168, 143] on div "Personalized Names Personalized Numbers Text Tool Add Font Font option LasVegas…" at bounding box center [204, 428] width 265 height 740
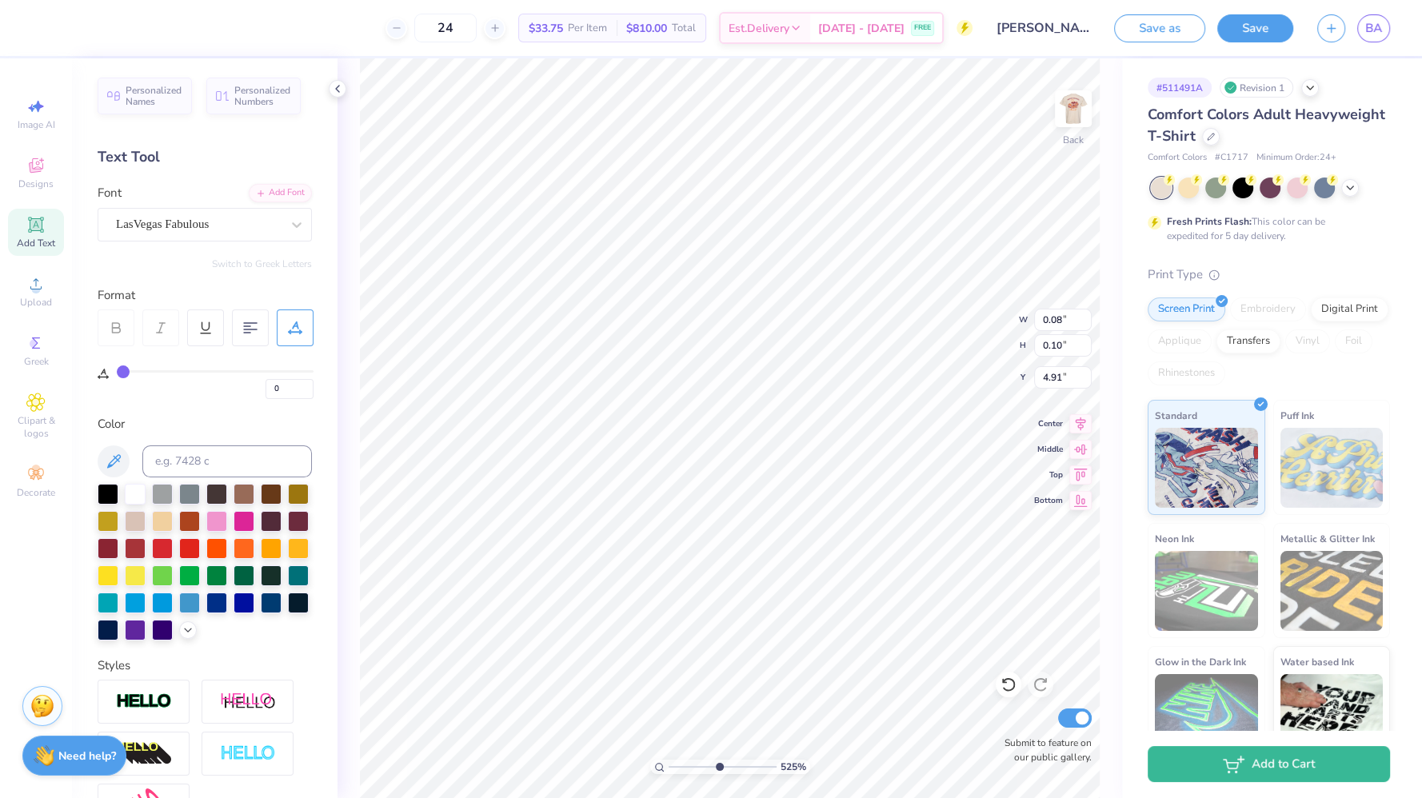
type input "5.25309704659897"
type input "4.97"
click at [74, 22] on div at bounding box center [72, 26] width 22 height 22
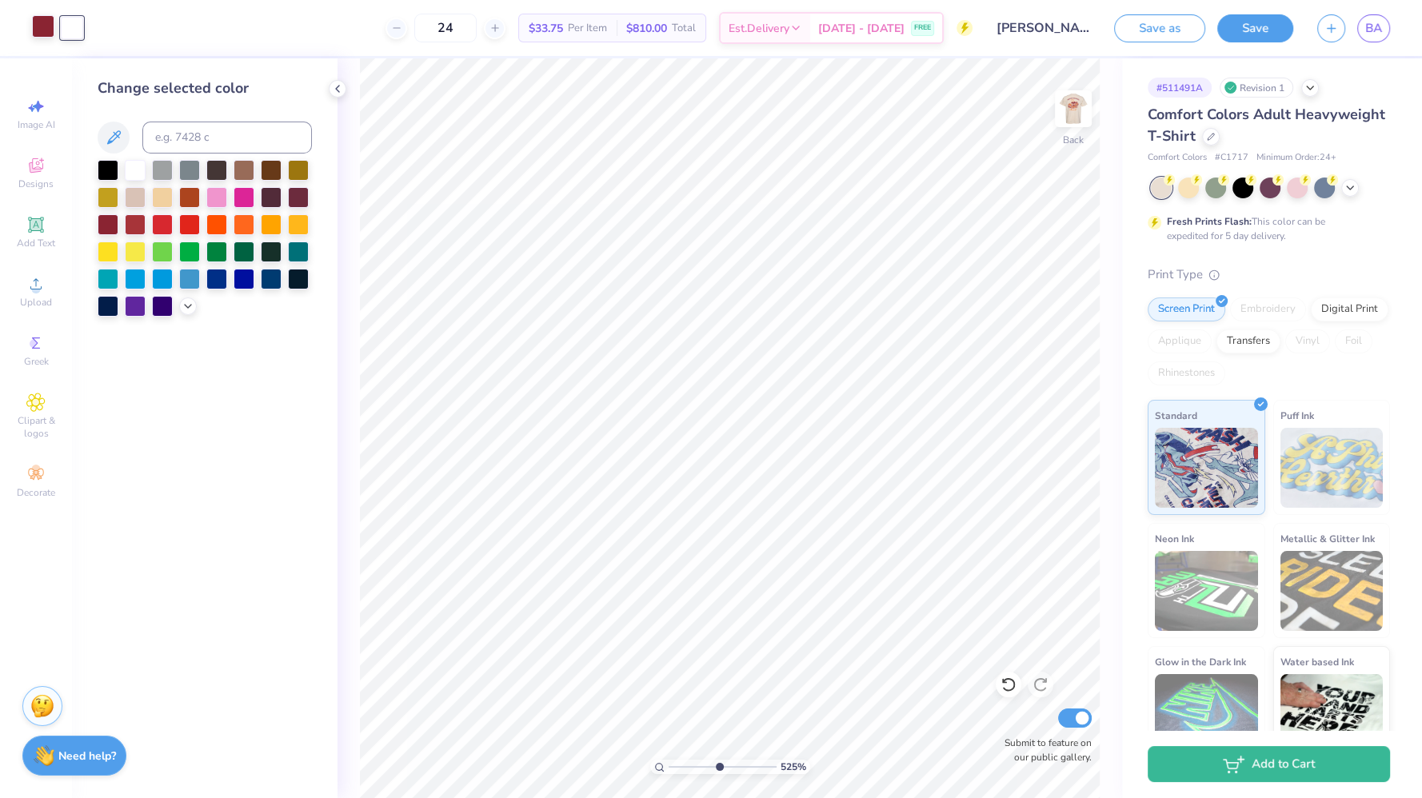
click at [46, 22] on div at bounding box center [43, 26] width 22 height 22
click at [68, 30] on div at bounding box center [72, 26] width 22 height 22
click at [113, 225] on div at bounding box center [108, 223] width 21 height 21
type input "1"
click at [1091, 115] on div at bounding box center [1073, 109] width 74 height 74
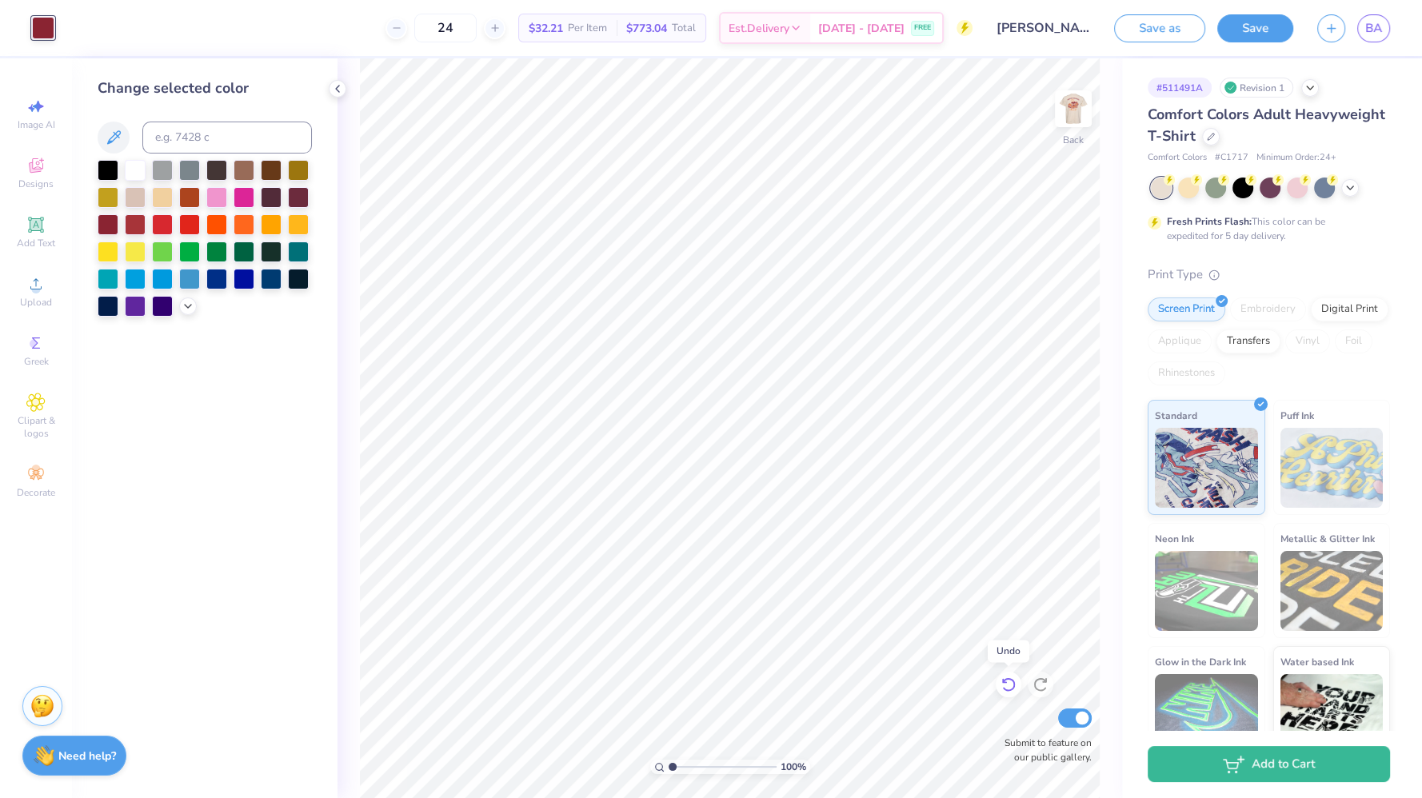
click at [1006, 688] on icon at bounding box center [1008, 684] width 16 height 16
click at [1039, 685] on icon at bounding box center [1040, 684] width 16 height 16
click at [1085, 106] on img at bounding box center [1073, 109] width 64 height 64
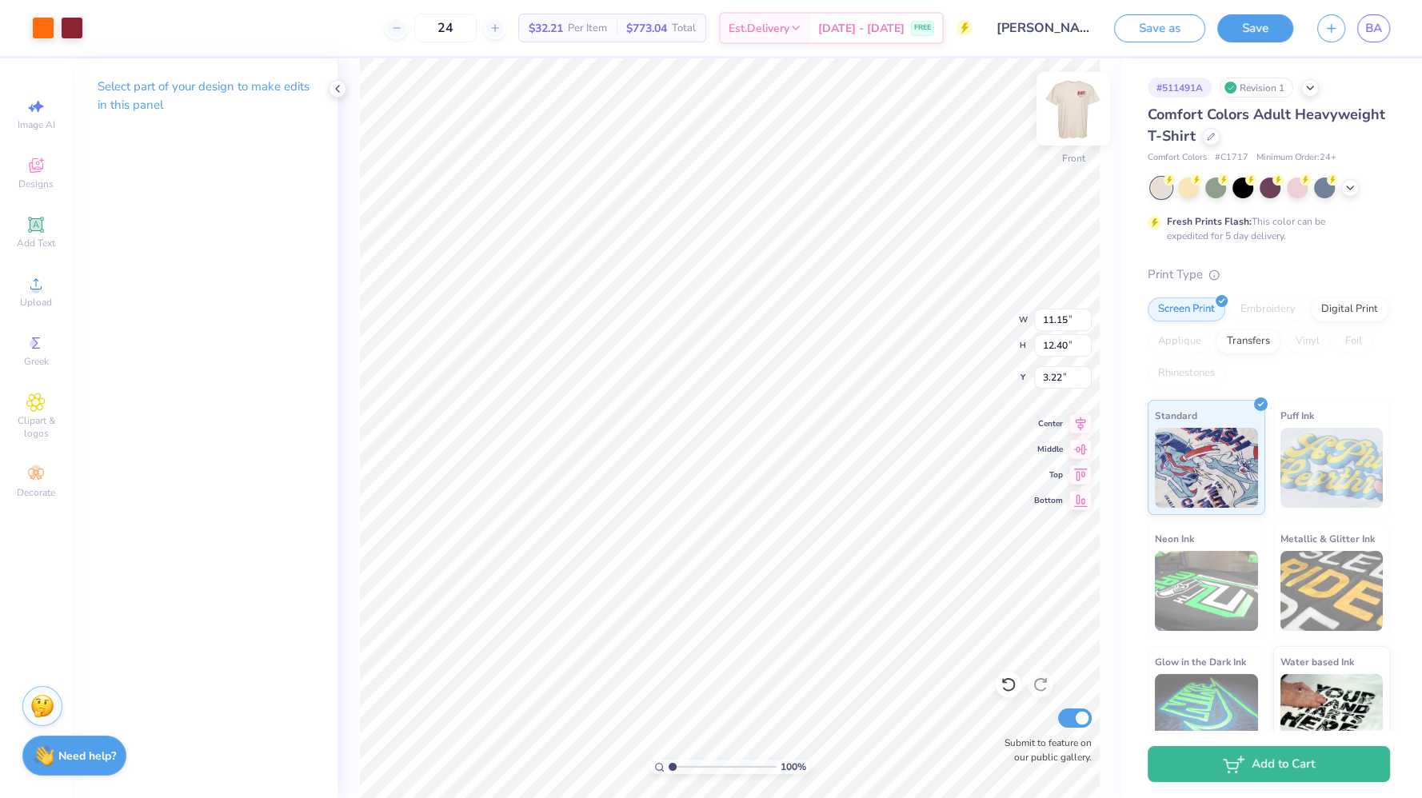
type input "3.00"
click at [1069, 108] on img at bounding box center [1073, 109] width 64 height 64
click at [41, 712] on img at bounding box center [42, 704] width 24 height 24
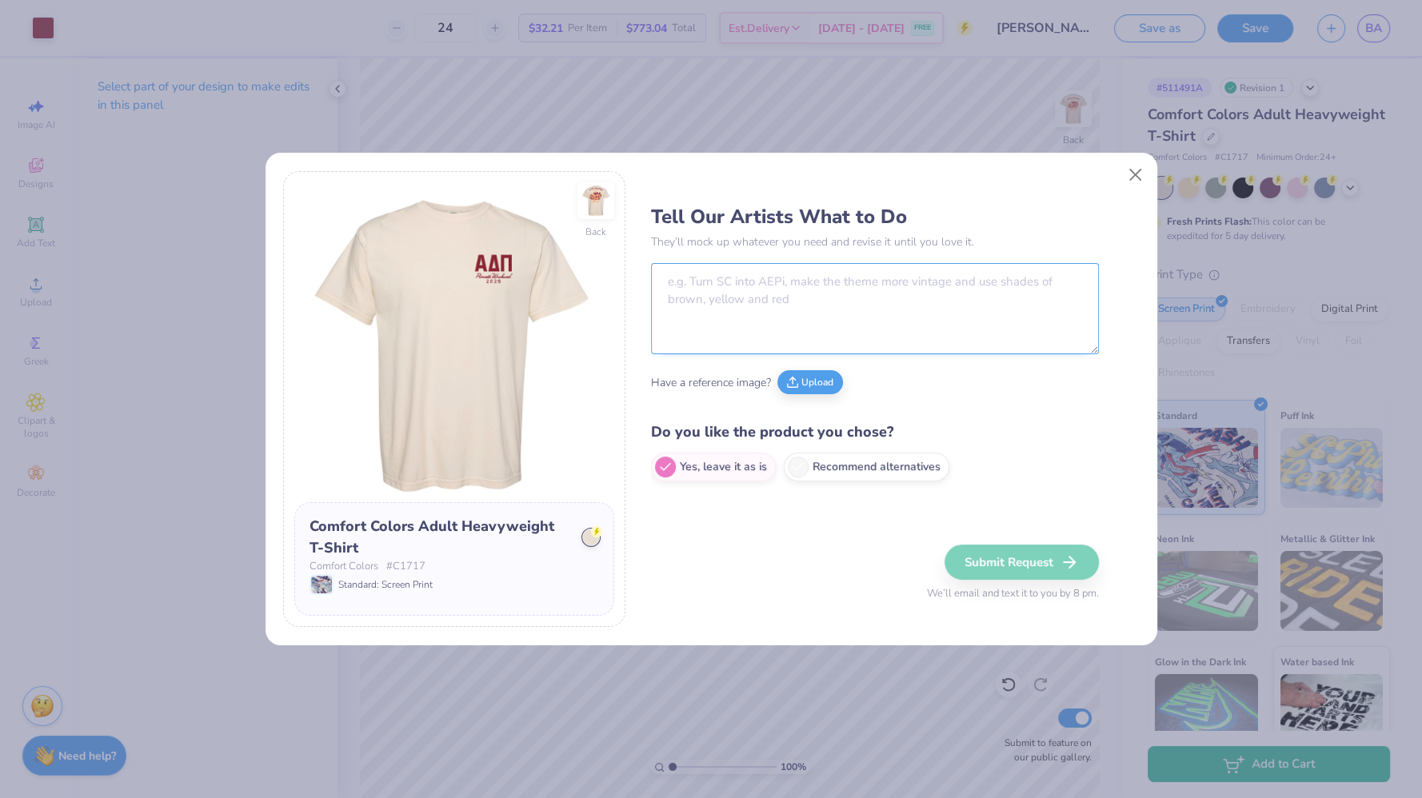
click at [748, 297] on textarea at bounding box center [875, 308] width 448 height 91
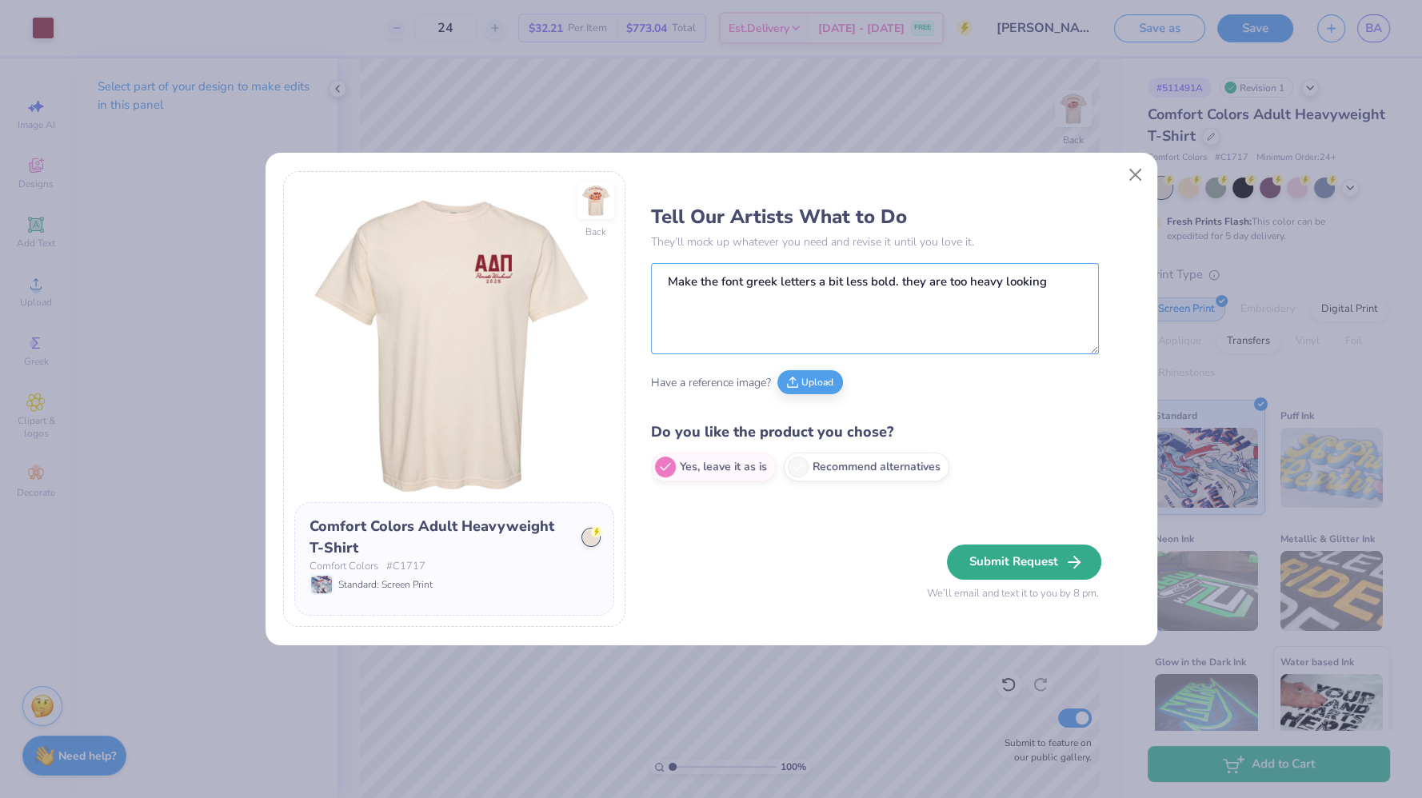
type textarea "Make the font greek letters a bit less bold. they are too heavy looking"
click at [1014, 553] on button "Submit Request" at bounding box center [1024, 562] width 154 height 35
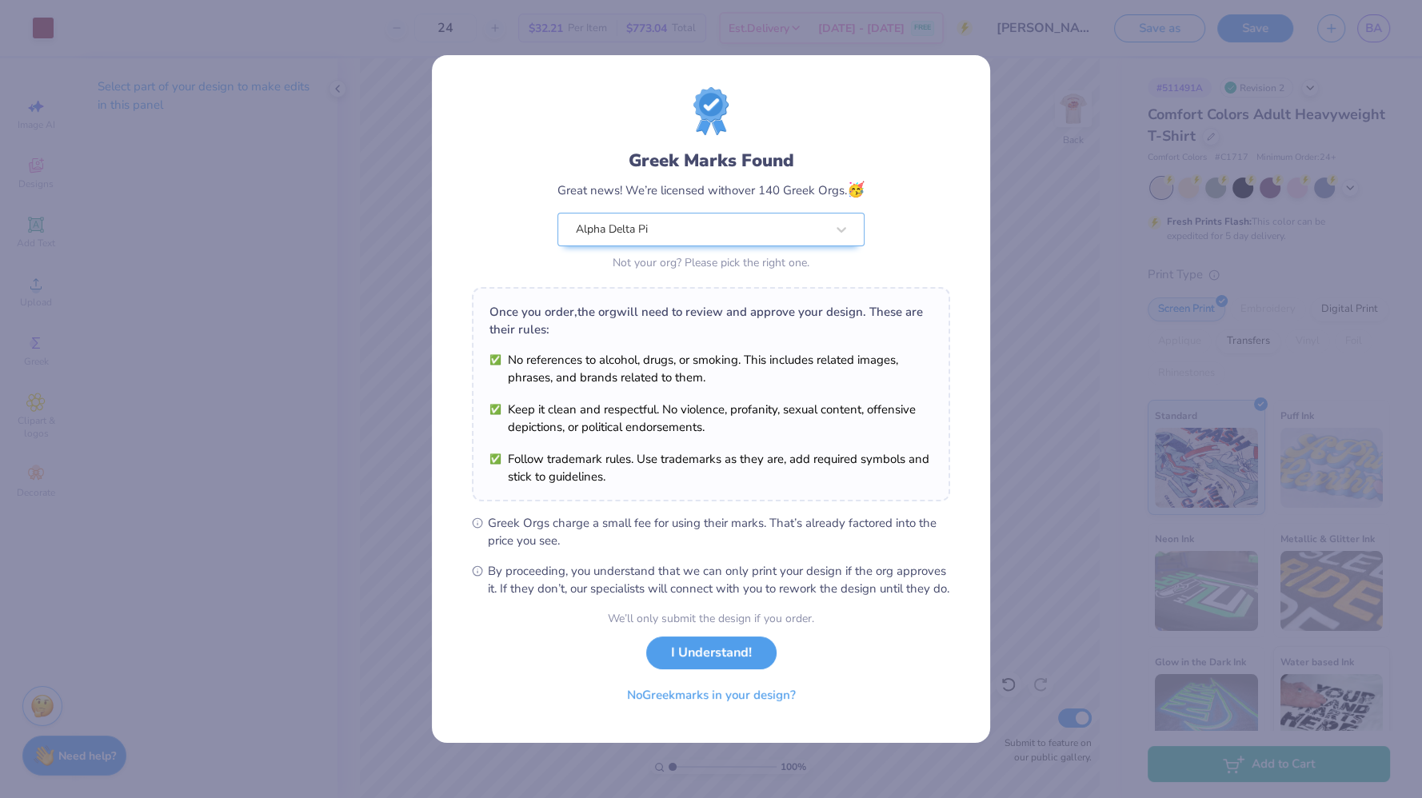
click at [695, 514] on span "Greek Orgs charge a small fee for using their marks. That’s already factored in…" at bounding box center [719, 531] width 462 height 35
click at [701, 652] on button "I Understand!" at bounding box center [711, 648] width 130 height 33
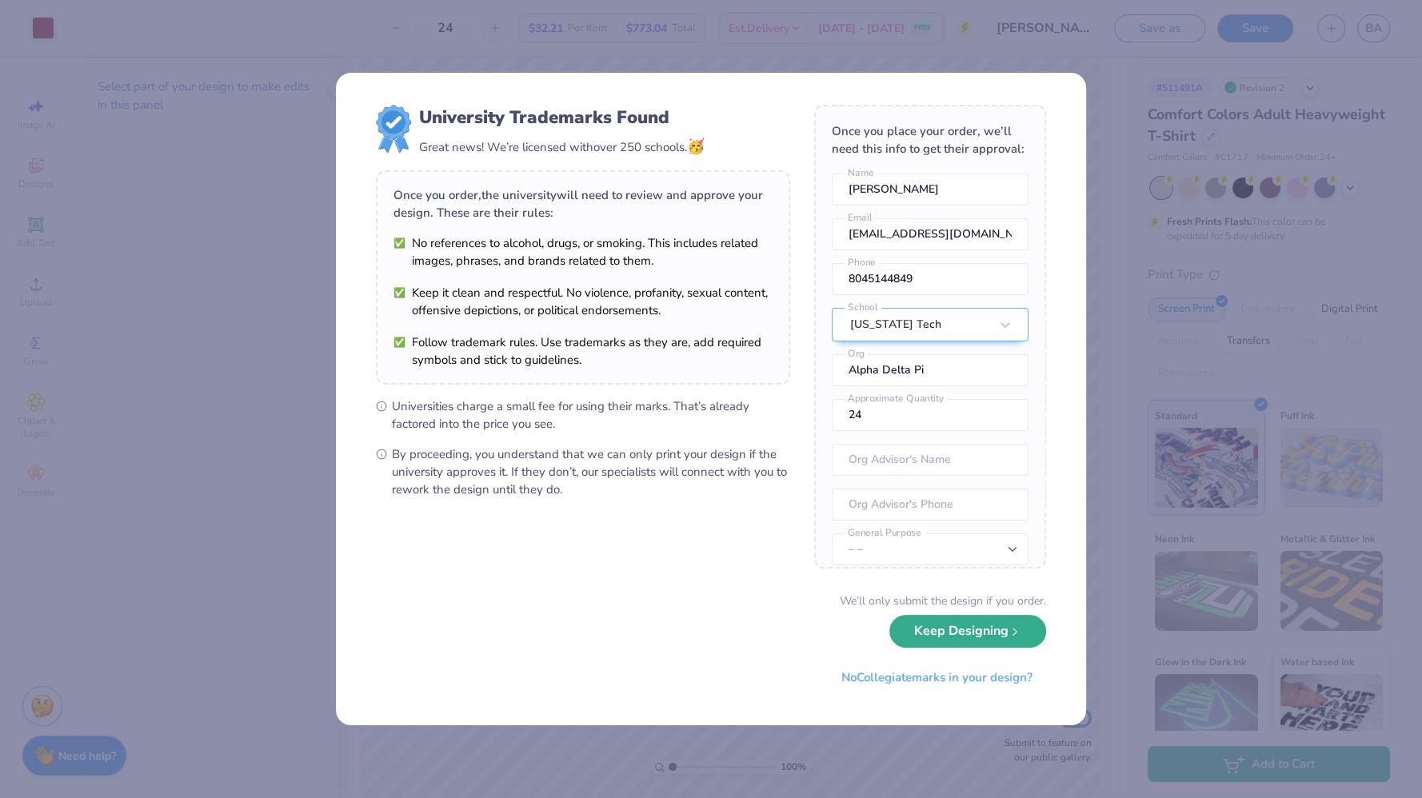
click at [949, 626] on button "Keep Designing" at bounding box center [967, 631] width 157 height 33
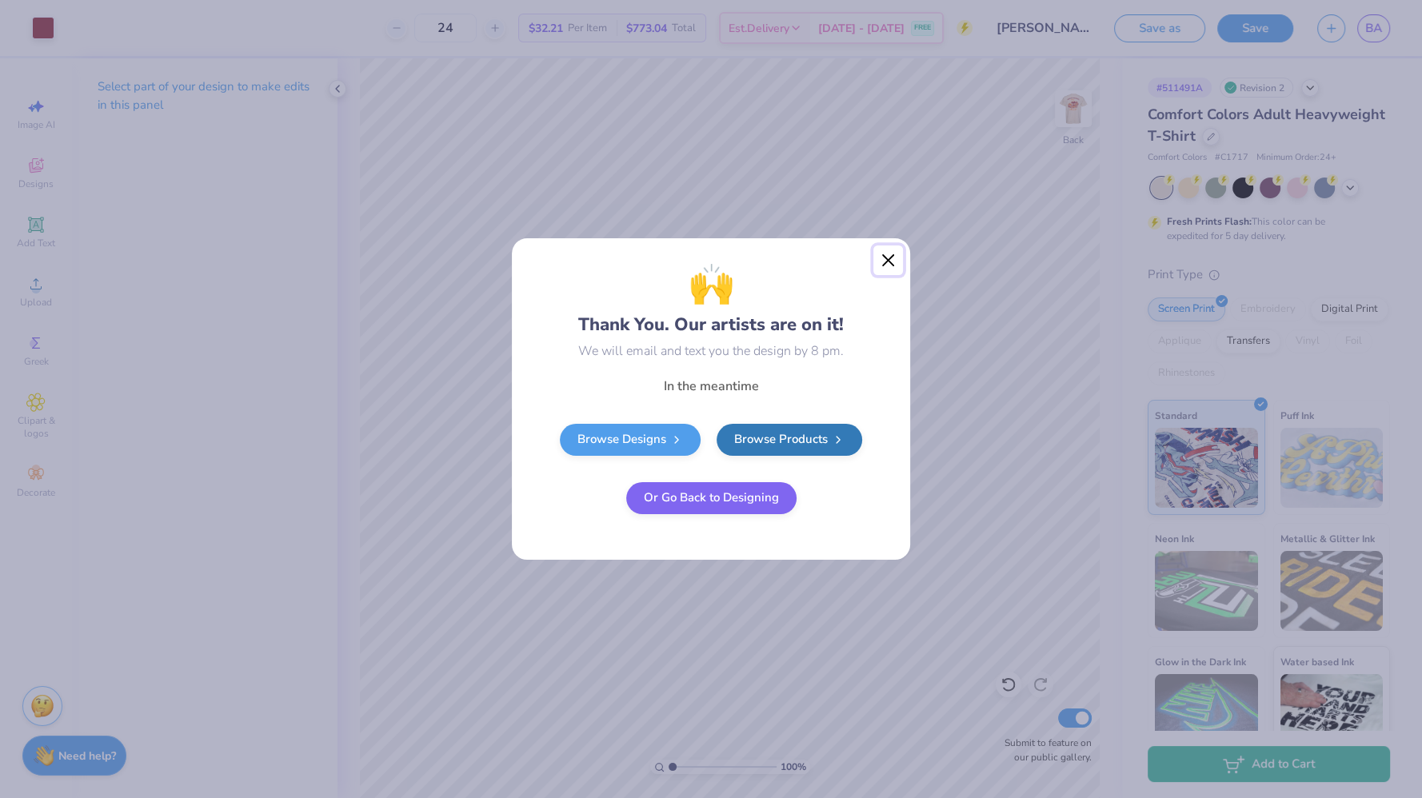
click at [888, 266] on button "Close" at bounding box center [888, 260] width 30 height 30
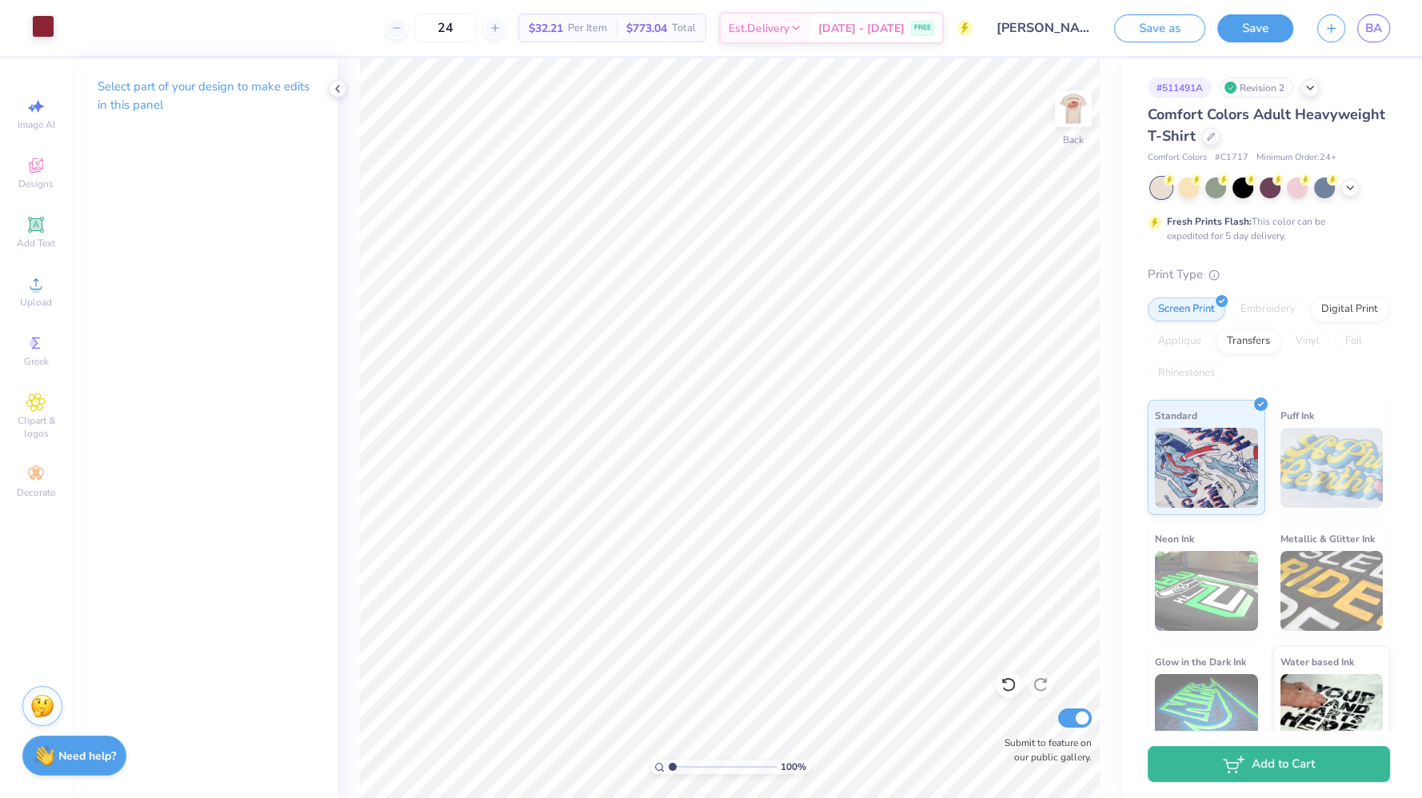
click at [50, 34] on div at bounding box center [43, 26] width 22 height 22
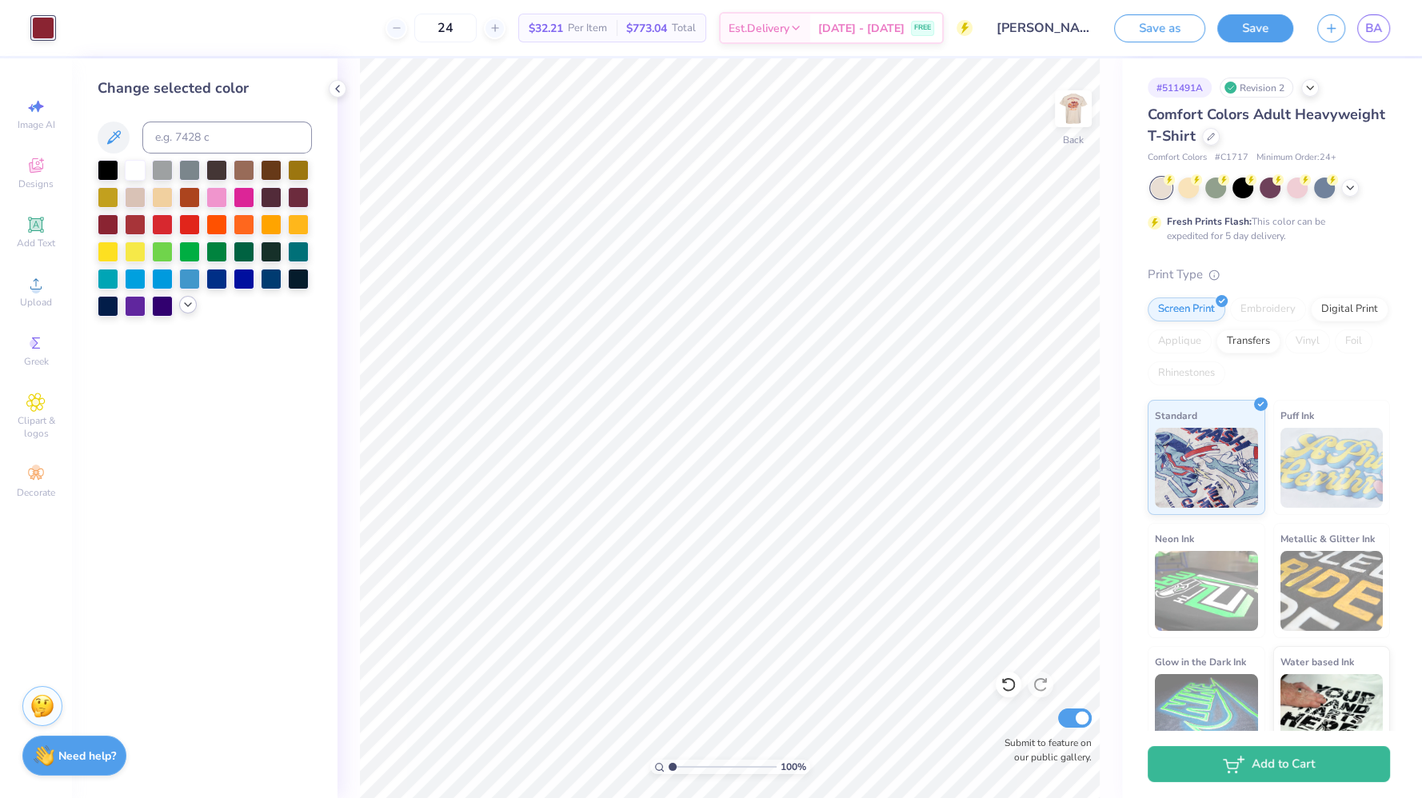
click at [185, 311] on div at bounding box center [188, 305] width 18 height 18
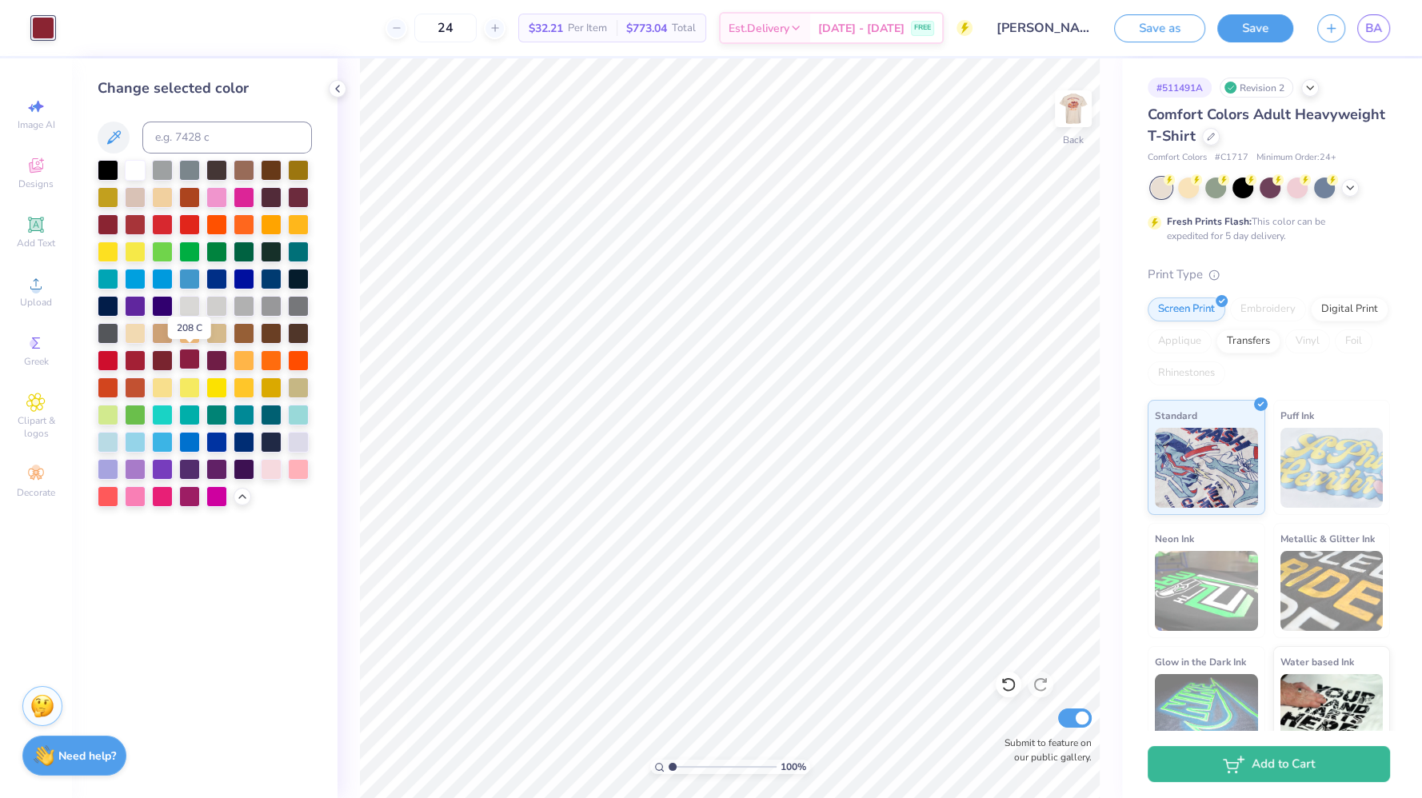
click at [190, 361] on div at bounding box center [189, 359] width 21 height 21
click at [161, 366] on div at bounding box center [162, 359] width 21 height 21
click at [186, 364] on div at bounding box center [189, 359] width 21 height 21
click at [1086, 106] on img at bounding box center [1073, 109] width 64 height 64
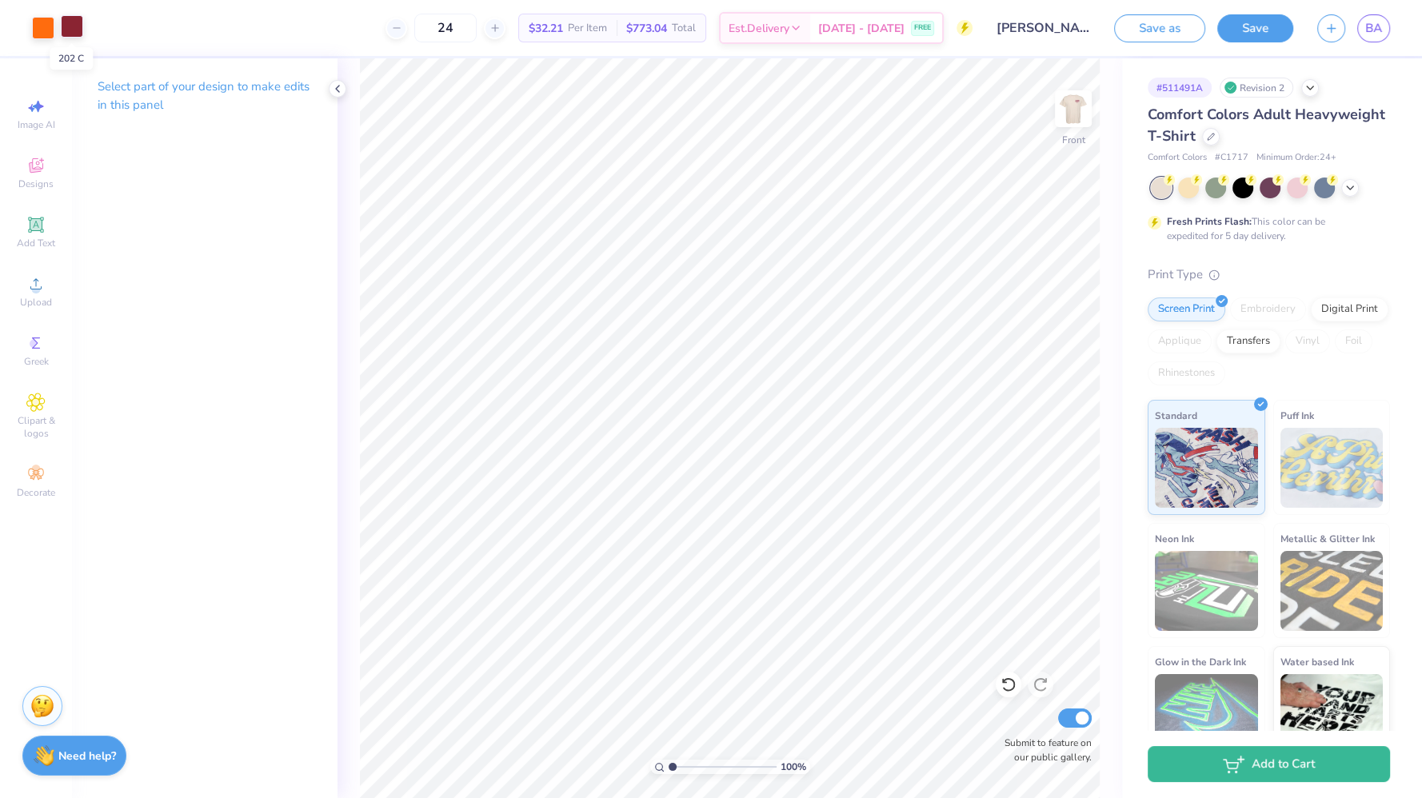
click at [70, 24] on div at bounding box center [72, 26] width 22 height 22
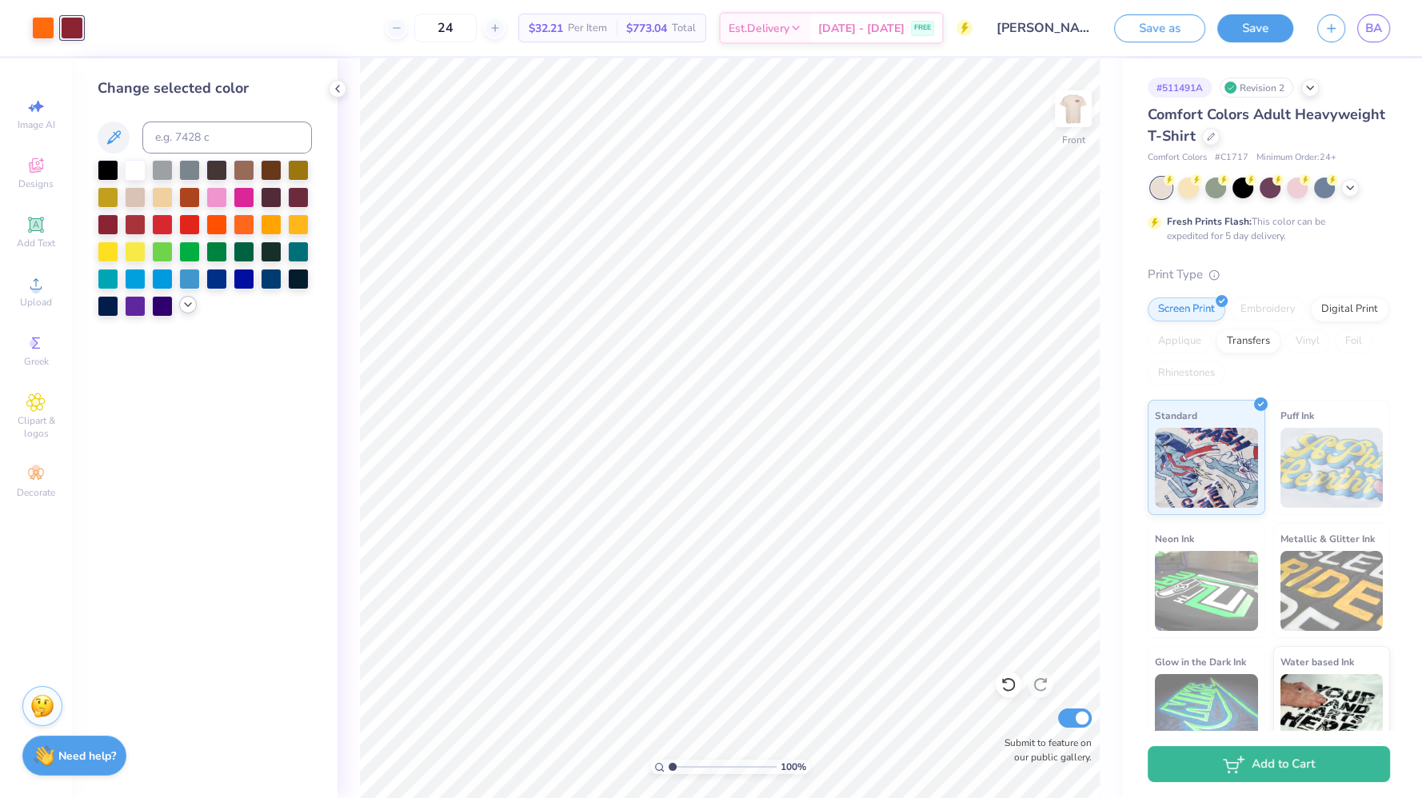
click at [183, 312] on div at bounding box center [188, 305] width 18 height 18
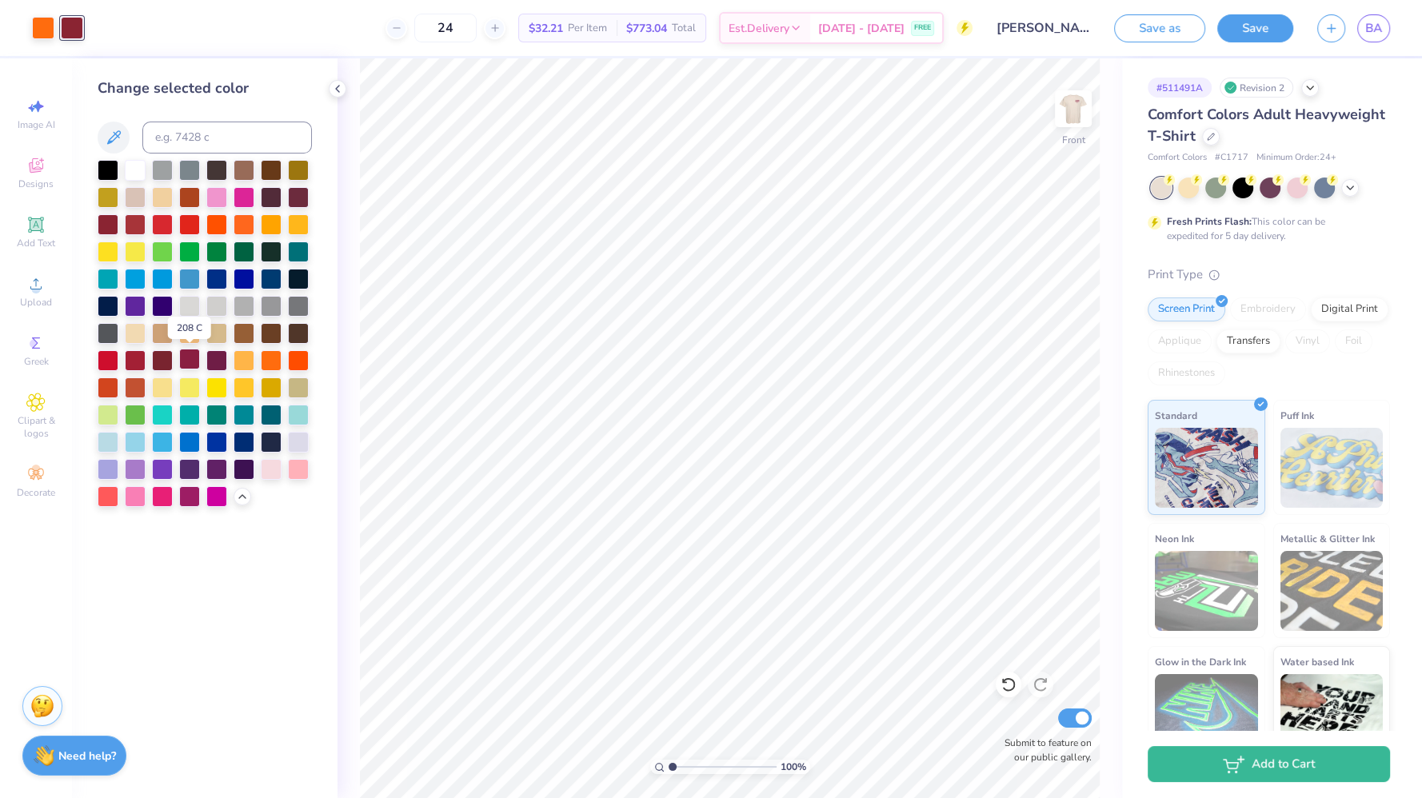
click at [189, 363] on div at bounding box center [189, 359] width 21 height 21
